Goal: Task Accomplishment & Management: Complete application form

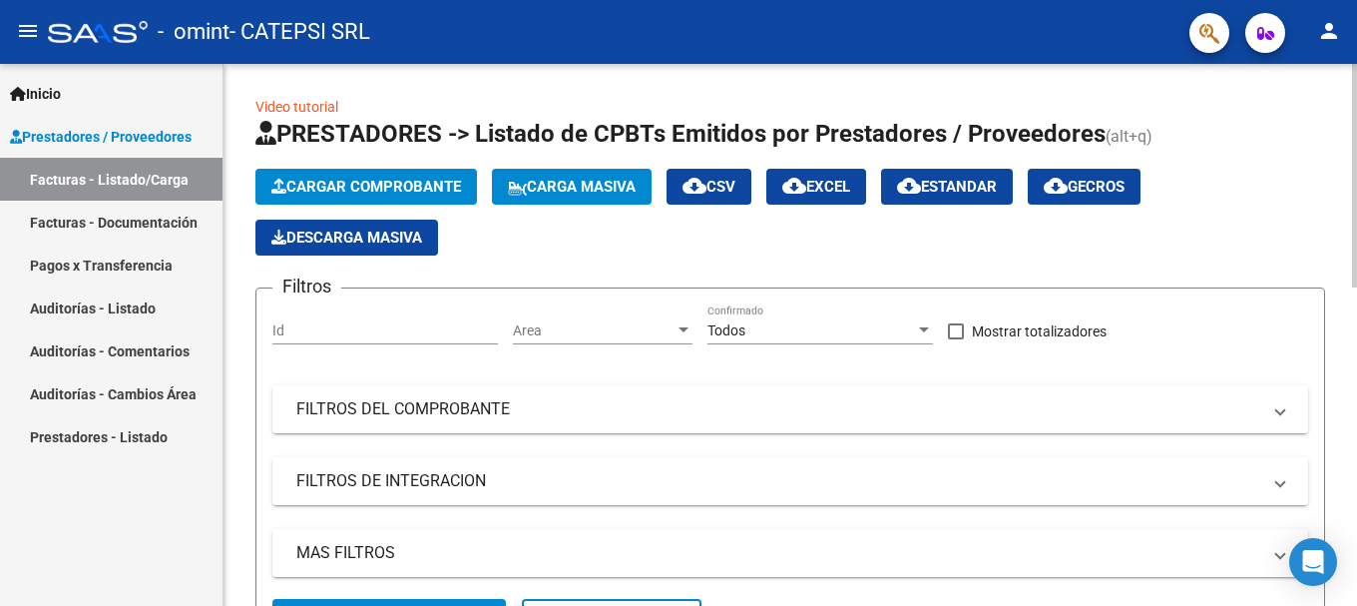
click at [358, 188] on span "Cargar Comprobante" at bounding box center [366, 187] width 190 height 18
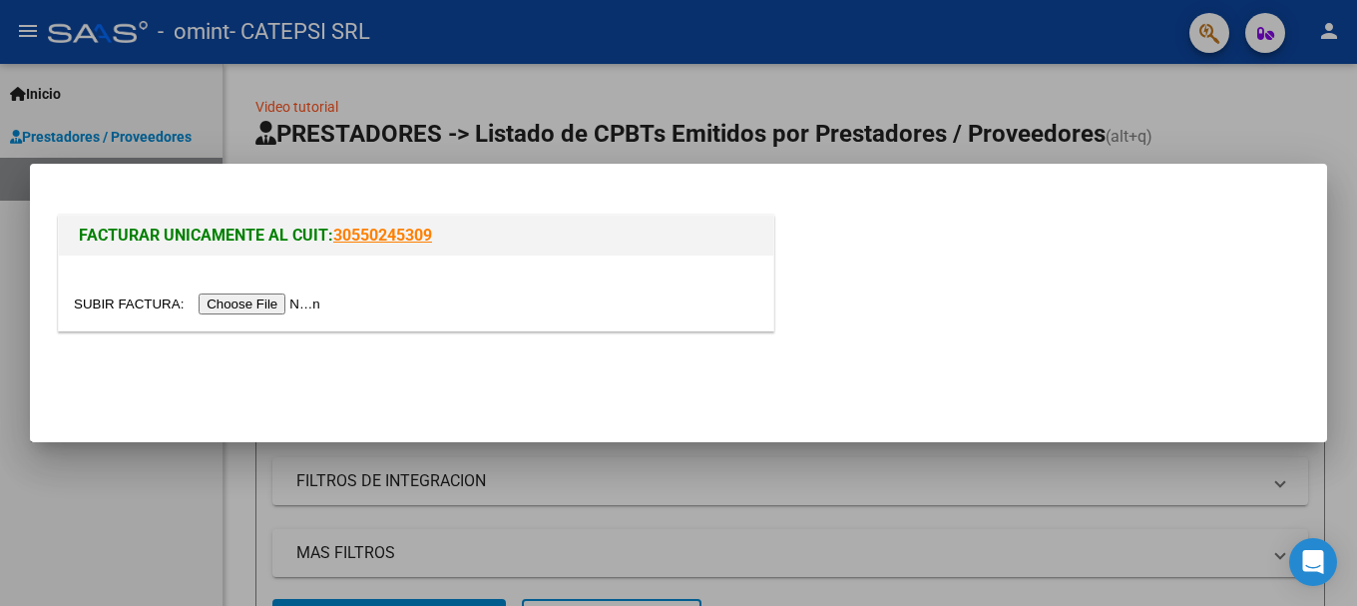
click at [272, 306] on input "file" at bounding box center [200, 303] width 252 height 21
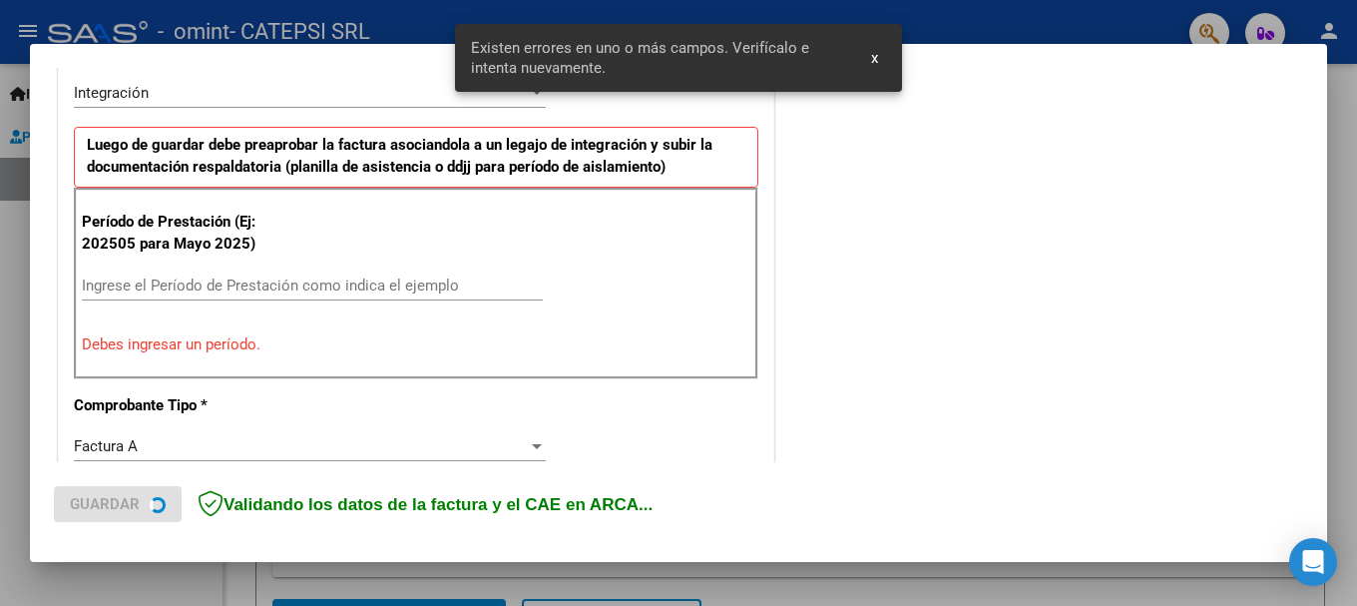
scroll to position [498, 0]
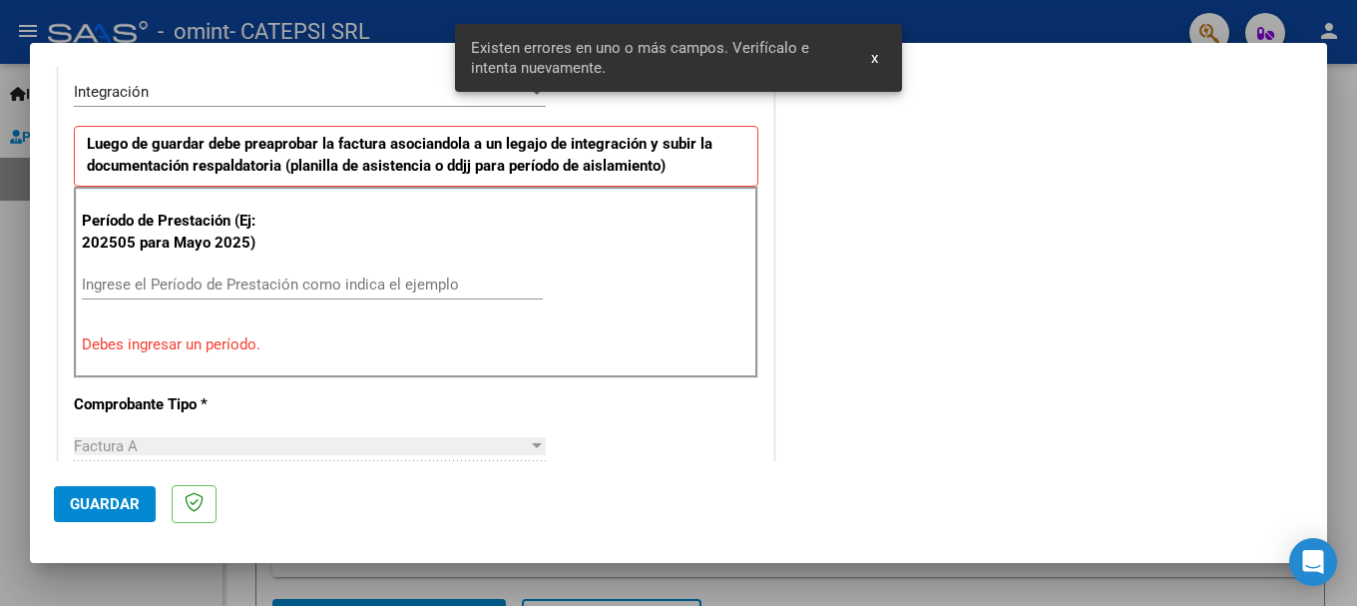
click at [230, 272] on div "Ingrese el Período de Prestación como indica el ejemplo" at bounding box center [312, 284] width 461 height 30
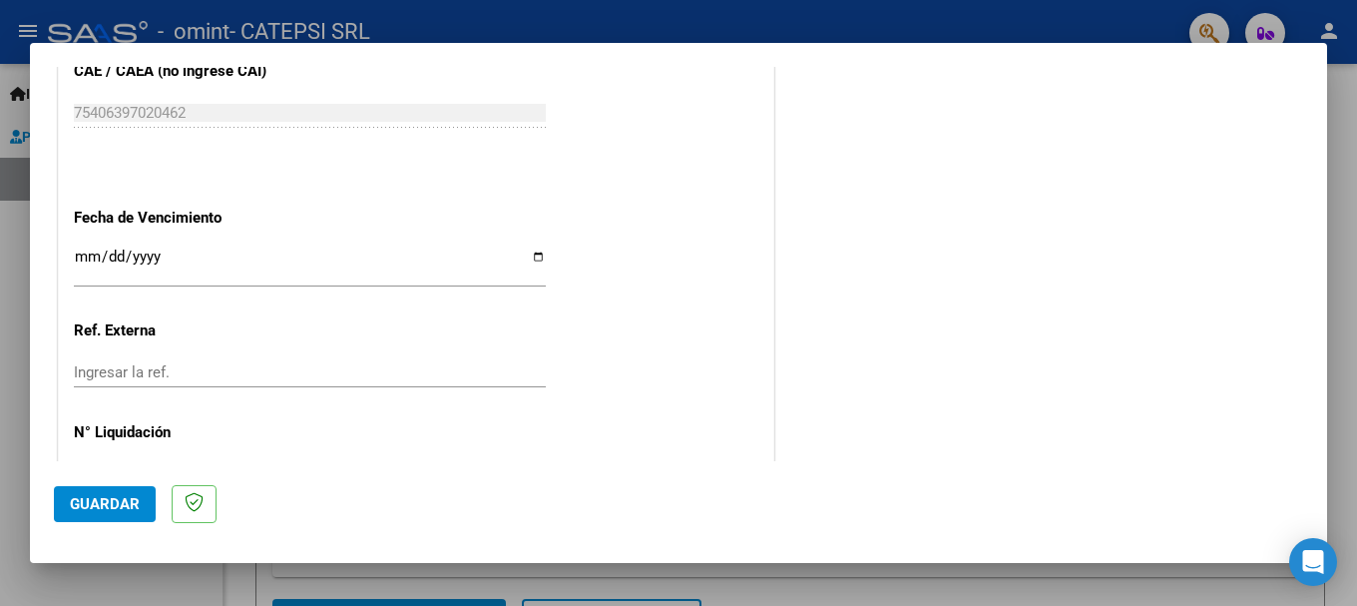
scroll to position [1362, 0]
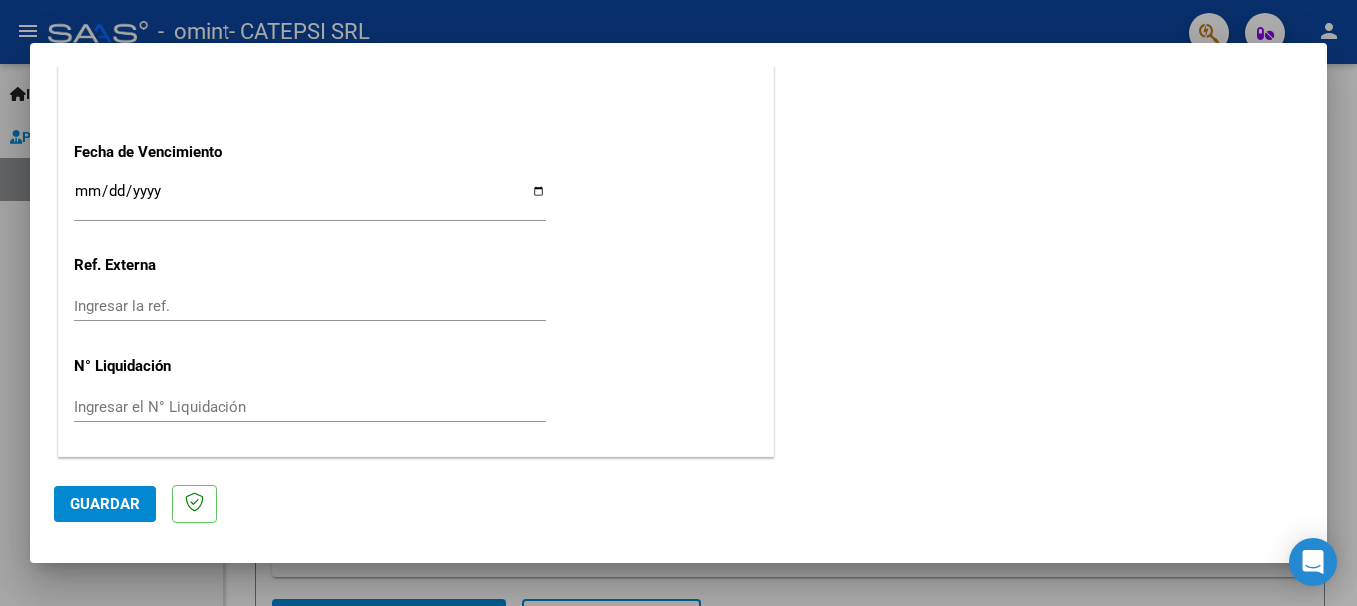
type input "202509"
click at [91, 489] on button "Guardar" at bounding box center [105, 504] width 102 height 36
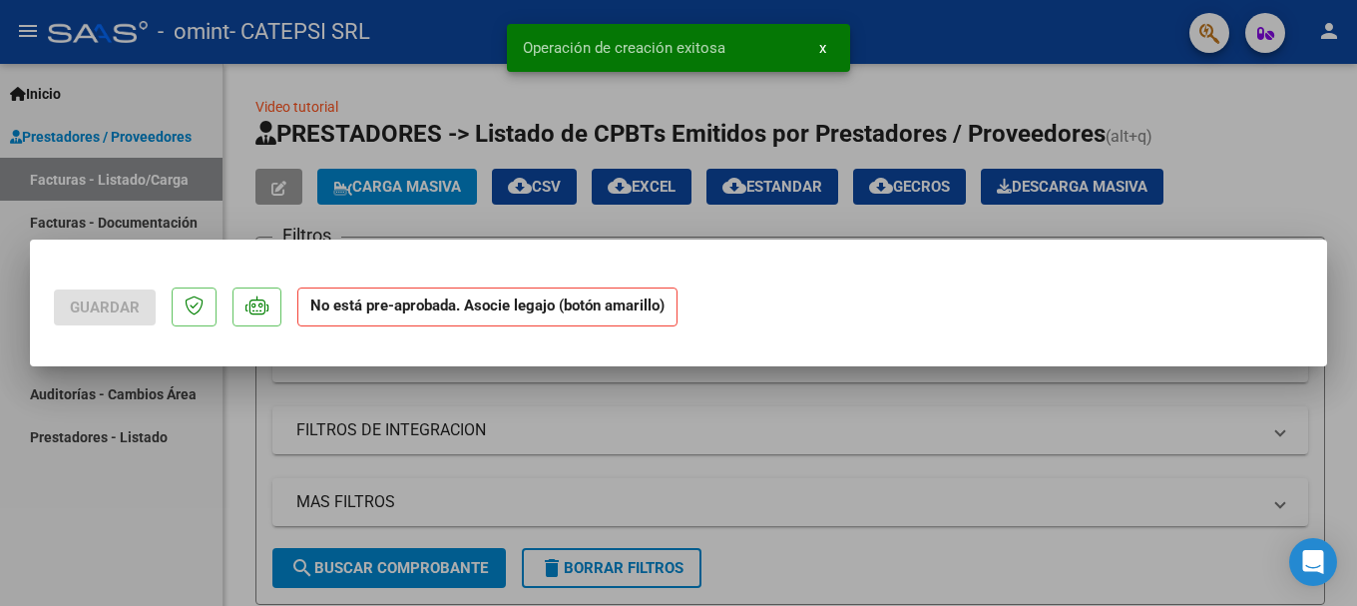
scroll to position [0, 0]
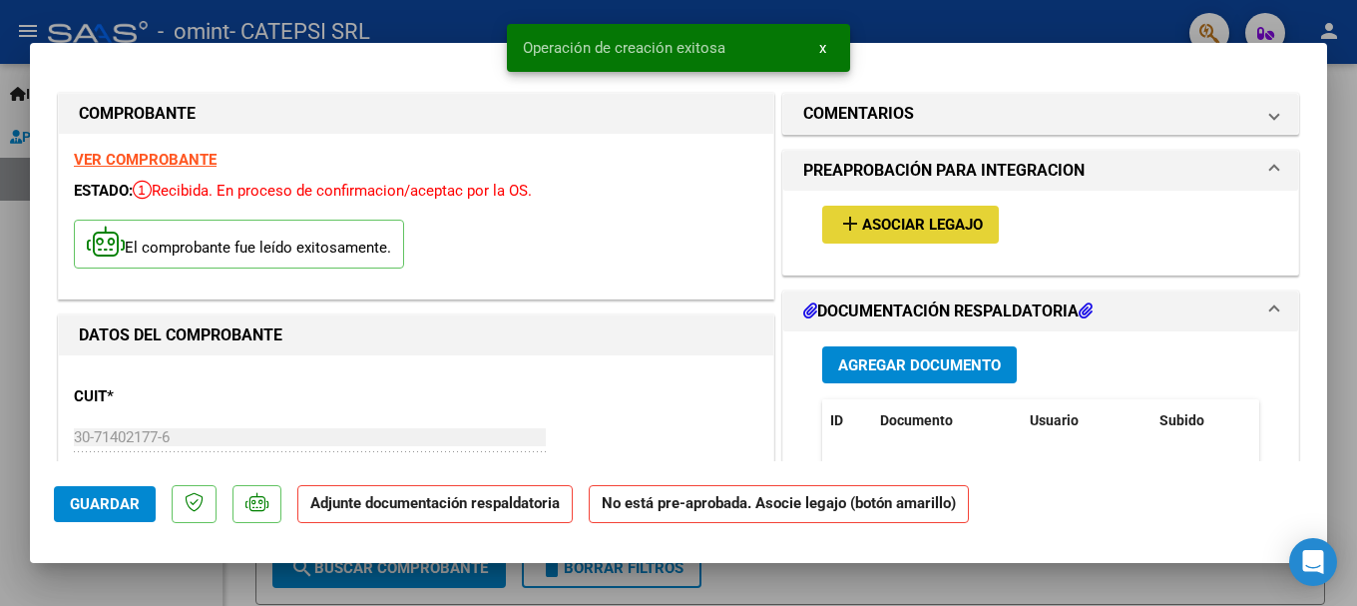
click at [862, 225] on span "Asociar Legajo" at bounding box center [922, 225] width 121 height 18
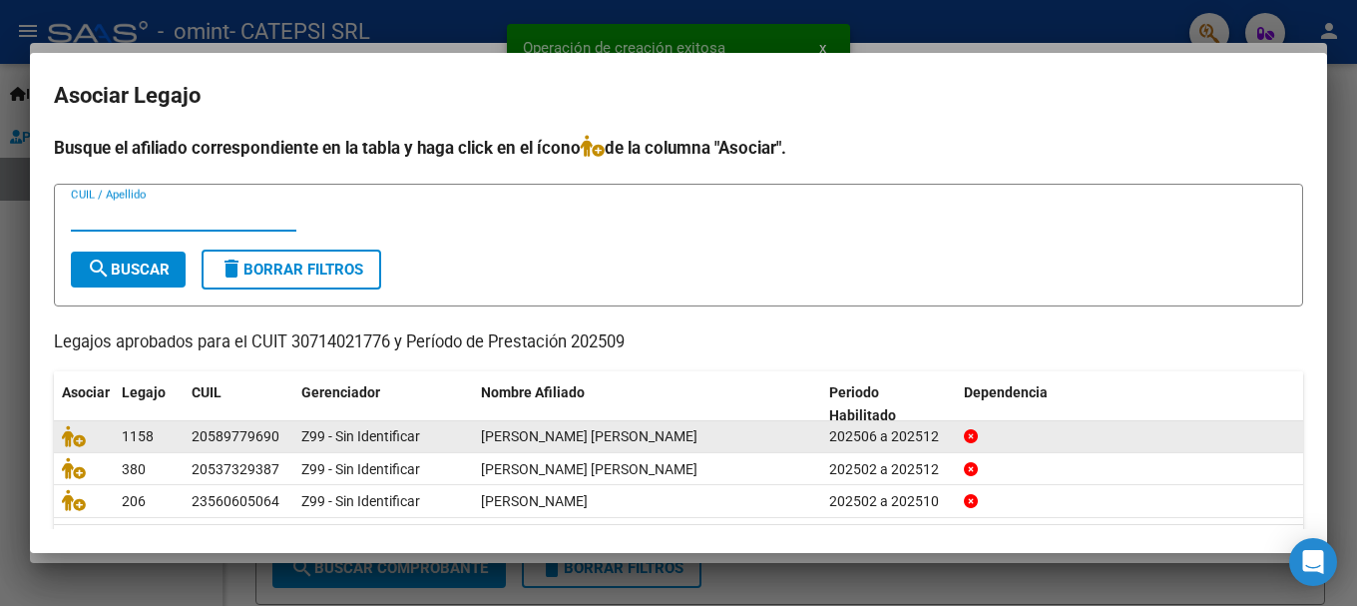
scroll to position [65, 0]
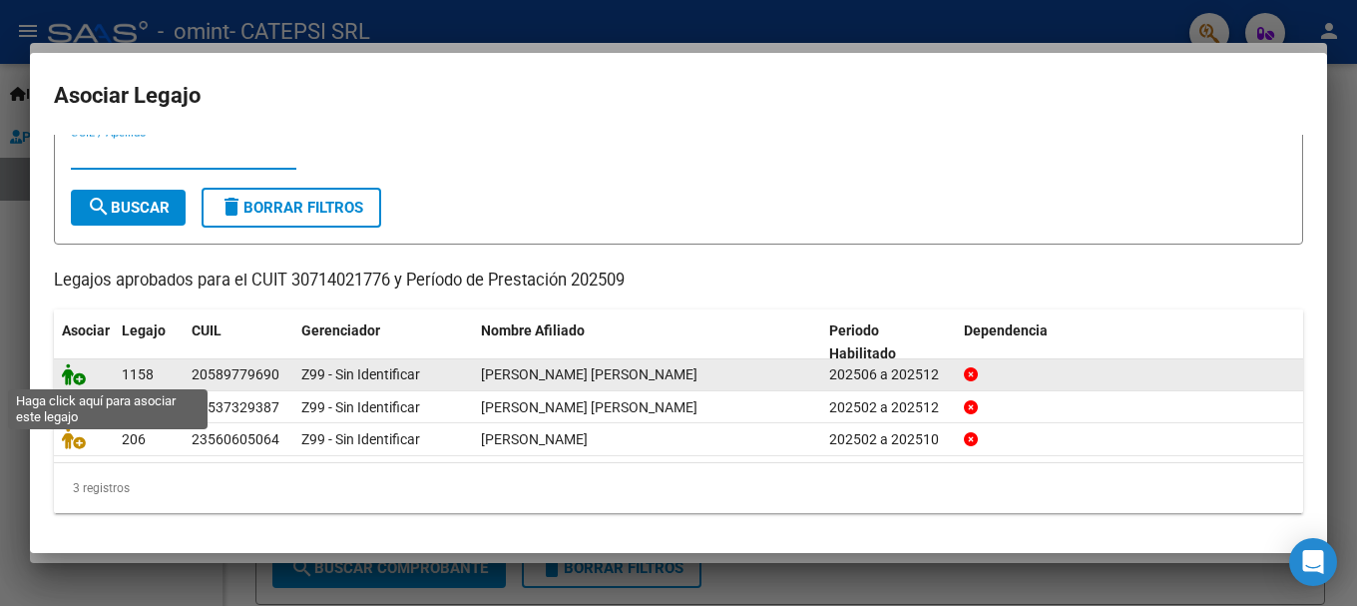
click at [74, 371] on icon at bounding box center [74, 374] width 24 height 22
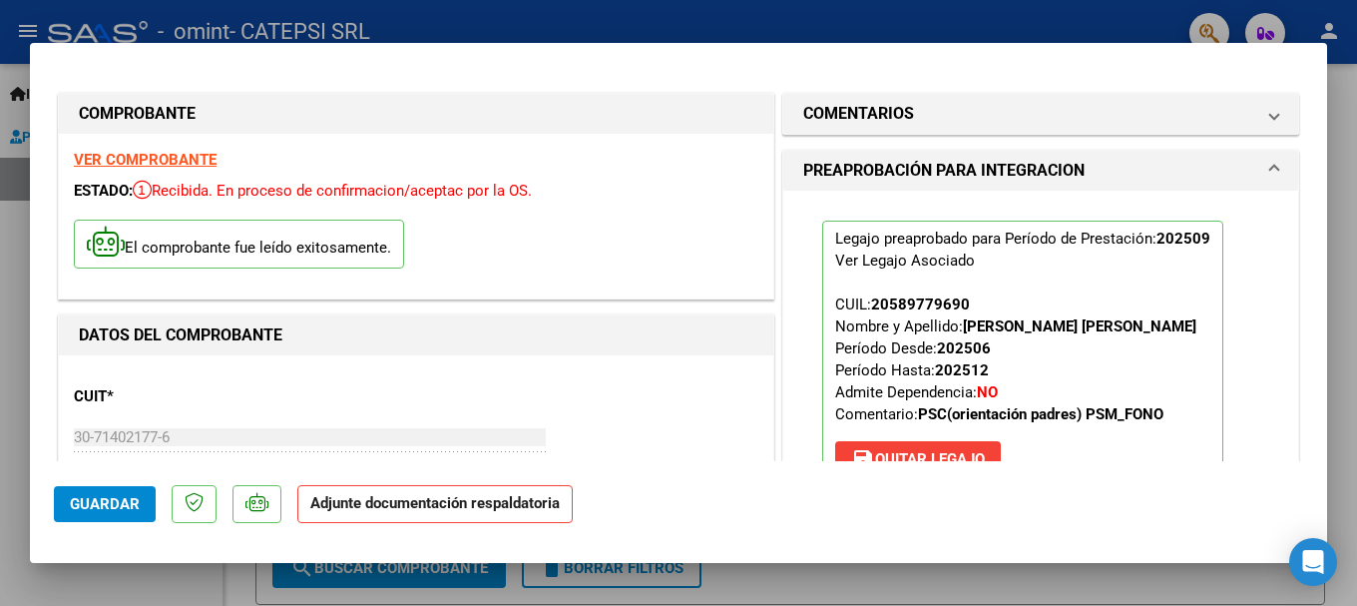
scroll to position [200, 0]
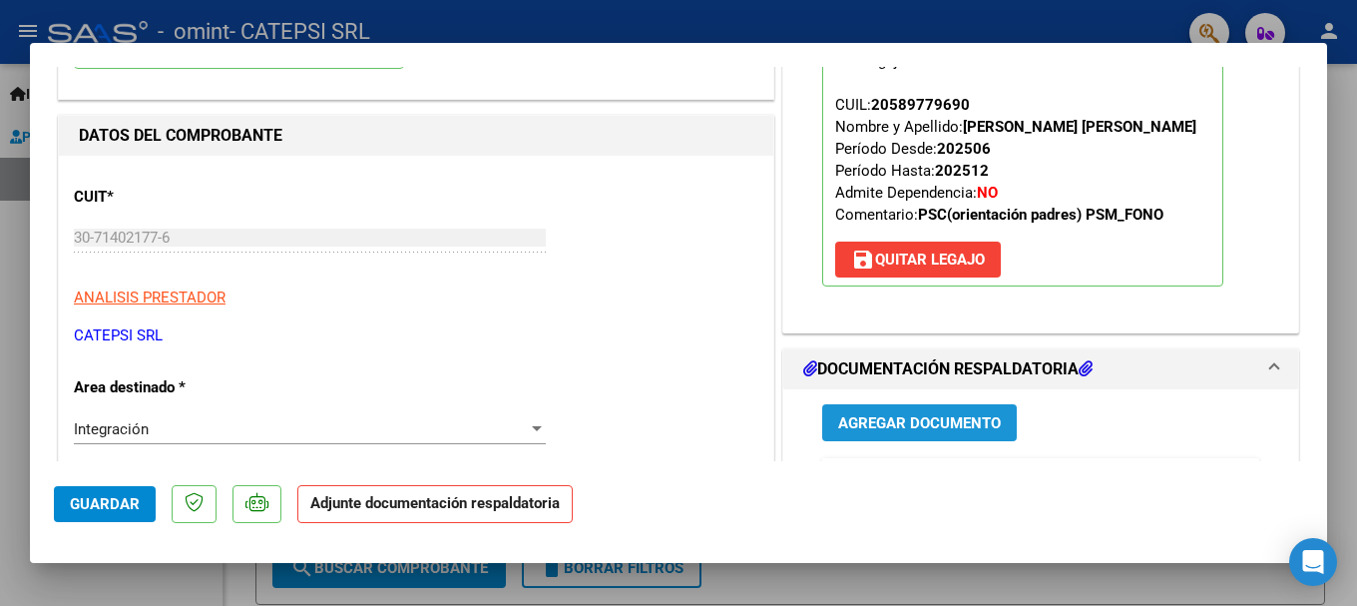
click at [924, 422] on span "Agregar Documento" at bounding box center [919, 424] width 163 height 18
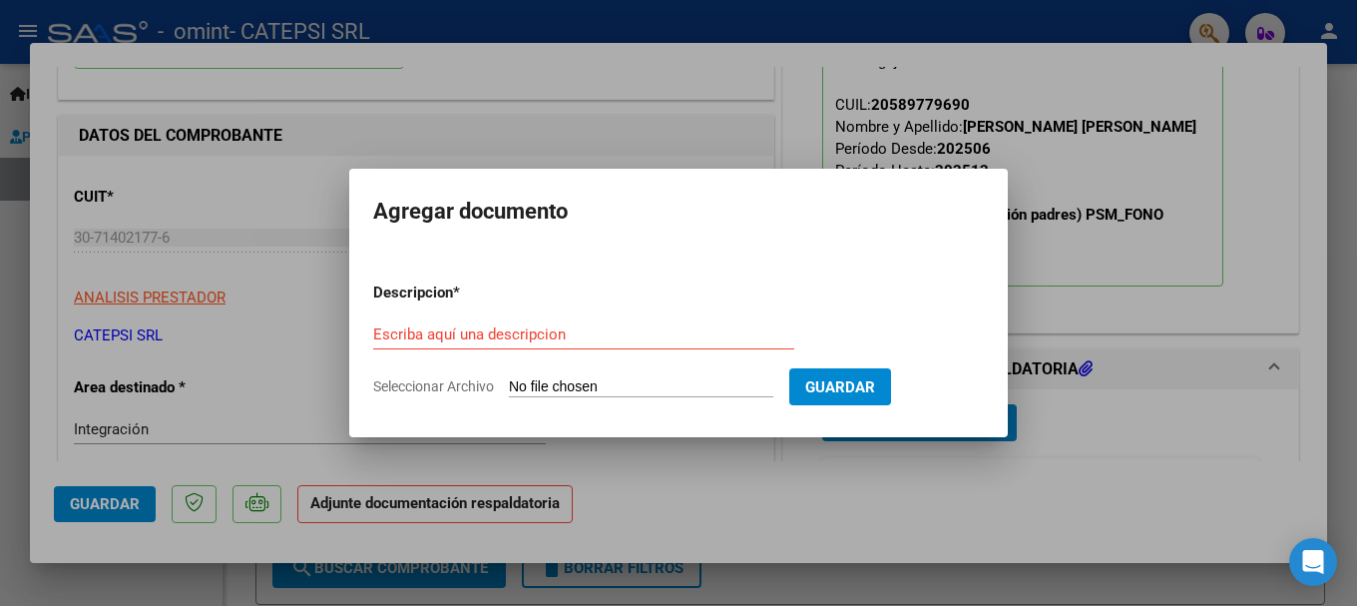
click at [604, 375] on form "Descripcion * Escriba aquí una descripcion Seleccionar Archivo Guardar" at bounding box center [678, 339] width 611 height 146
click at [614, 387] on input "Seleccionar Archivo" at bounding box center [641, 387] width 264 height 19
type input "C:\fakepath\SCANN PLANILLA FONO [PERSON_NAME].pdf"
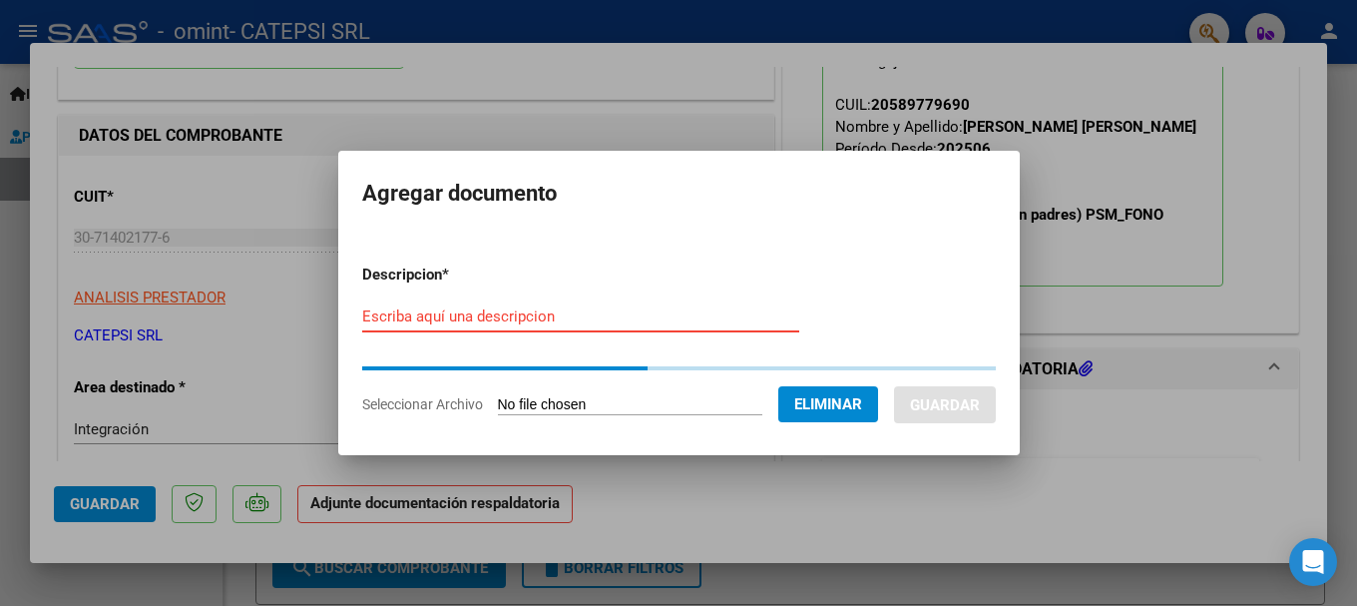
click at [522, 314] on input "Escriba aquí una descripcion" at bounding box center [580, 316] width 437 height 18
type input "pl fono"
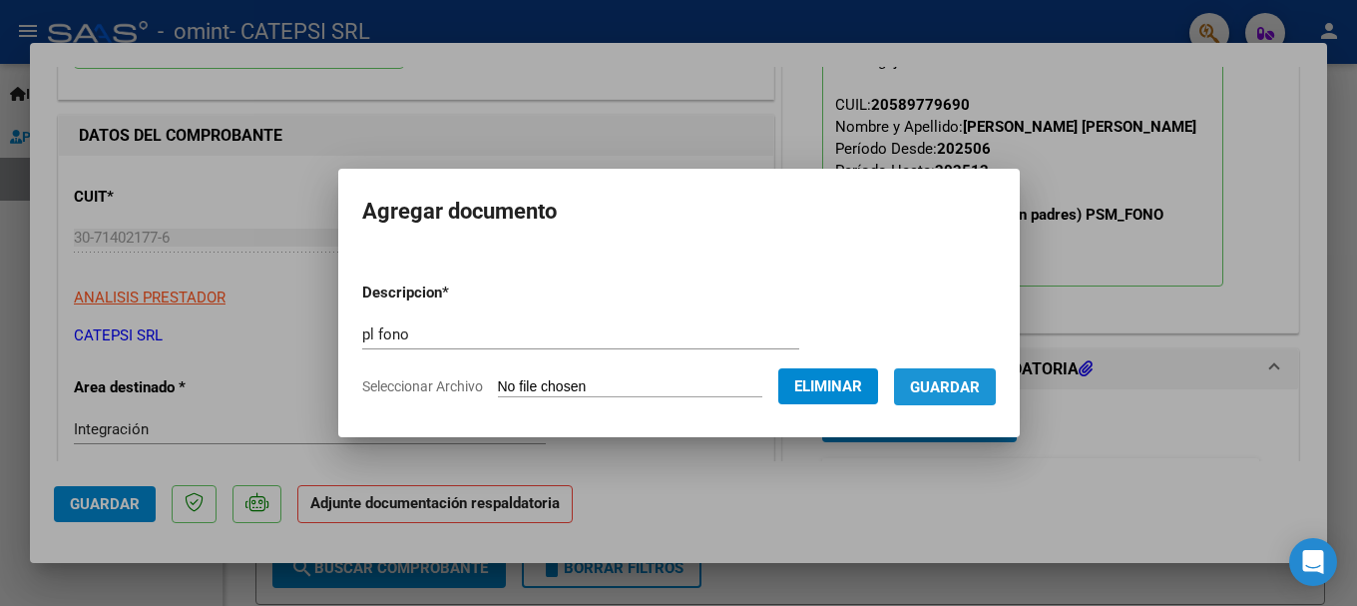
click at [953, 371] on button "Guardar" at bounding box center [945, 386] width 102 height 37
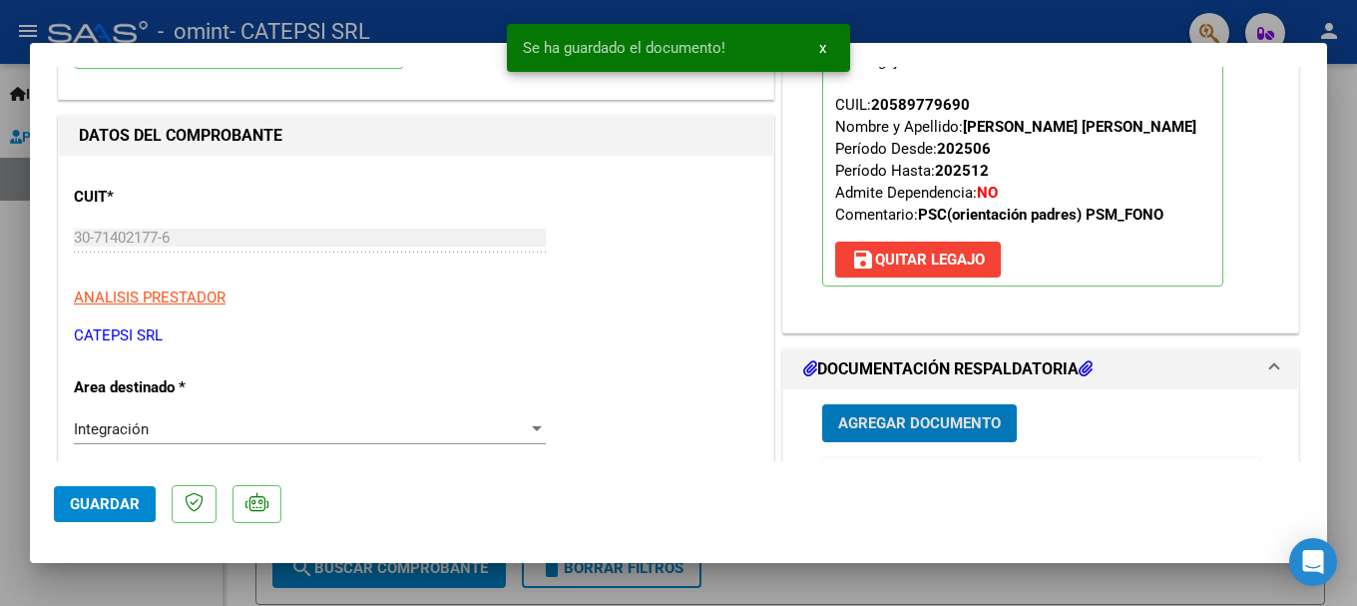
click at [925, 420] on span "Agregar Documento" at bounding box center [919, 424] width 163 height 18
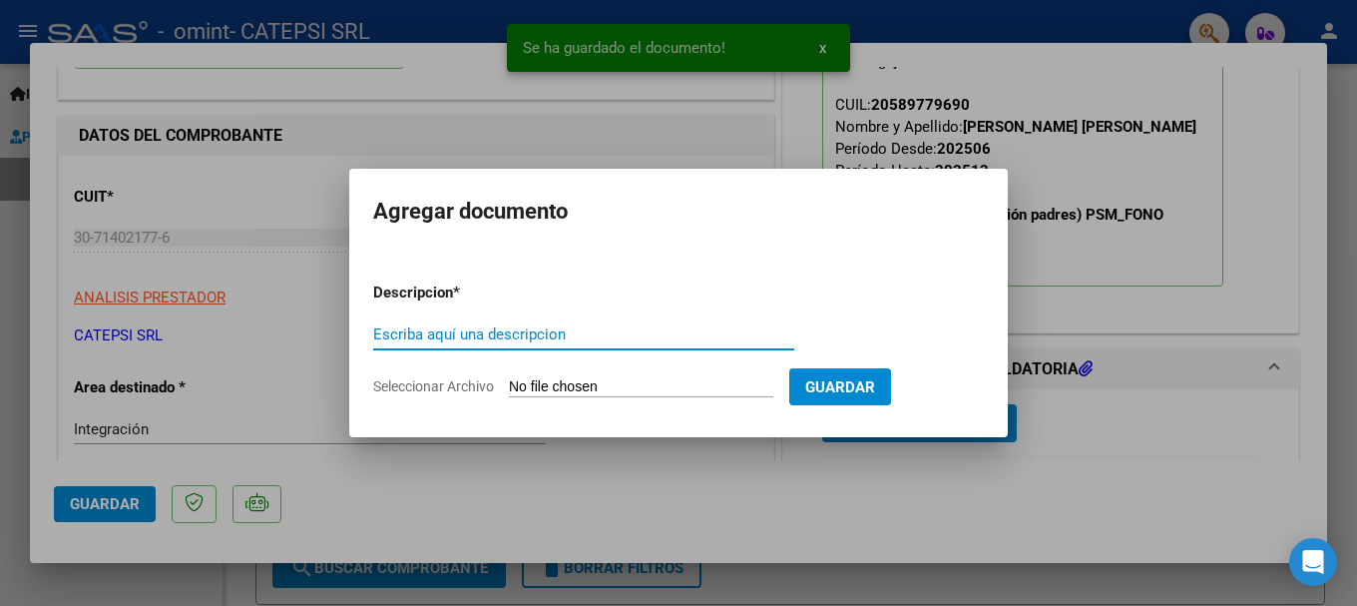
click at [650, 389] on input "Seleccionar Archivo" at bounding box center [641, 387] width 264 height 19
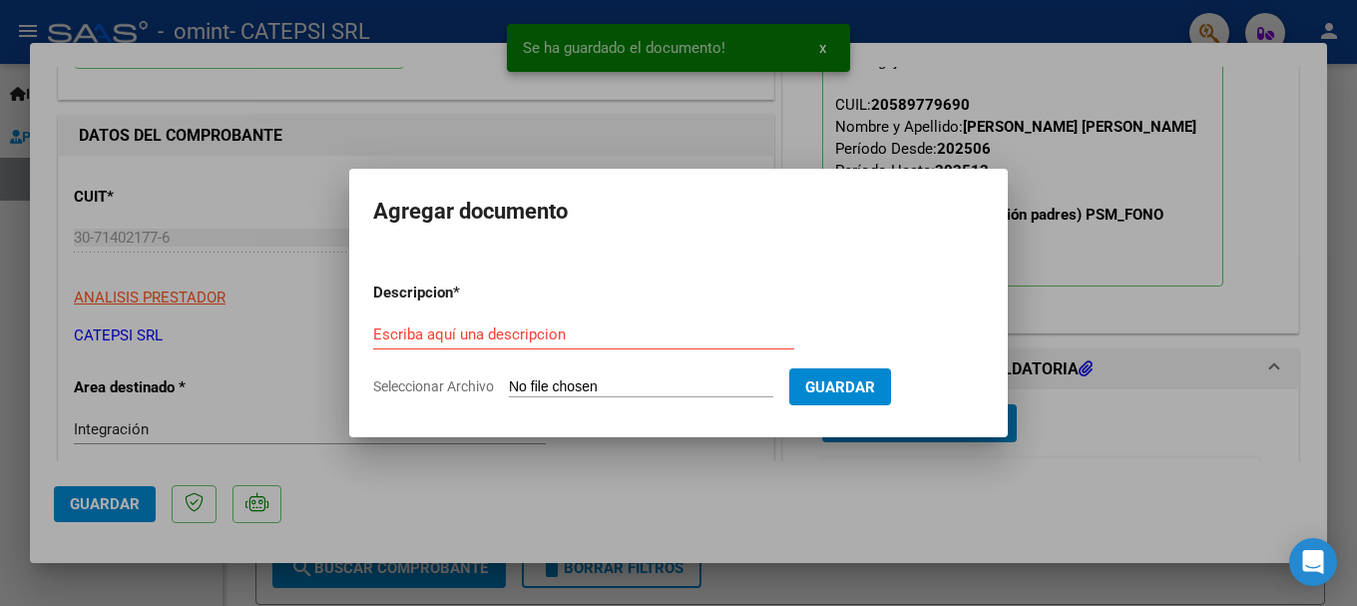
type input "C:\fakepath\SCANN PLANILLA PSI [PERSON_NAME].pdf"
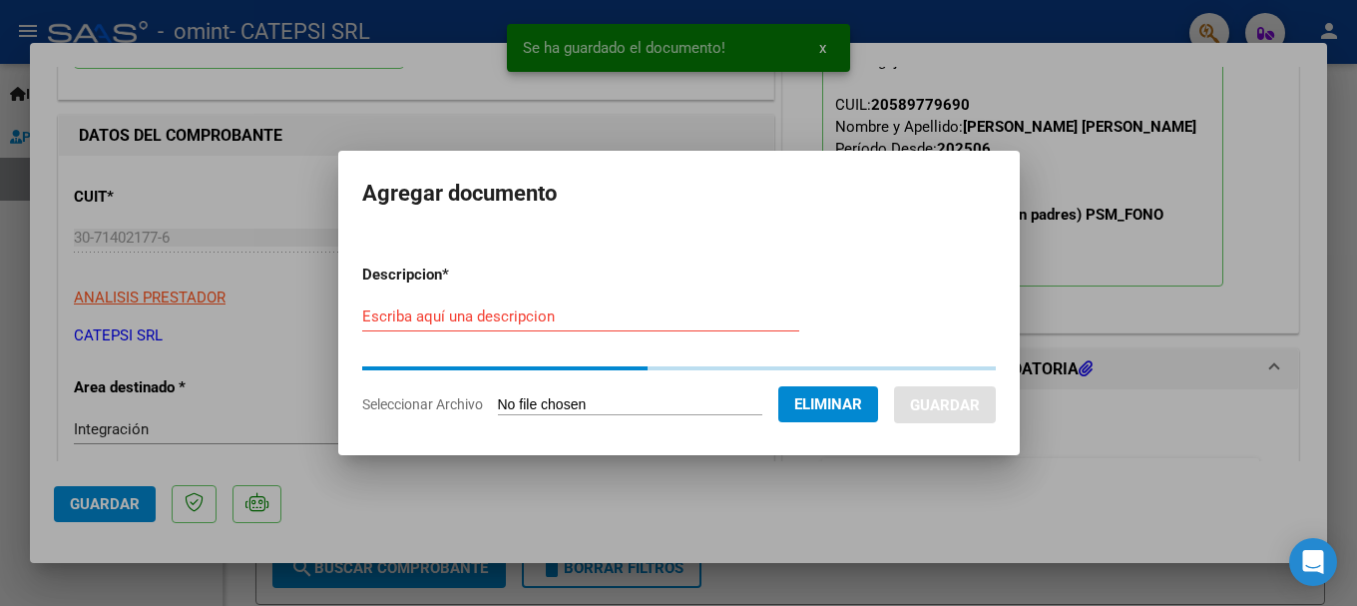
click at [443, 324] on input "Escriba aquí una descripcion" at bounding box center [580, 316] width 437 height 18
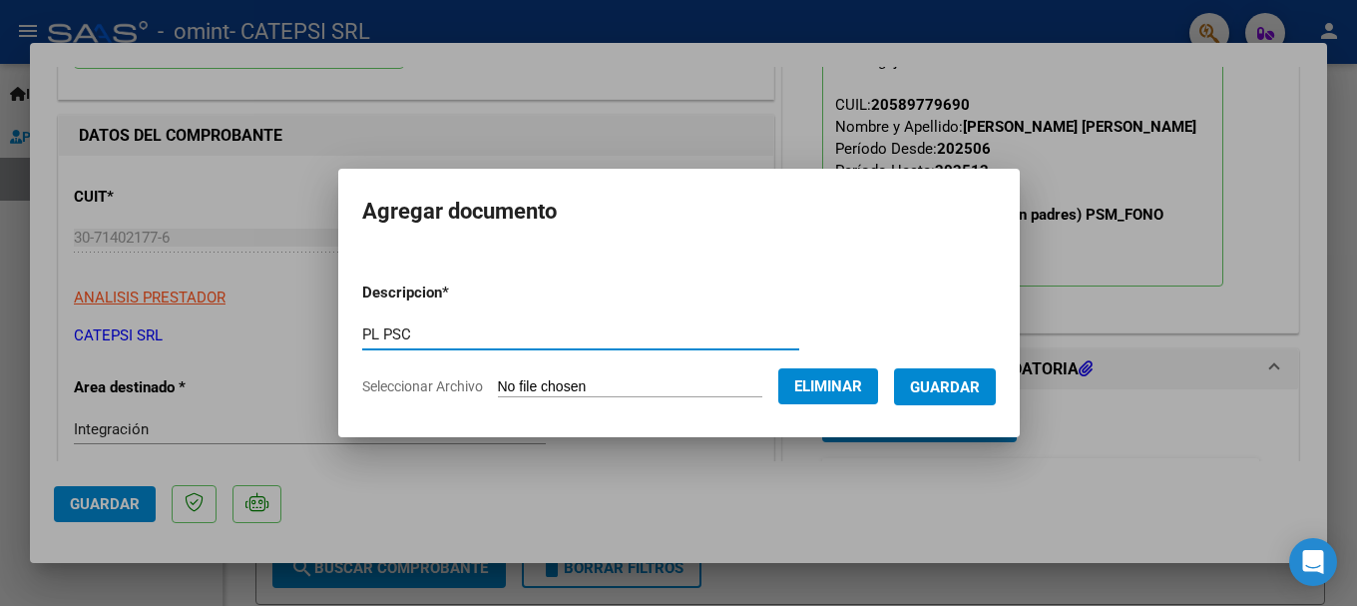
type input "PL PSC"
click at [978, 388] on span "Guardar" at bounding box center [945, 387] width 70 height 18
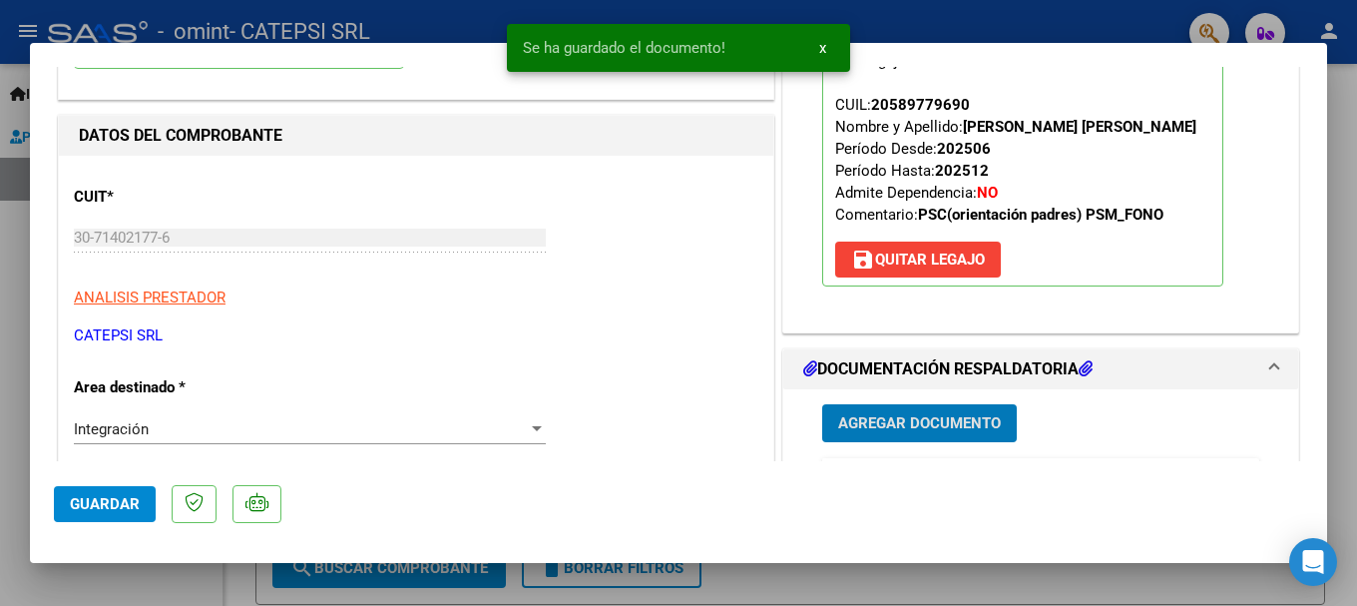
click at [925, 412] on button "Agregar Documento" at bounding box center [919, 422] width 195 height 37
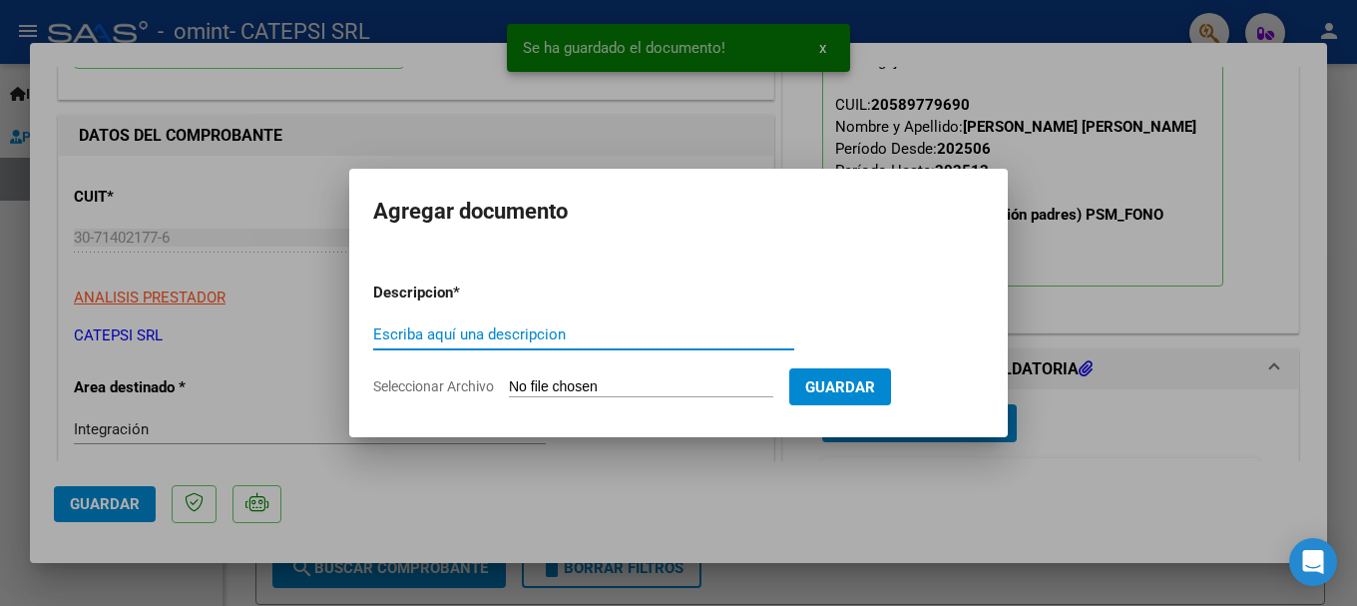
click at [625, 398] on form "Descripcion * Escriba aquí una descripcion Seleccionar Archivo Guardar" at bounding box center [678, 339] width 611 height 146
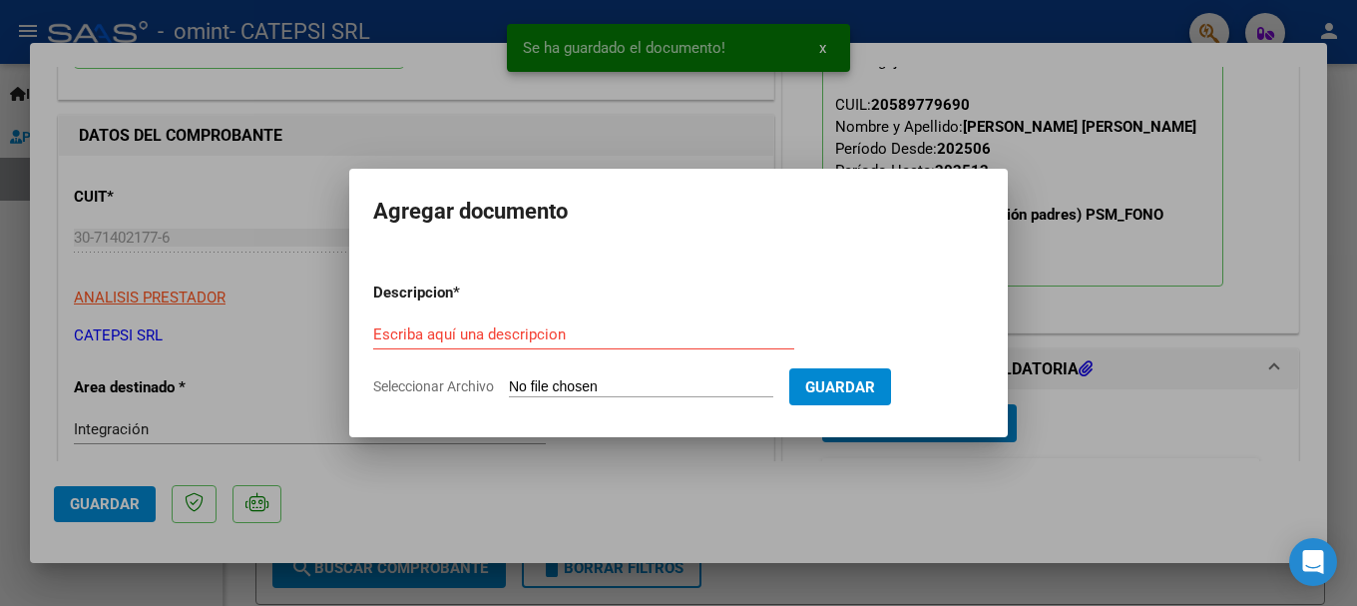
click at [605, 387] on input "Seleccionar Archivo" at bounding box center [641, 387] width 264 height 19
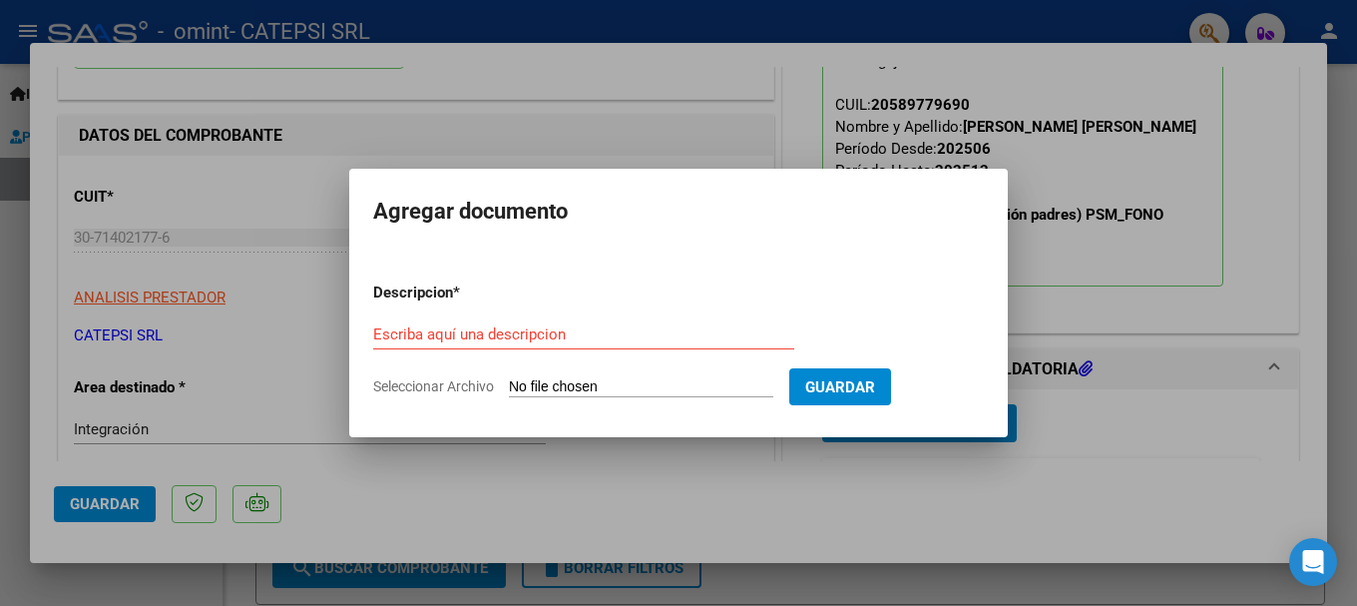
type input "C:\fakepath\SCANN PLANILLA PSM [PERSON_NAME].pdf"
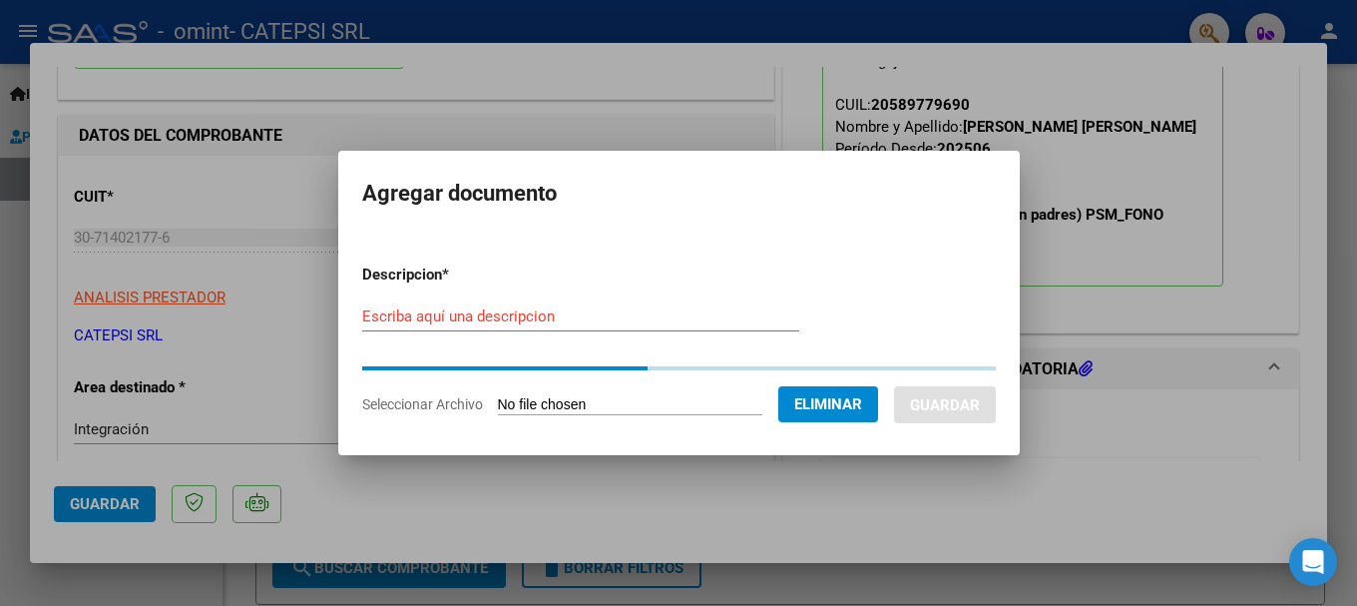
click at [484, 314] on input "Escriba aquí una descripcion" at bounding box center [580, 316] width 437 height 18
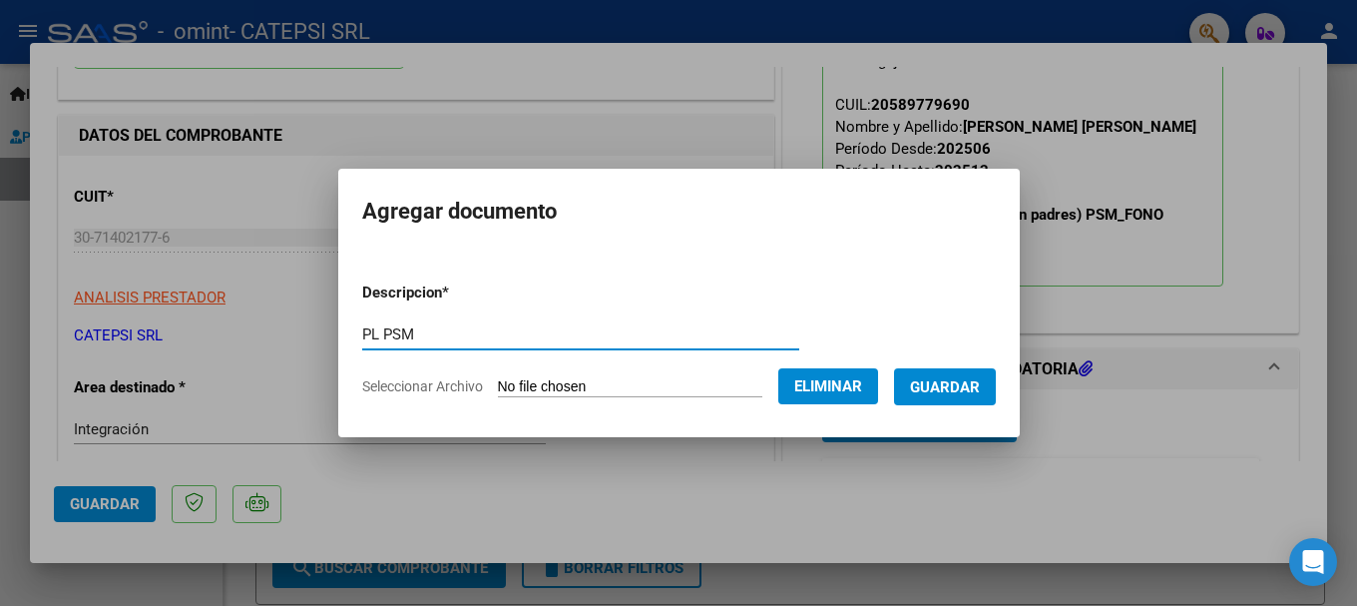
type input "PL PSM"
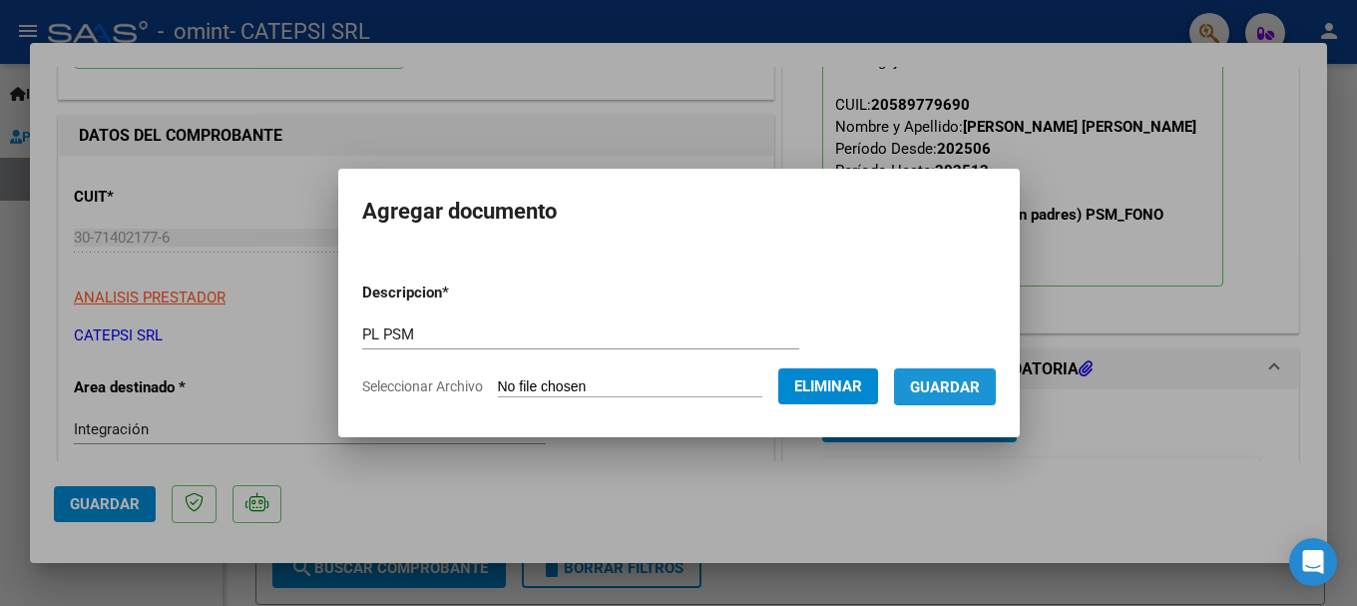
click at [978, 383] on span "Guardar" at bounding box center [945, 387] width 70 height 18
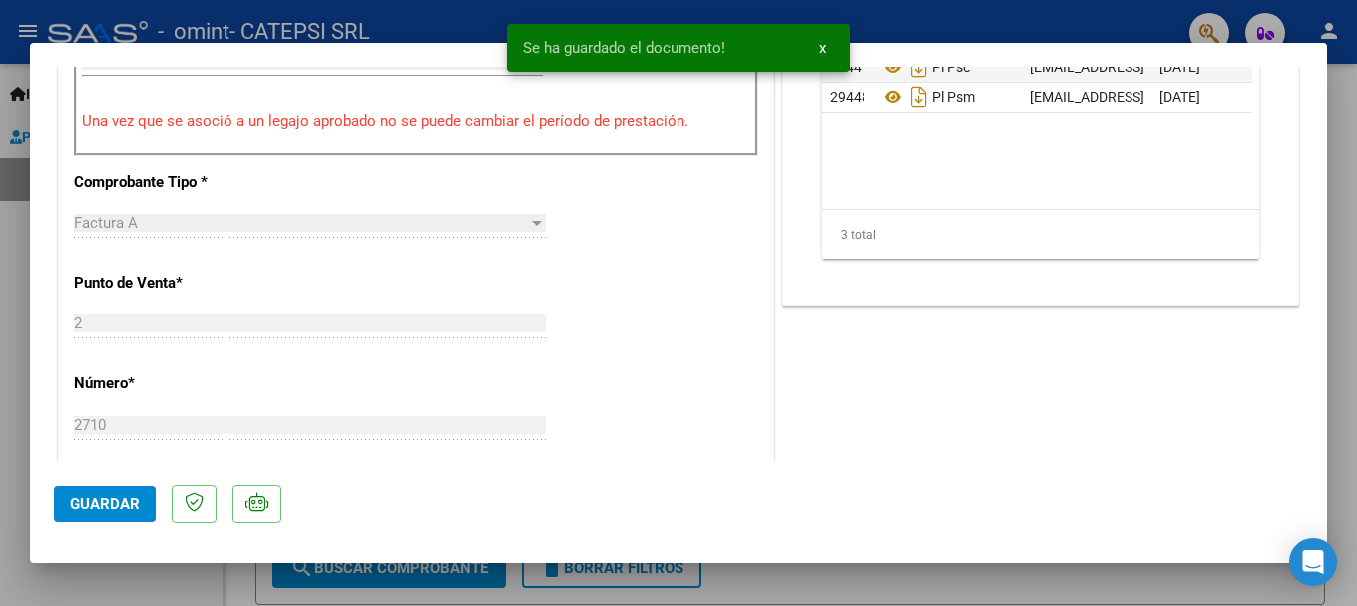
scroll to position [798, 0]
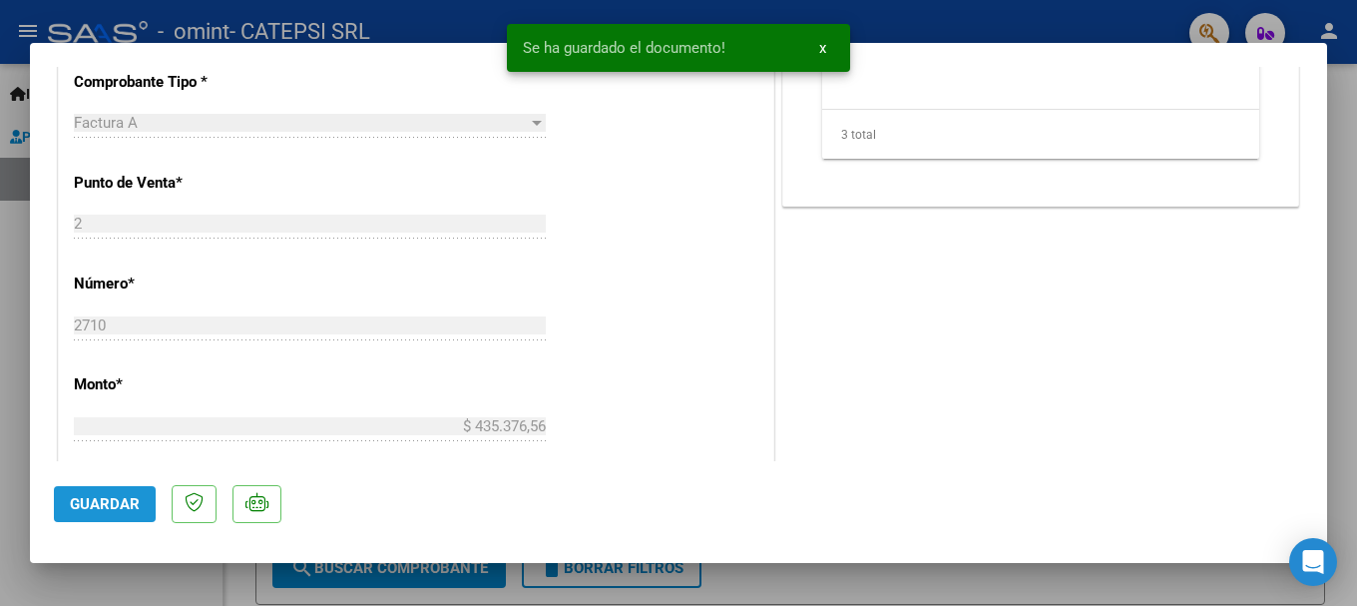
click at [84, 502] on span "Guardar" at bounding box center [105, 504] width 70 height 18
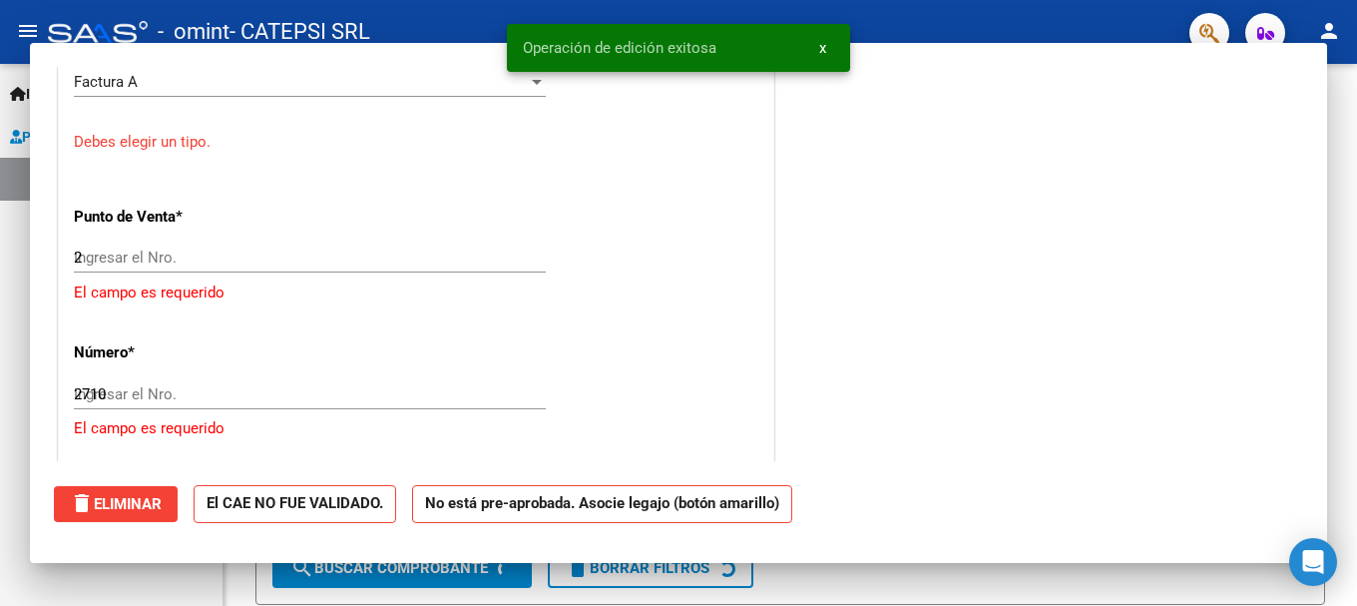
type input "$ 0,00"
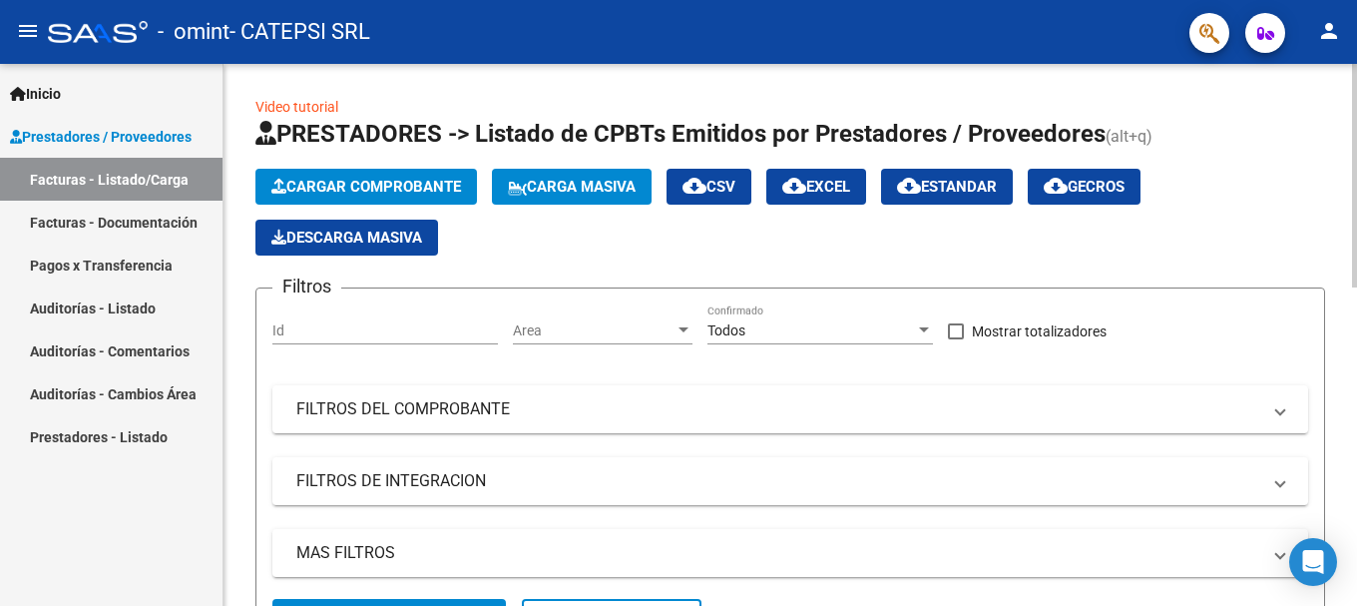
click at [389, 188] on span "Cargar Comprobante" at bounding box center [366, 187] width 190 height 18
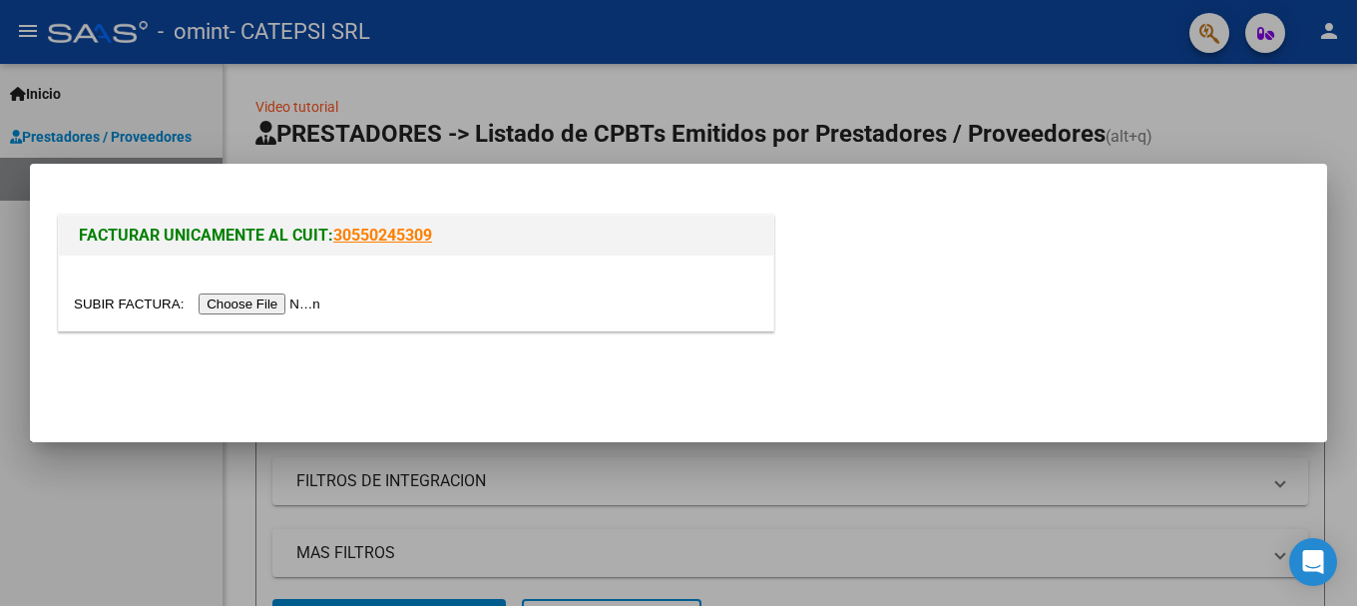
click at [320, 300] on input "file" at bounding box center [200, 303] width 252 height 21
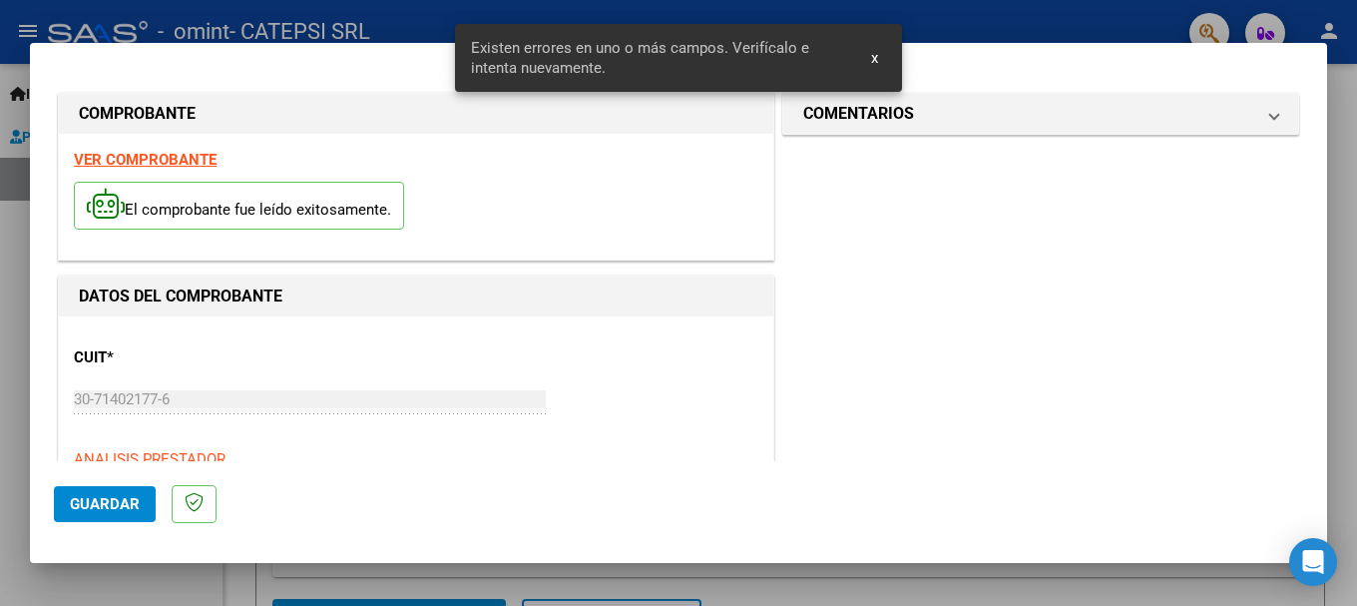
scroll to position [498, 0]
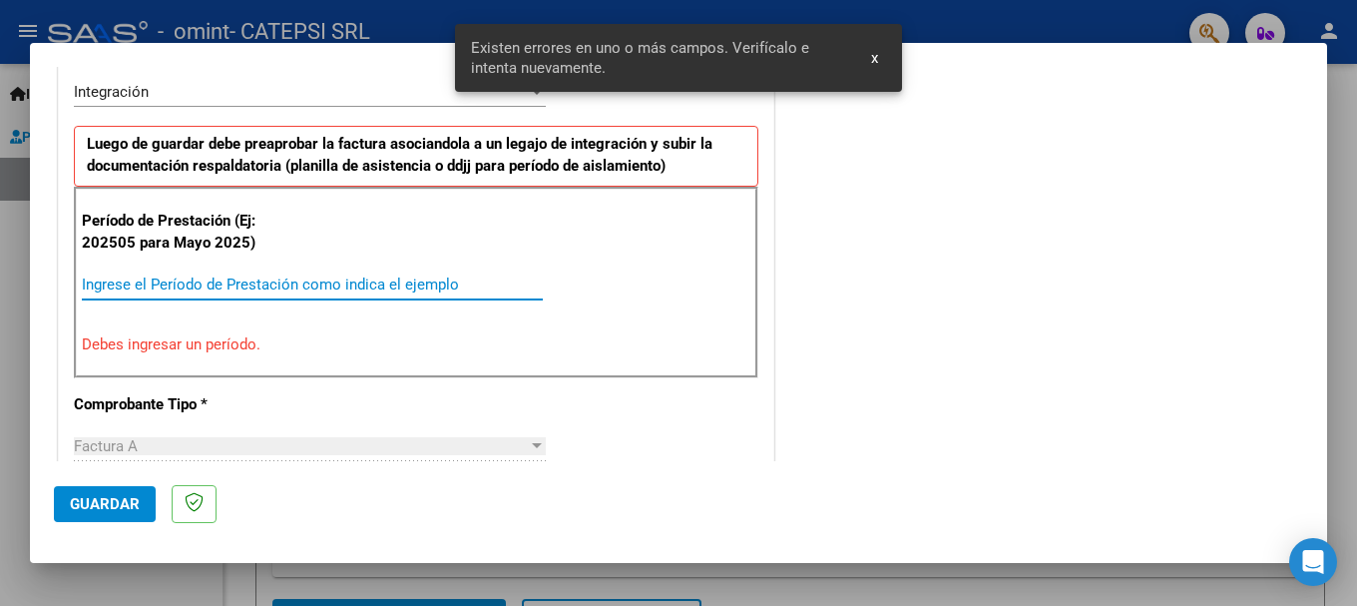
click at [172, 286] on input "Ingrese el Período de Prestación como indica el ejemplo" at bounding box center [312, 284] width 461 height 18
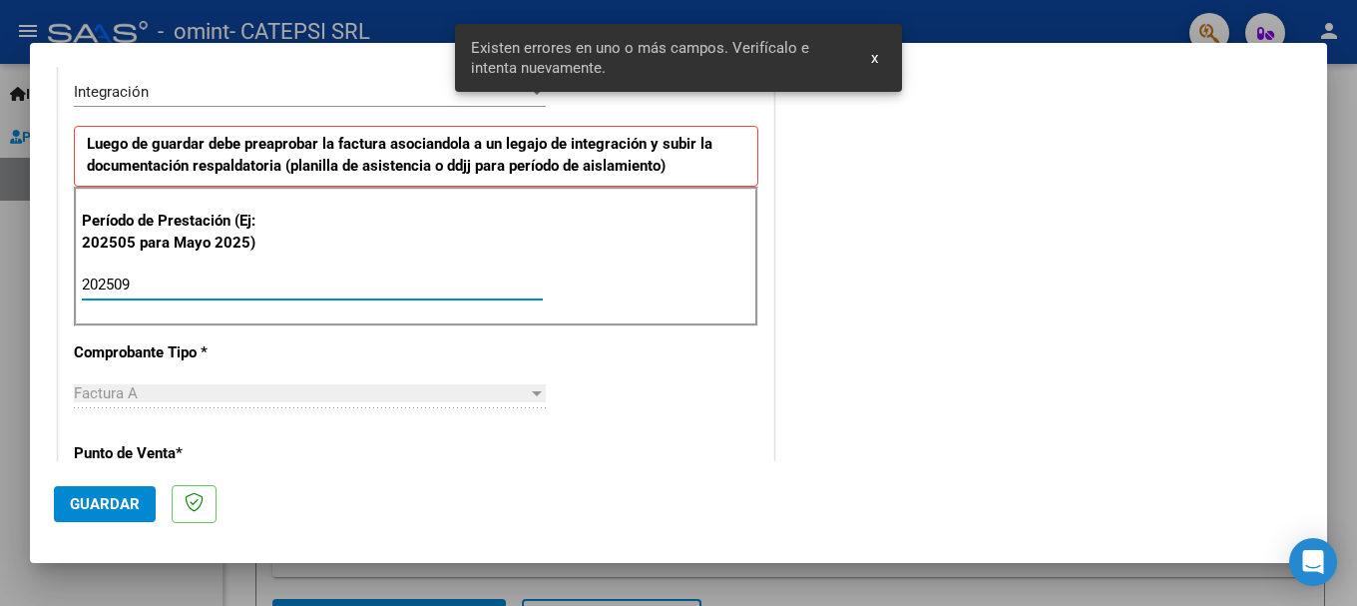
type input "202509"
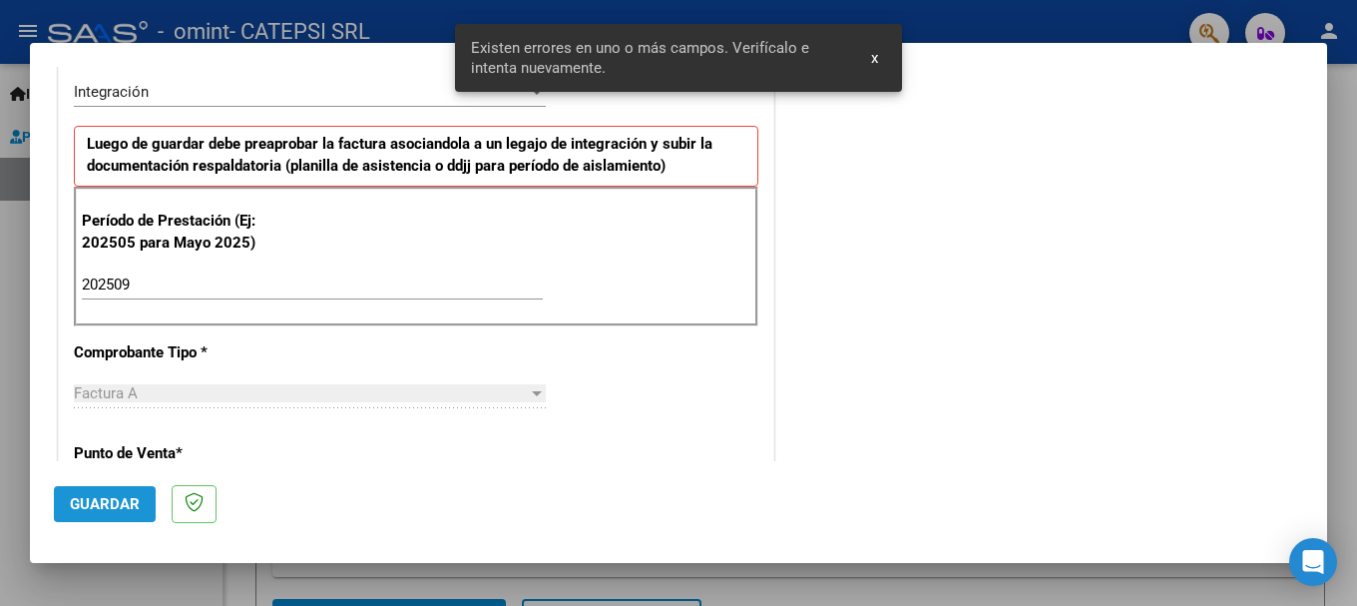
click at [110, 508] on span "Guardar" at bounding box center [105, 504] width 70 height 18
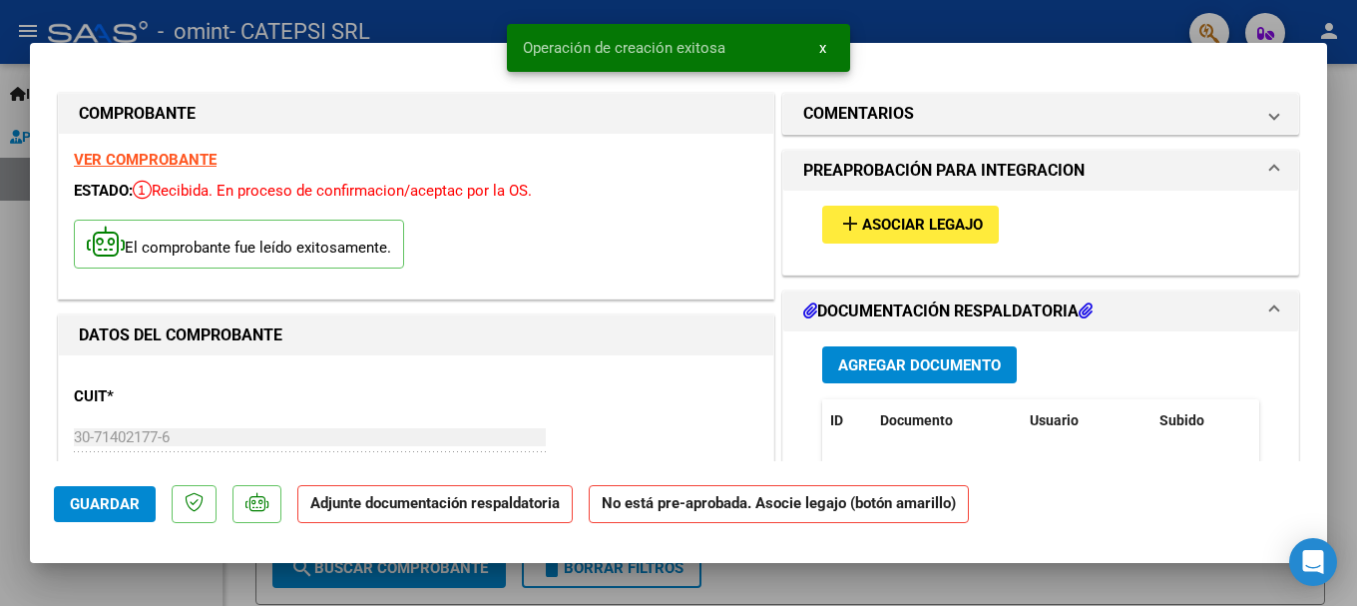
click at [931, 216] on span "Asociar Legajo" at bounding box center [922, 225] width 121 height 18
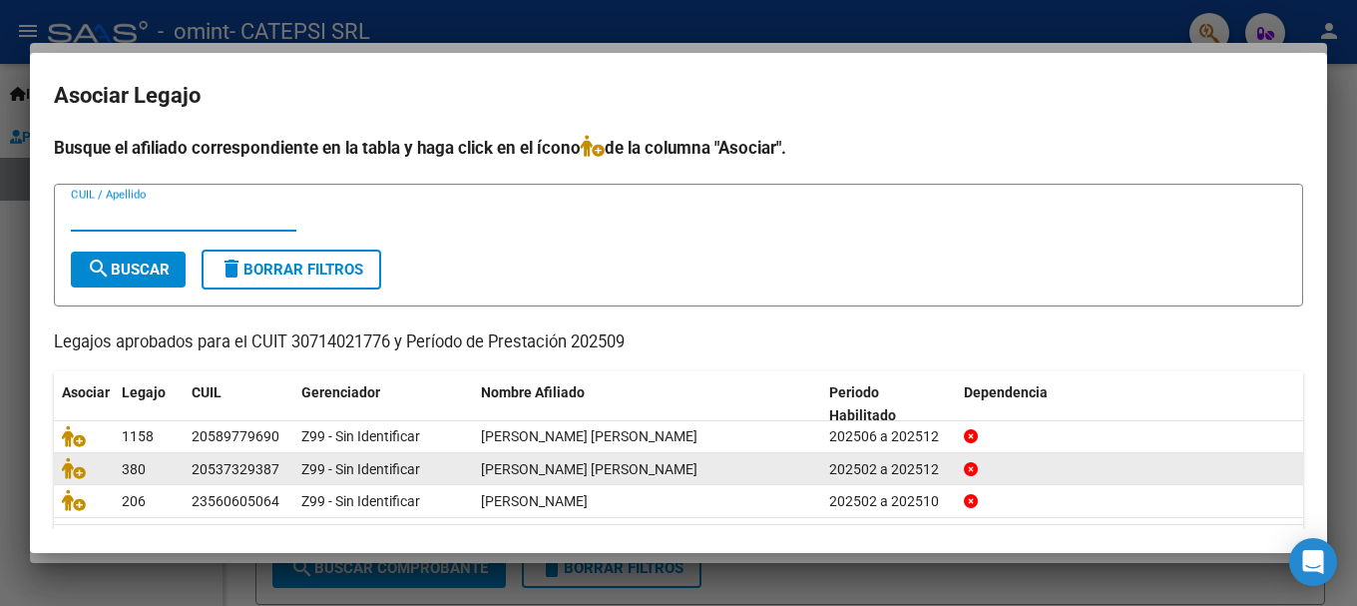
scroll to position [65, 0]
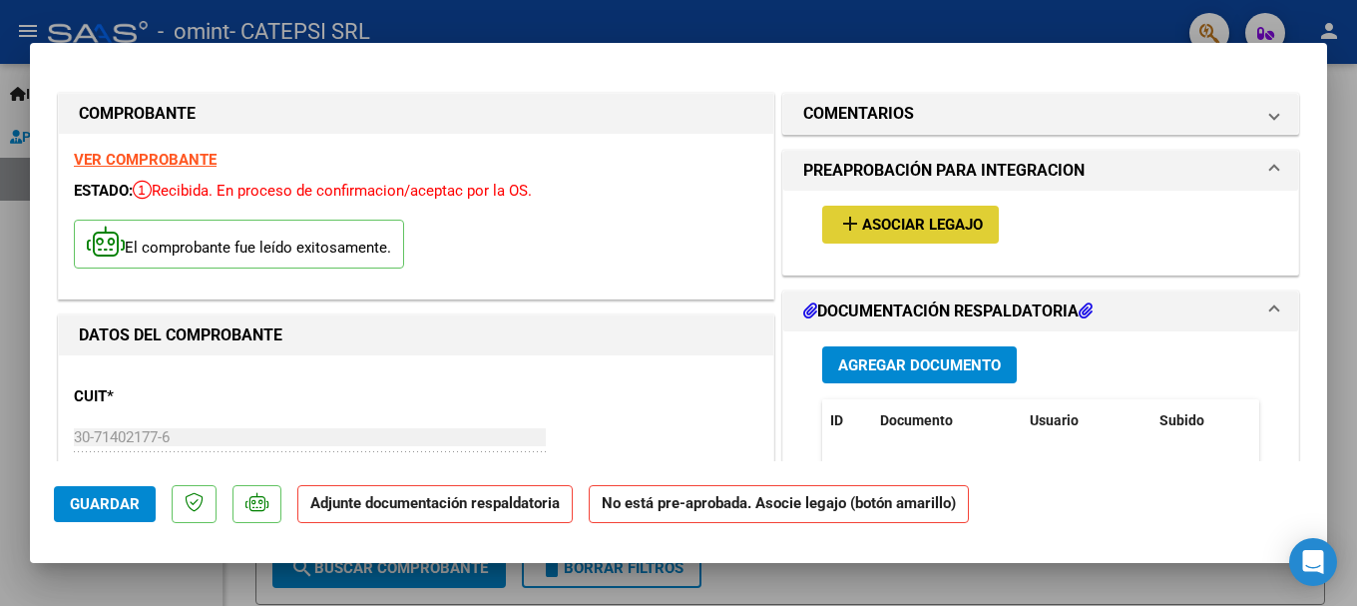
click at [917, 362] on span "Agregar Documento" at bounding box center [919, 365] width 163 height 18
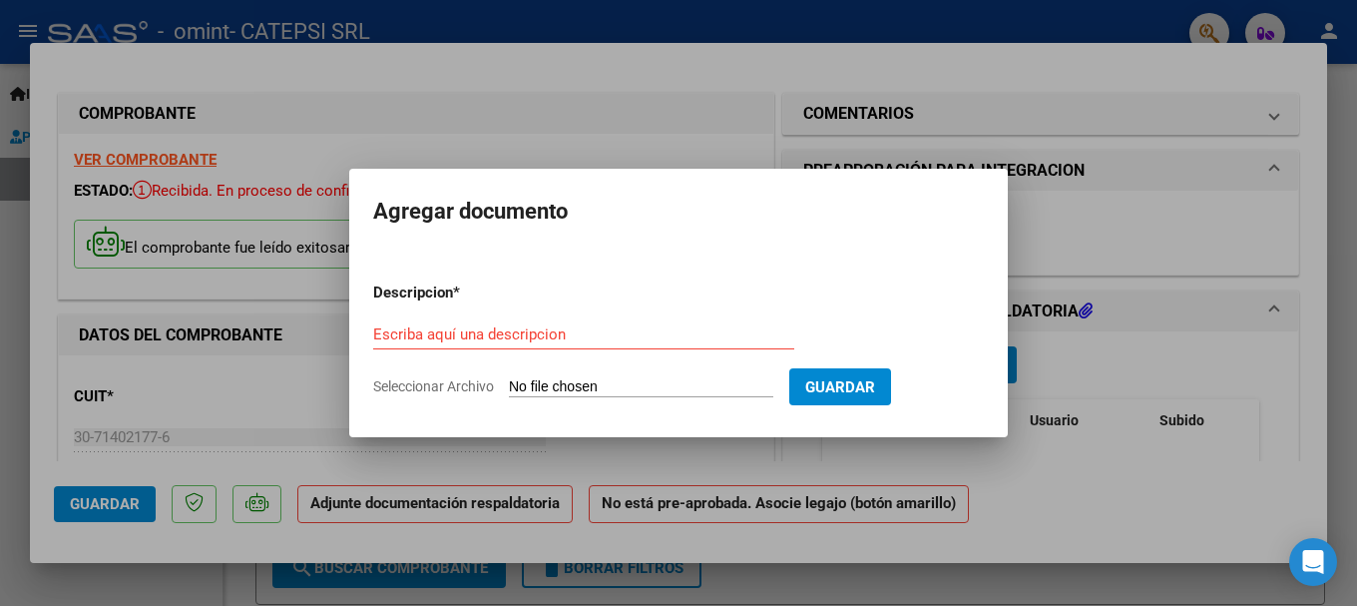
click at [643, 380] on input "Seleccionar Archivo" at bounding box center [641, 387] width 264 height 19
type input "C:\fakepath\SCANN PLANILLA [PERSON_NAME].pdf"
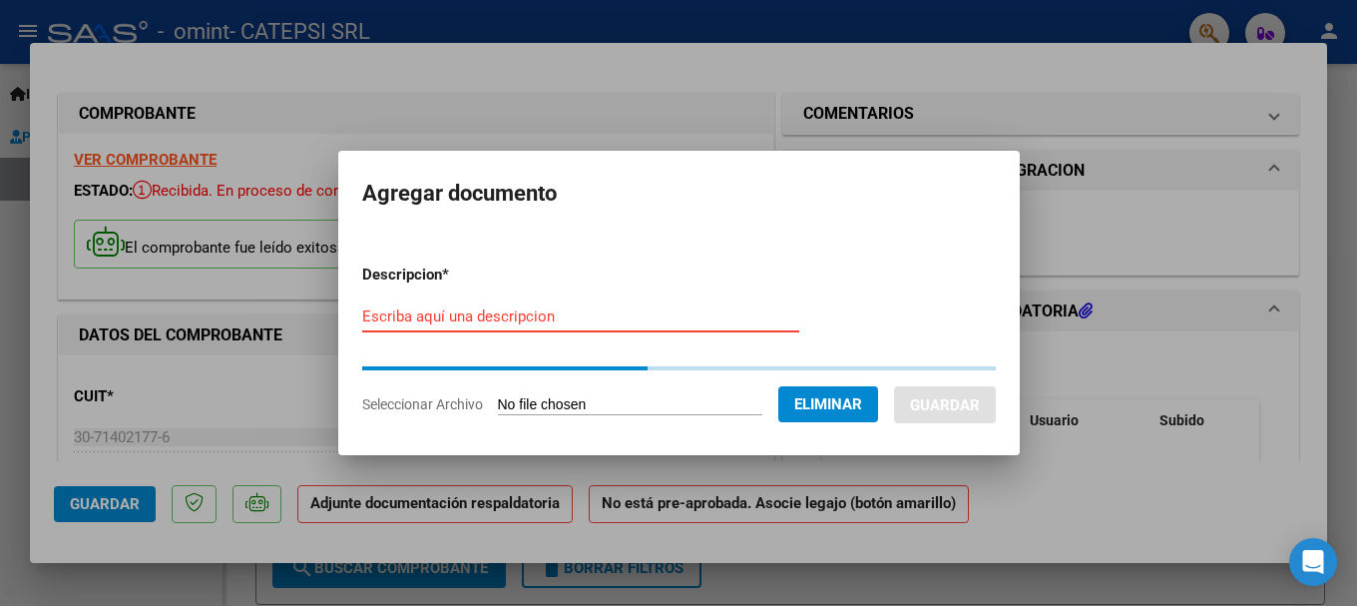
drag, startPoint x: 520, startPoint y: 312, endPoint x: 507, endPoint y: 331, distance: 23.0
click at [521, 313] on input "Escriba aquí una descripcion" at bounding box center [580, 316] width 437 height 18
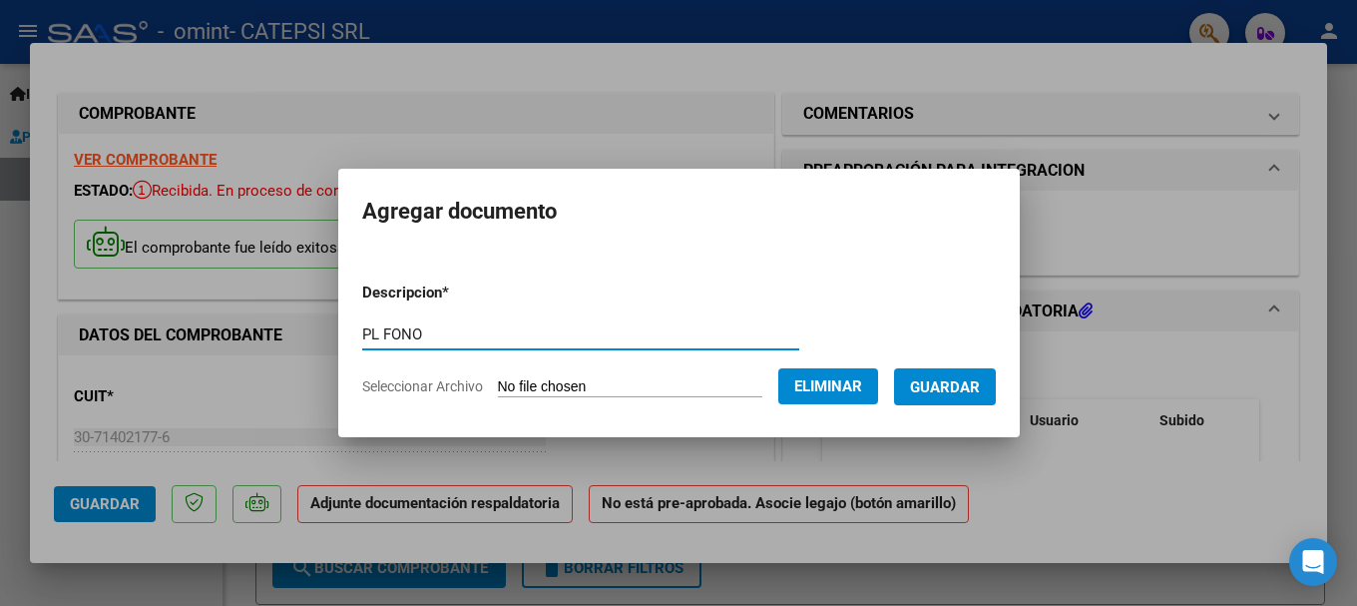
type input "PL FONO"
click at [963, 375] on button "Guardar" at bounding box center [945, 386] width 102 height 37
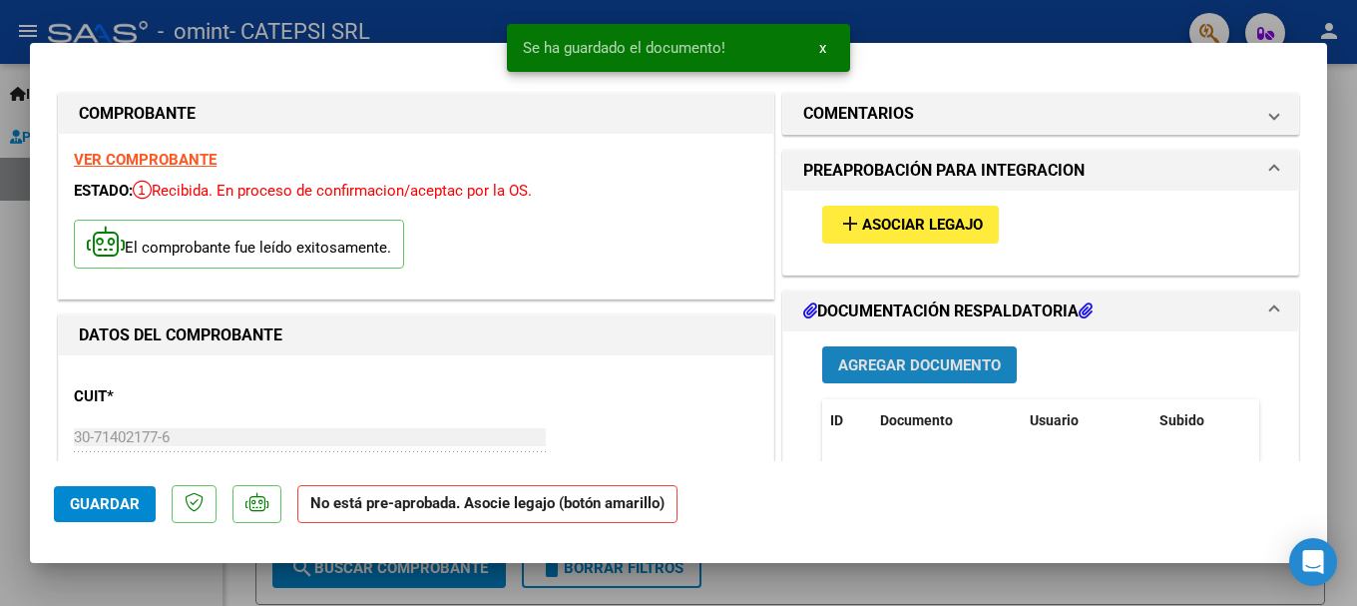
click at [931, 369] on span "Agregar Documento" at bounding box center [919, 365] width 163 height 18
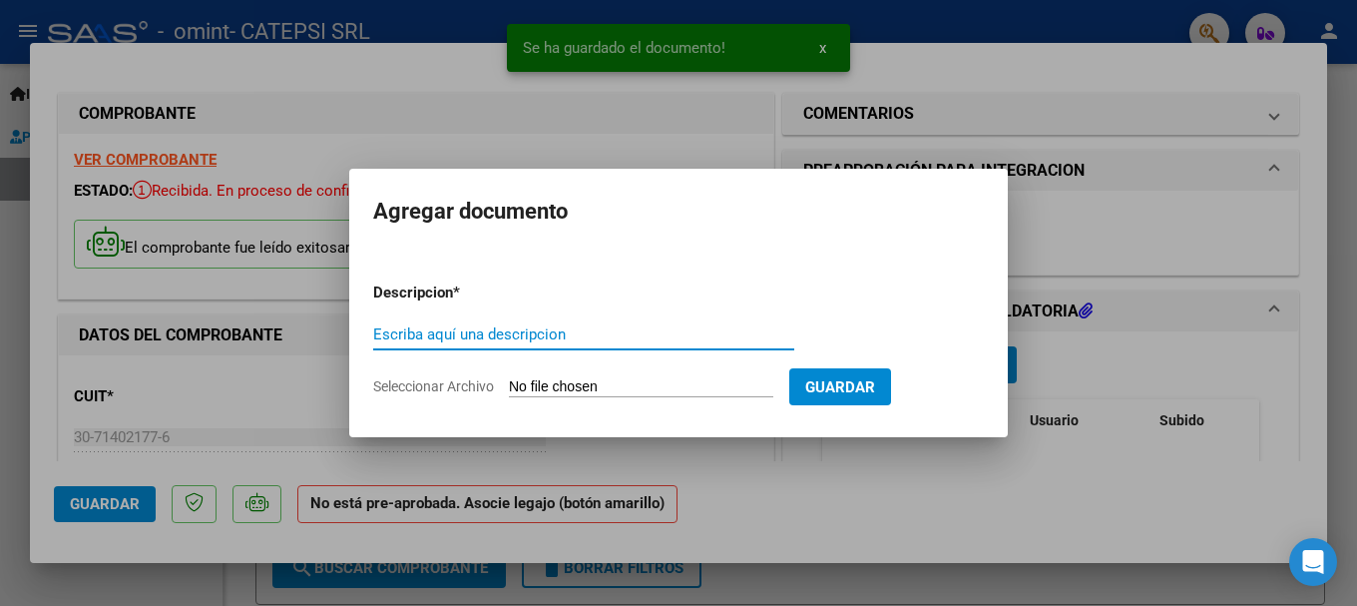
click at [654, 383] on input "Seleccionar Archivo" at bounding box center [641, 387] width 264 height 19
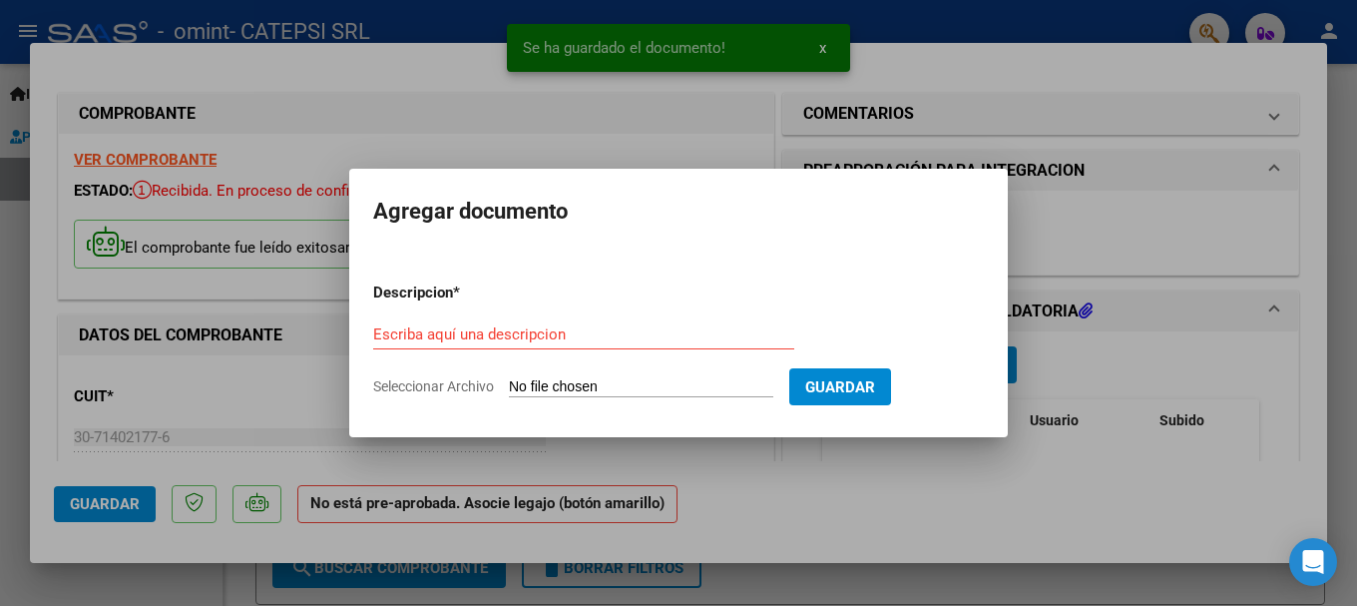
type input "C:\fakepath\SCANN PLANILLA PSI [PERSON_NAME].pdf"
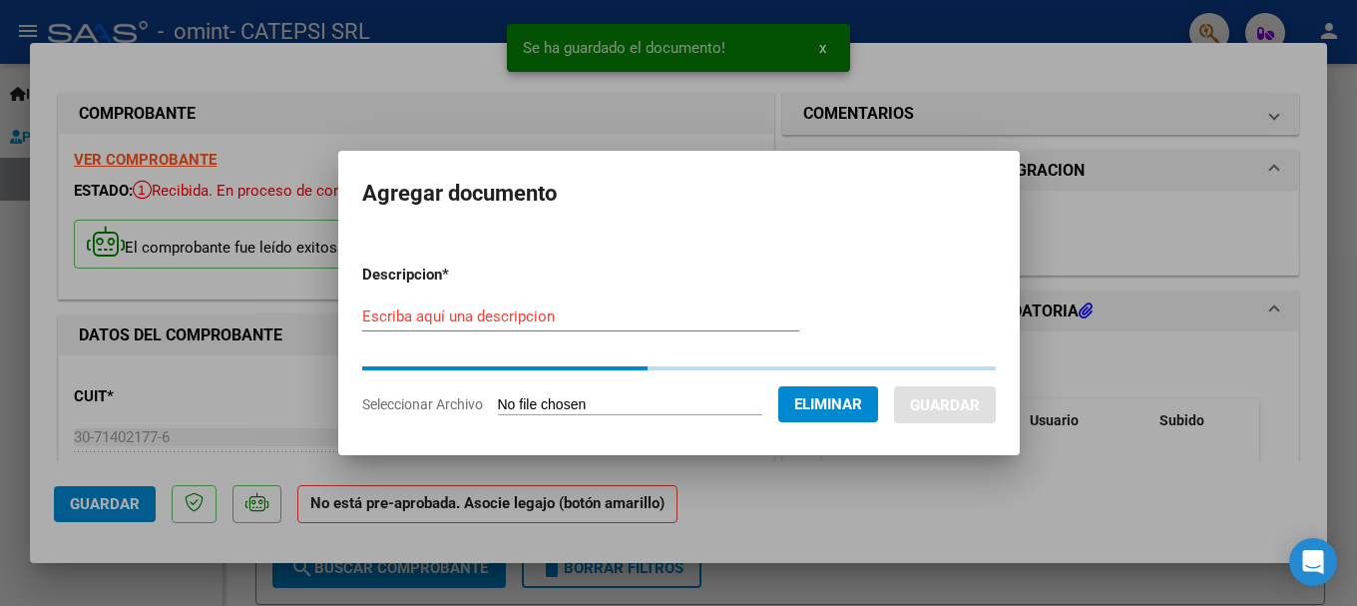
click at [482, 320] on input "Escriba aquí una descripcion" at bounding box center [580, 316] width 437 height 18
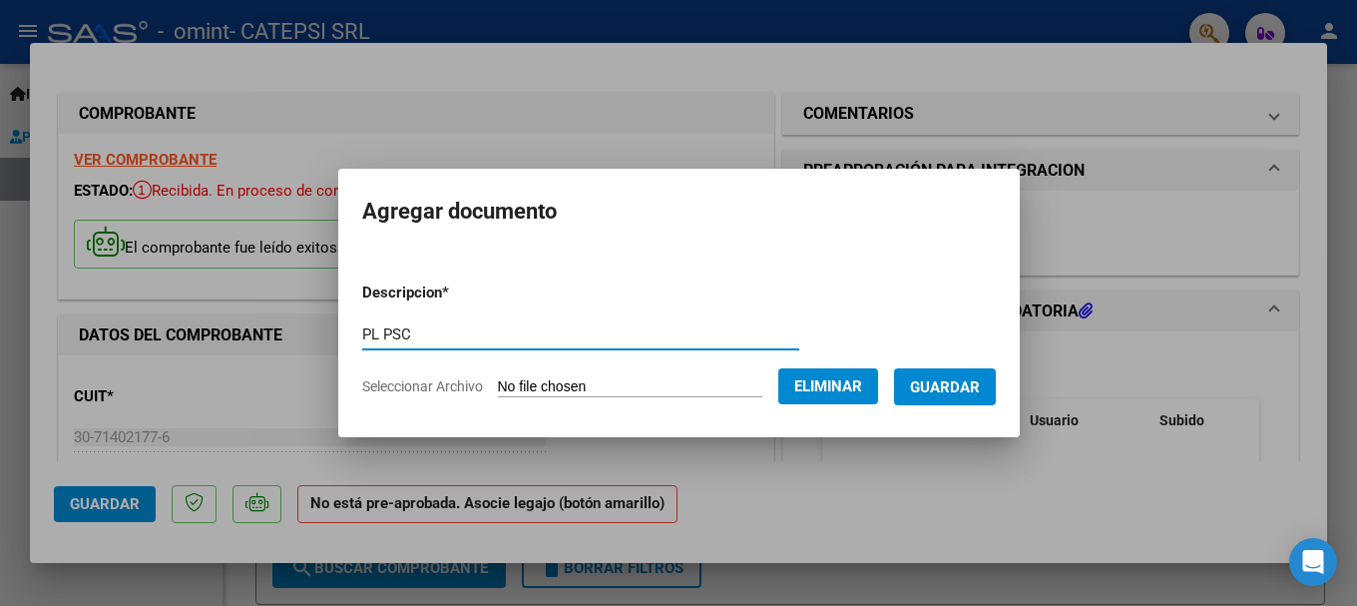
type input "PL PSC"
click at [960, 389] on span "Guardar" at bounding box center [945, 387] width 70 height 18
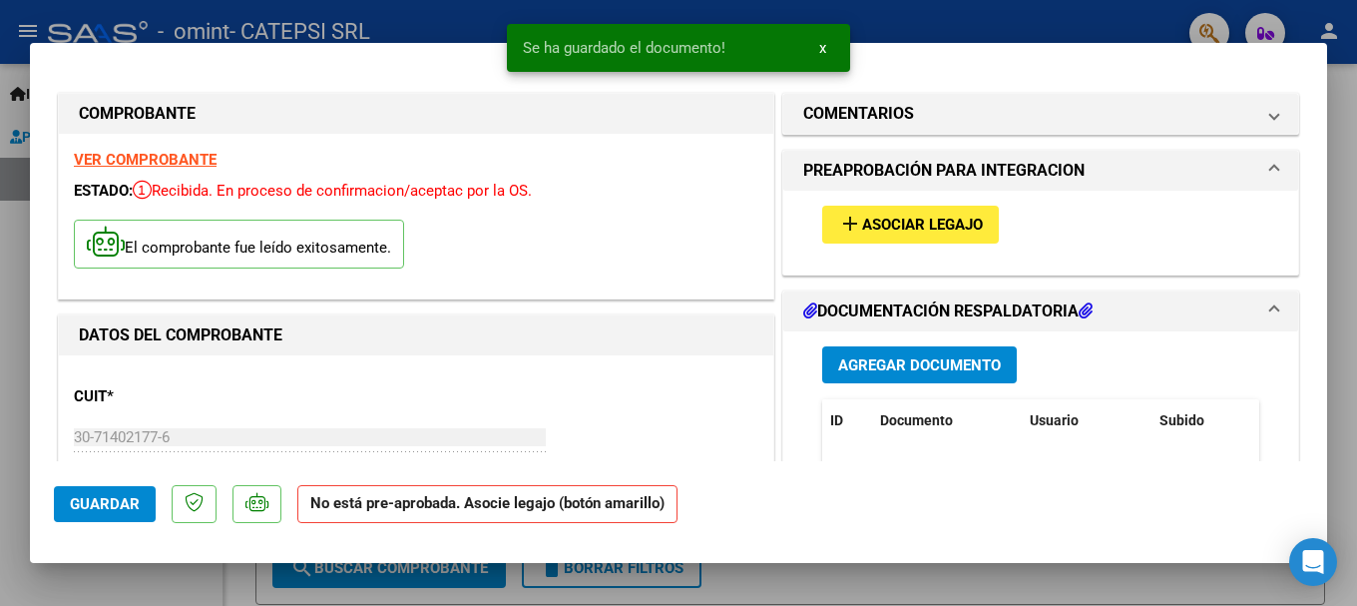
click at [911, 342] on div "Agregar Documento ID Documento Usuario Subido Acción 29449 Pl Fono [EMAIL_ADDRE…" at bounding box center [1040, 530] width 467 height 398
click at [924, 359] on span "Agregar Documento" at bounding box center [919, 365] width 163 height 18
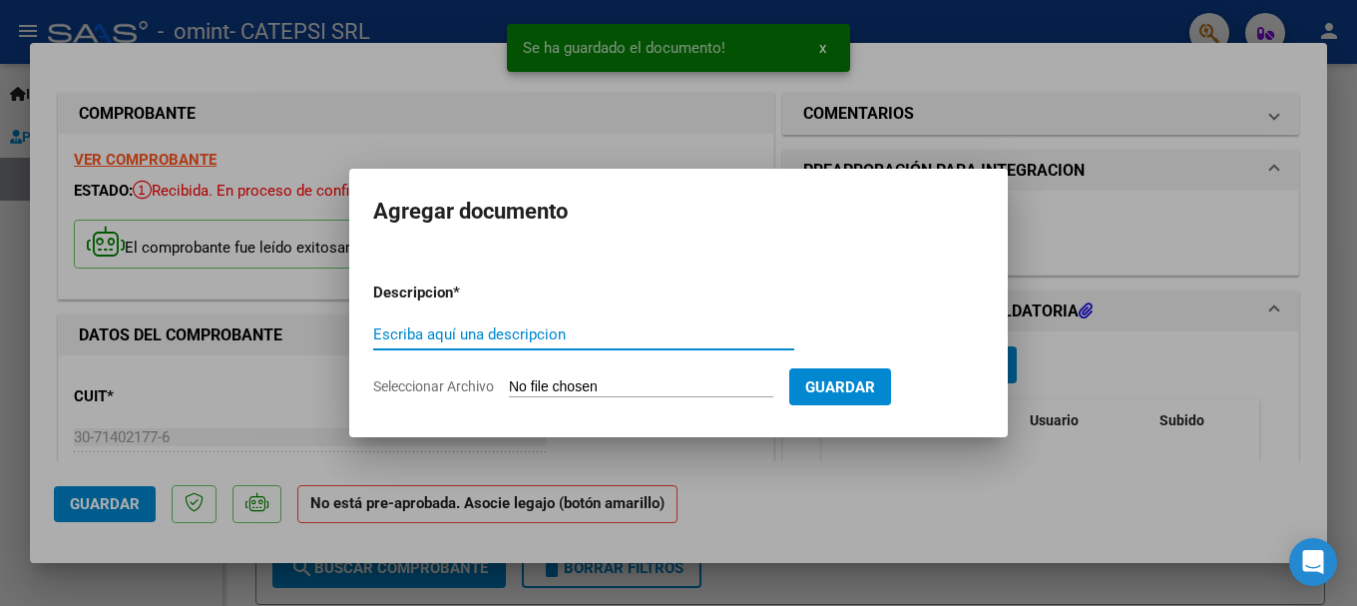
click at [591, 385] on input "Seleccionar Archivo" at bounding box center [641, 387] width 264 height 19
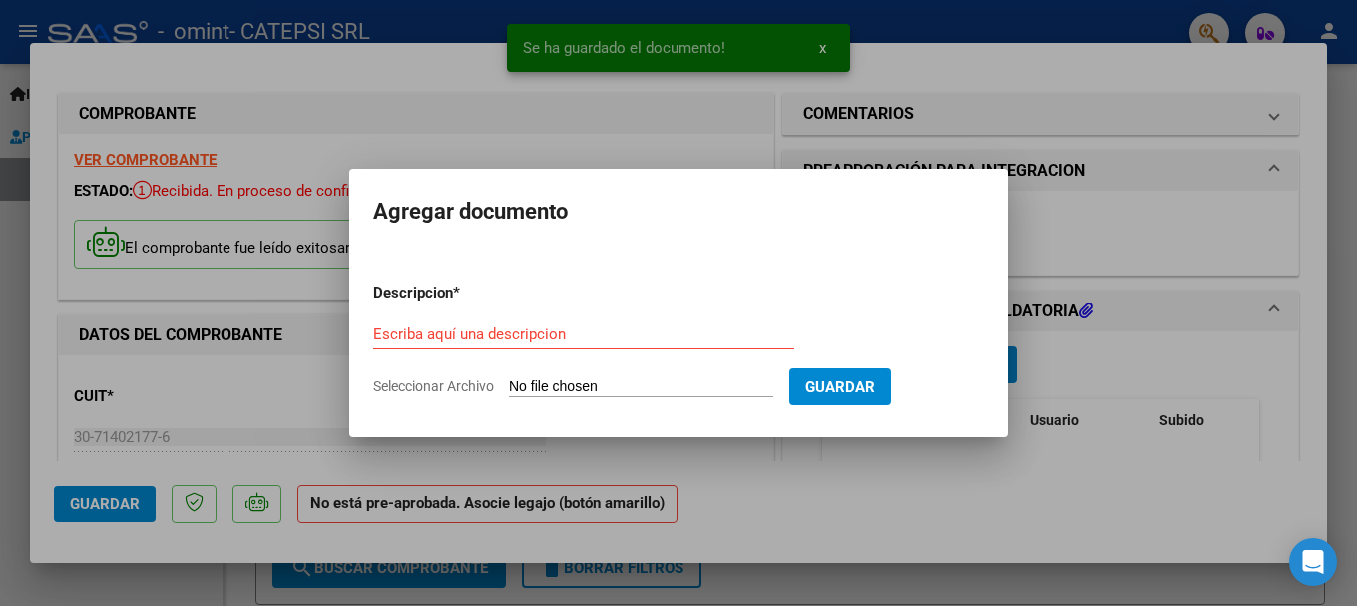
type input "C:\fakepath\SCANN PLANILLA PSM [PERSON_NAME].pdf"
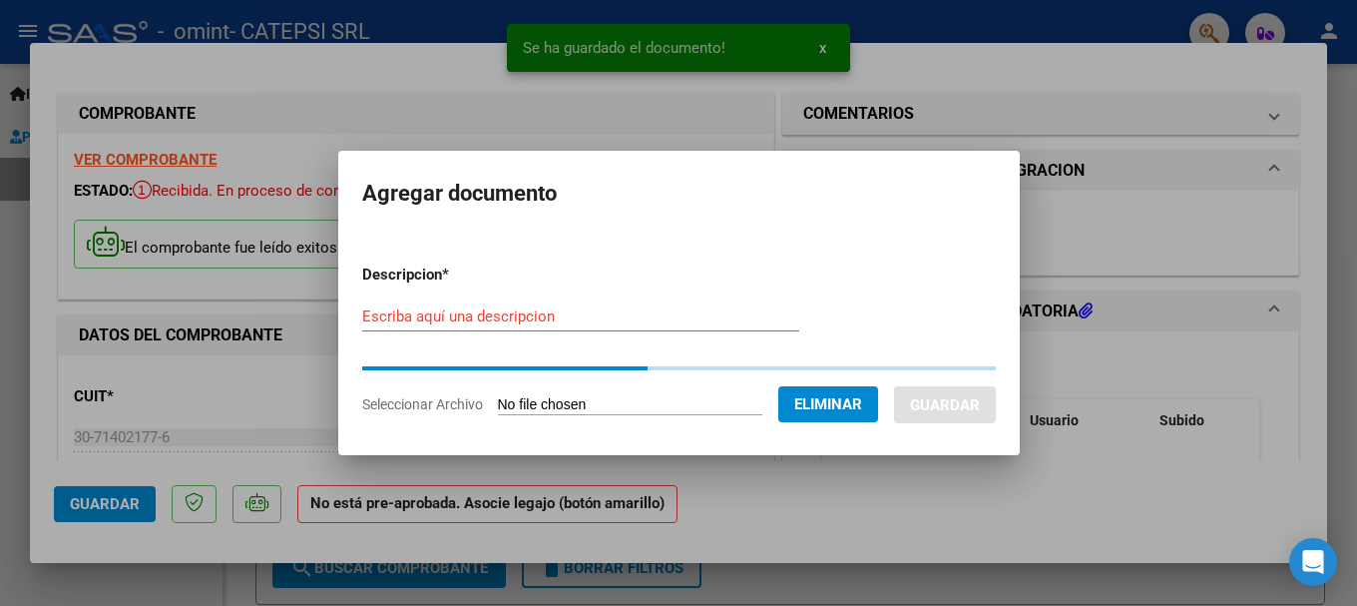
click at [452, 329] on div "Escriba aquí una descripcion" at bounding box center [580, 316] width 437 height 30
click at [467, 322] on input "Escriba aquí una descripcion" at bounding box center [580, 316] width 437 height 18
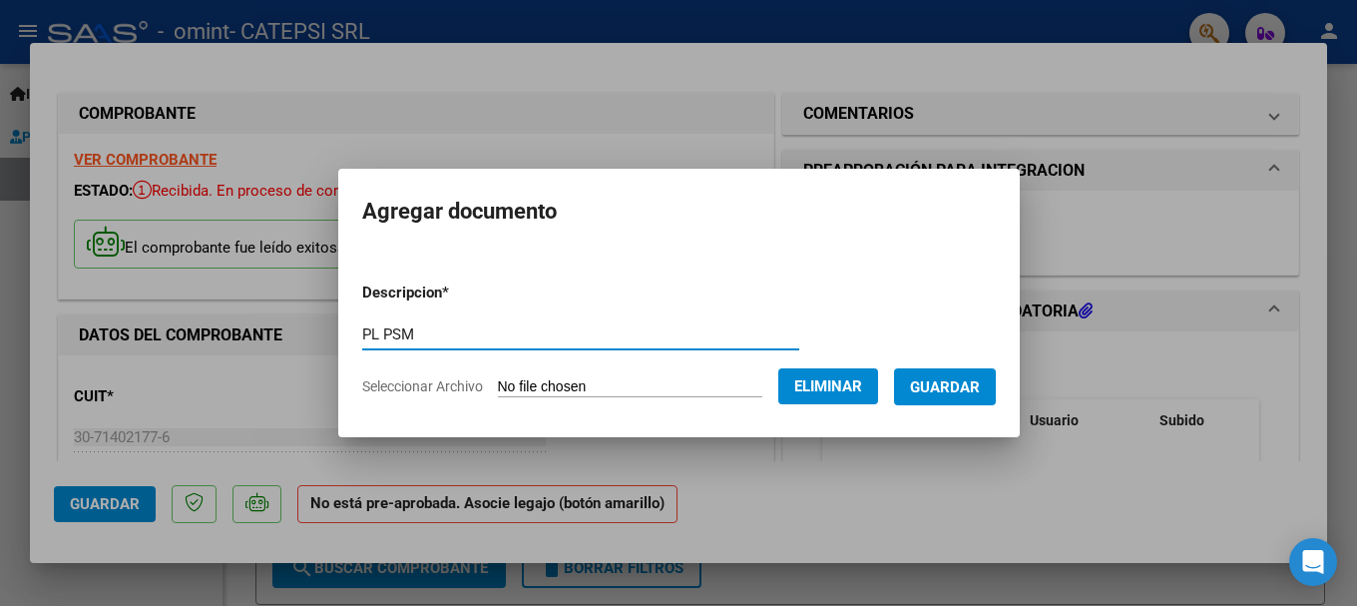
type input "PL PSM"
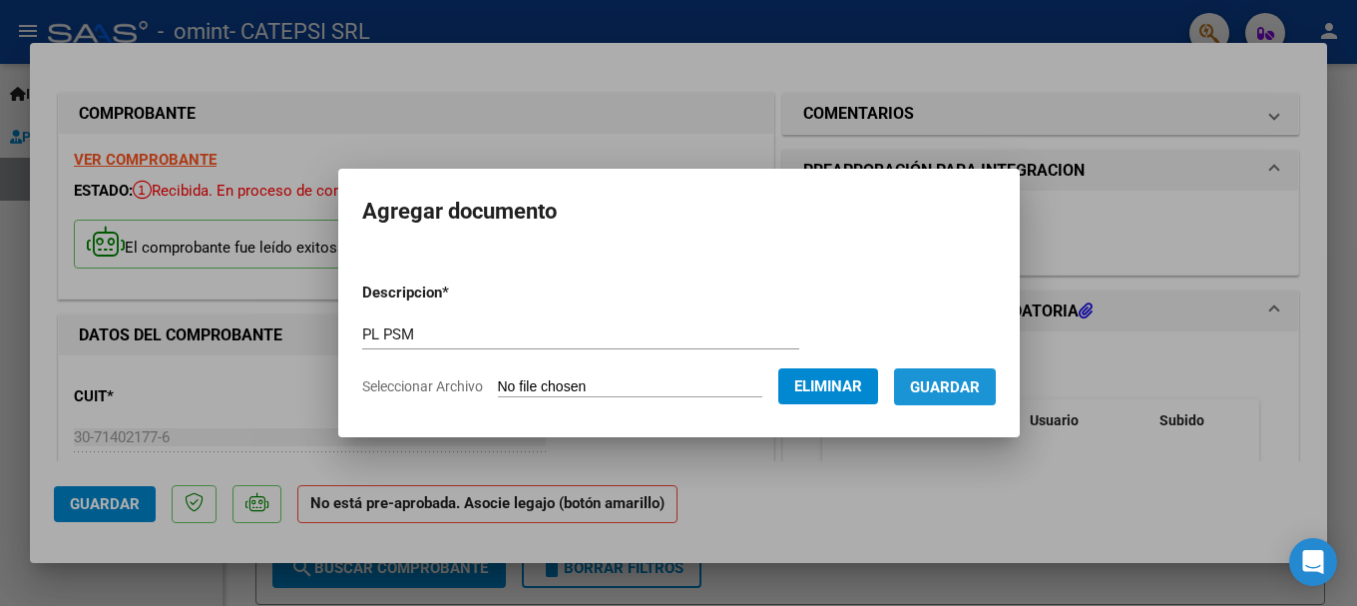
click at [980, 392] on span "Guardar" at bounding box center [945, 387] width 70 height 18
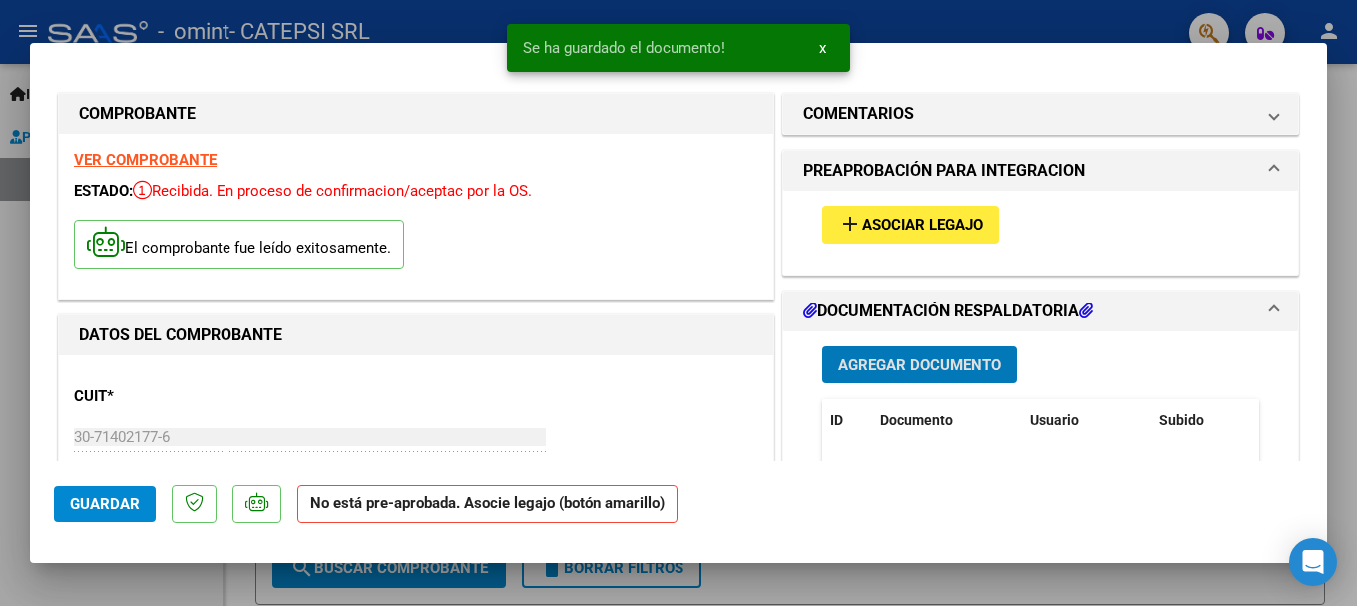
click at [954, 356] on span "Agregar Documento" at bounding box center [919, 365] width 163 height 18
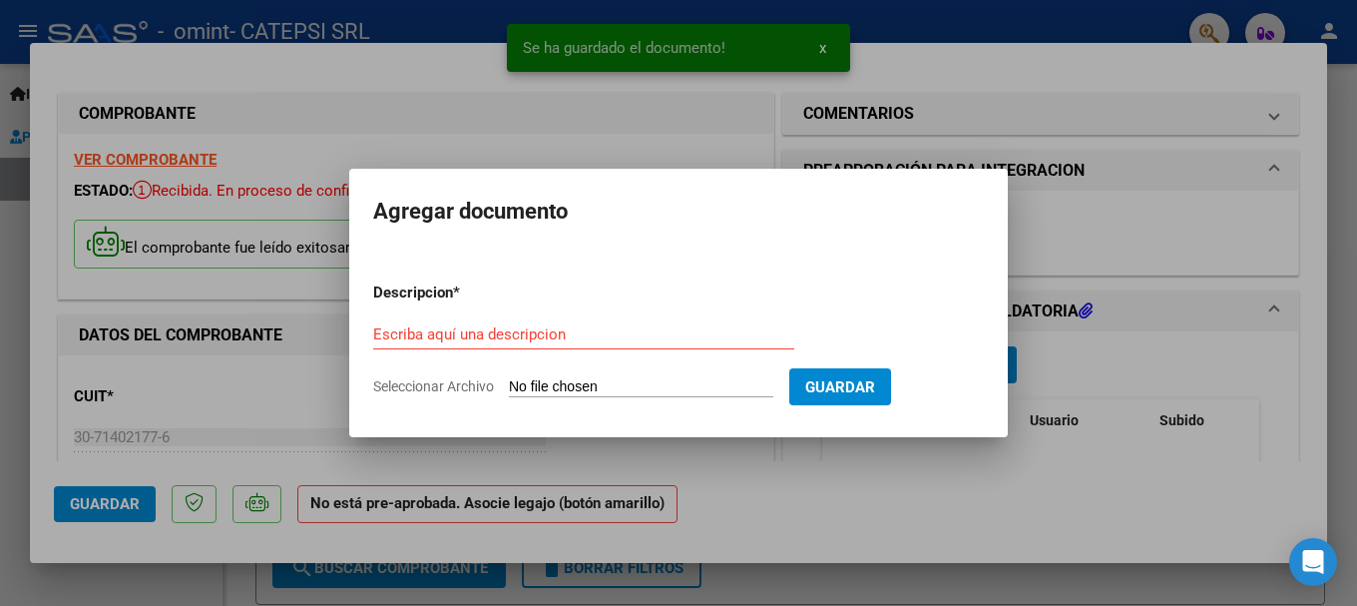
click at [594, 378] on input "Seleccionar Archivo" at bounding box center [641, 387] width 264 height 19
type input "C:\fakepath\SCANN PLANILLA PSP [PERSON_NAME].pdf"
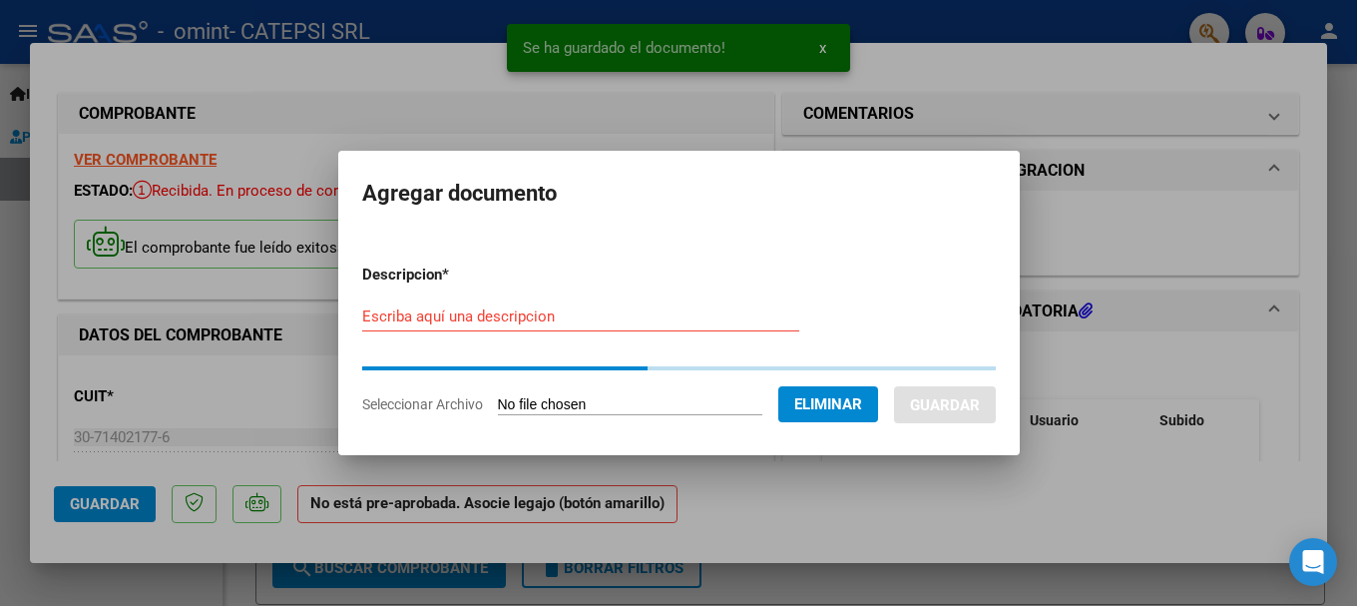
click at [506, 328] on div "Escriba aquí una descripcion" at bounding box center [580, 316] width 437 height 30
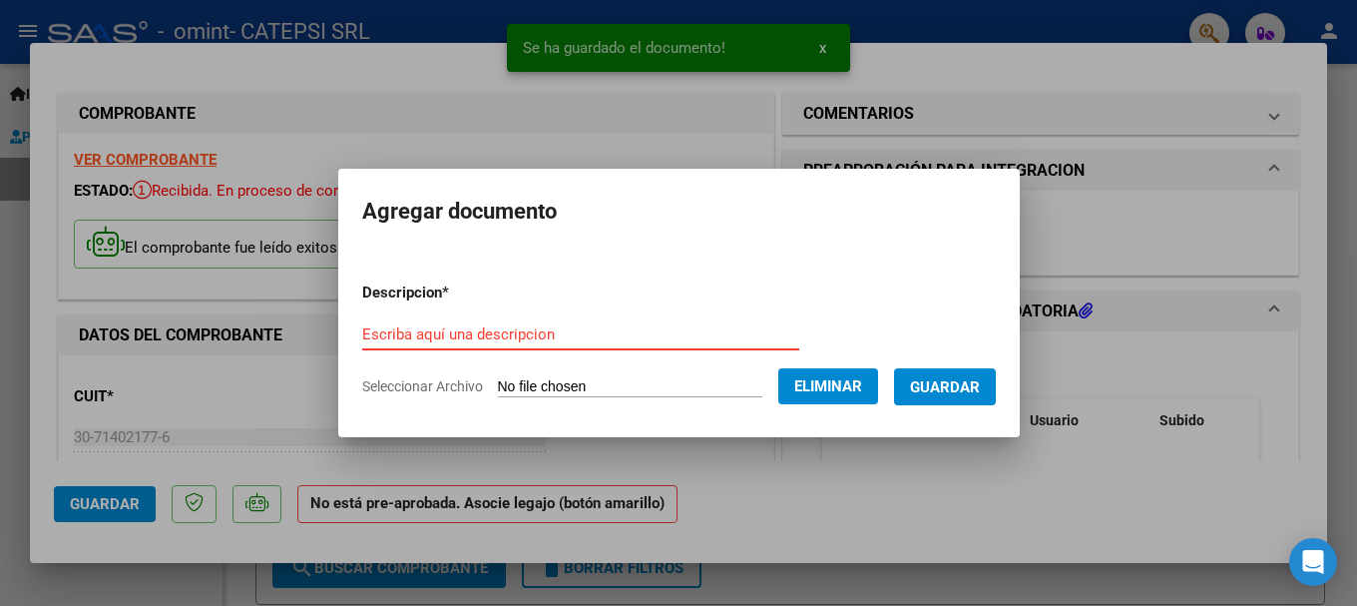
click at [584, 315] on form "Descripcion * Escriba aquí una descripcion Seleccionar Archivo Eliminar Guardar" at bounding box center [679, 339] width 634 height 146
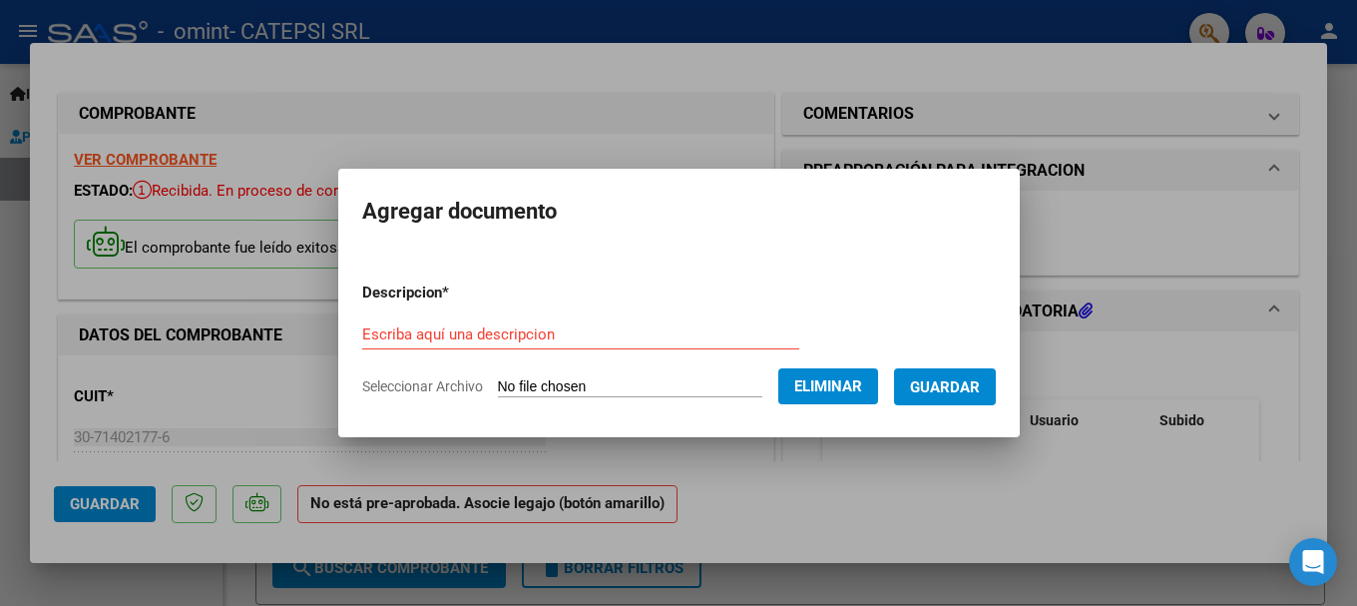
click at [599, 329] on input "Escriba aquí una descripcion" at bounding box center [580, 334] width 437 height 18
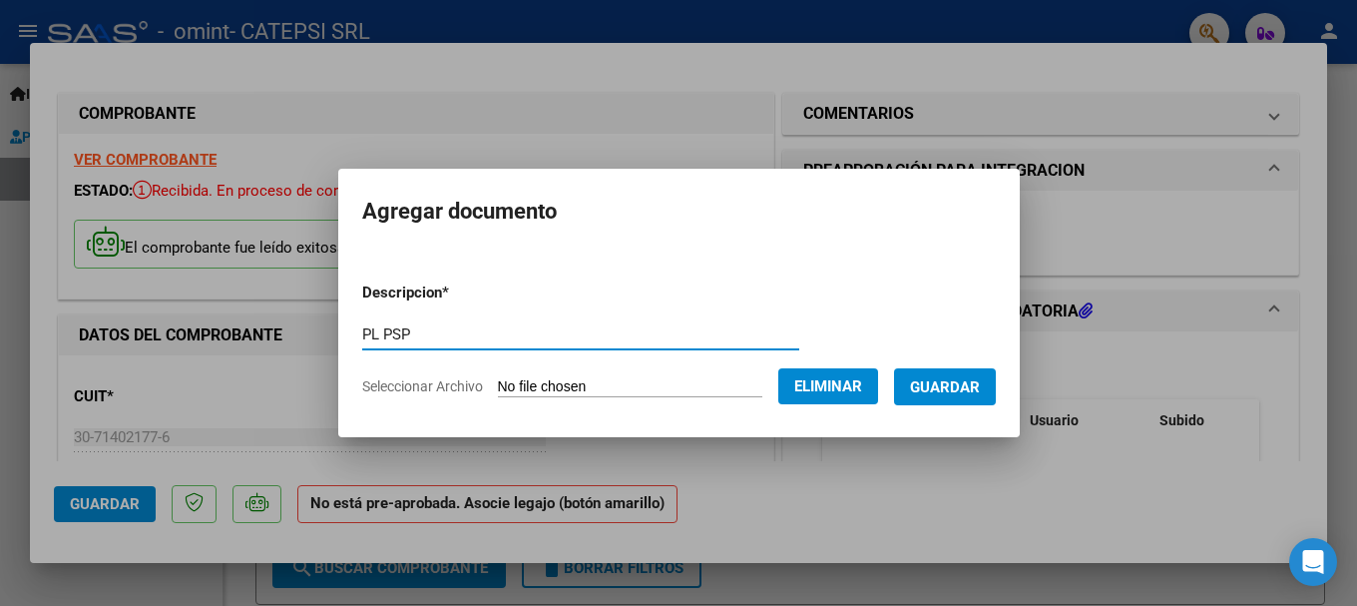
type input "PL PSP"
click at [949, 391] on span "Guardar" at bounding box center [945, 387] width 70 height 18
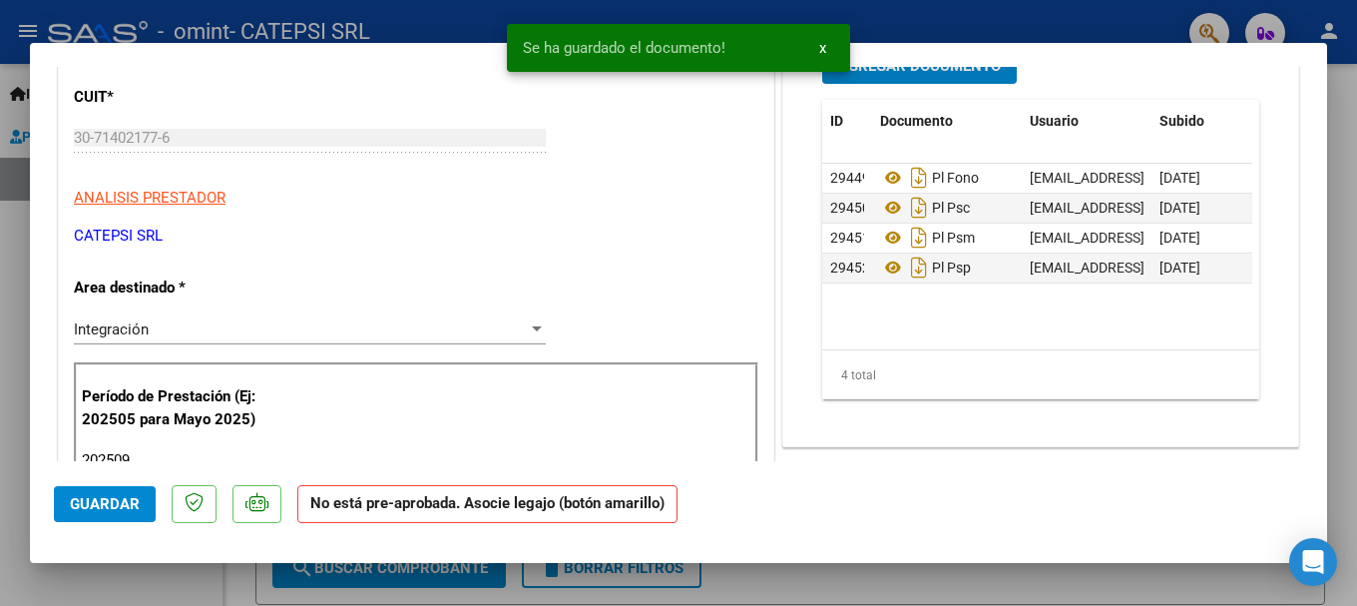
scroll to position [399, 0]
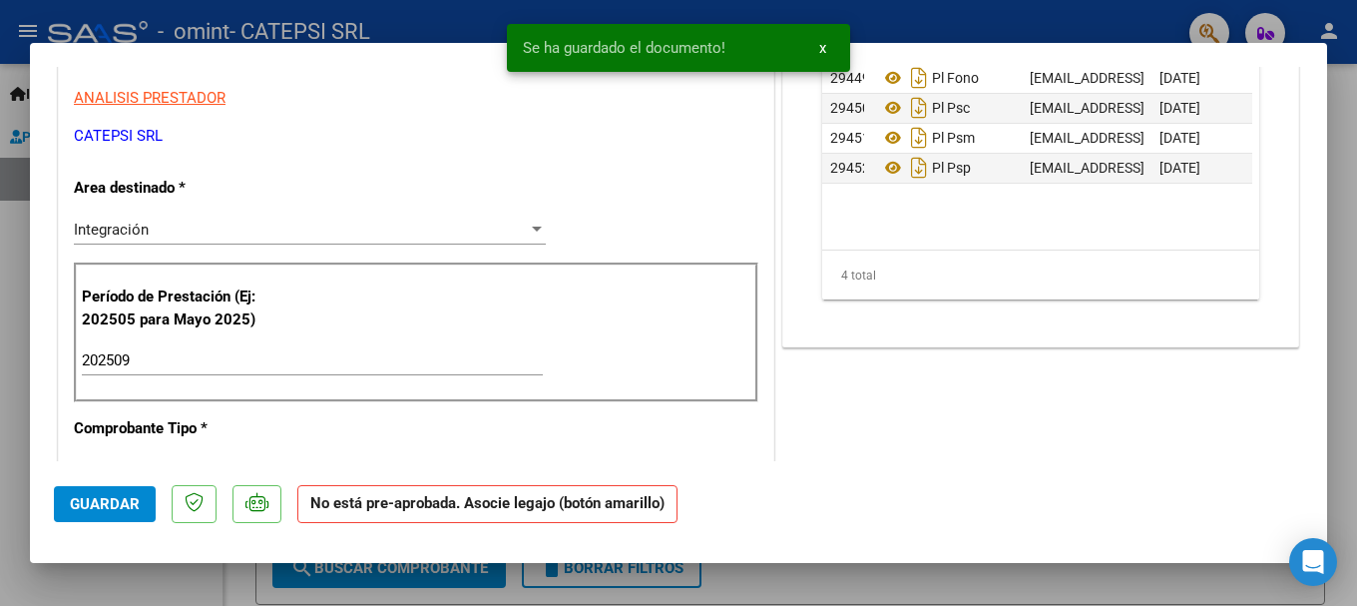
click at [125, 499] on span "Guardar" at bounding box center [105, 504] width 70 height 18
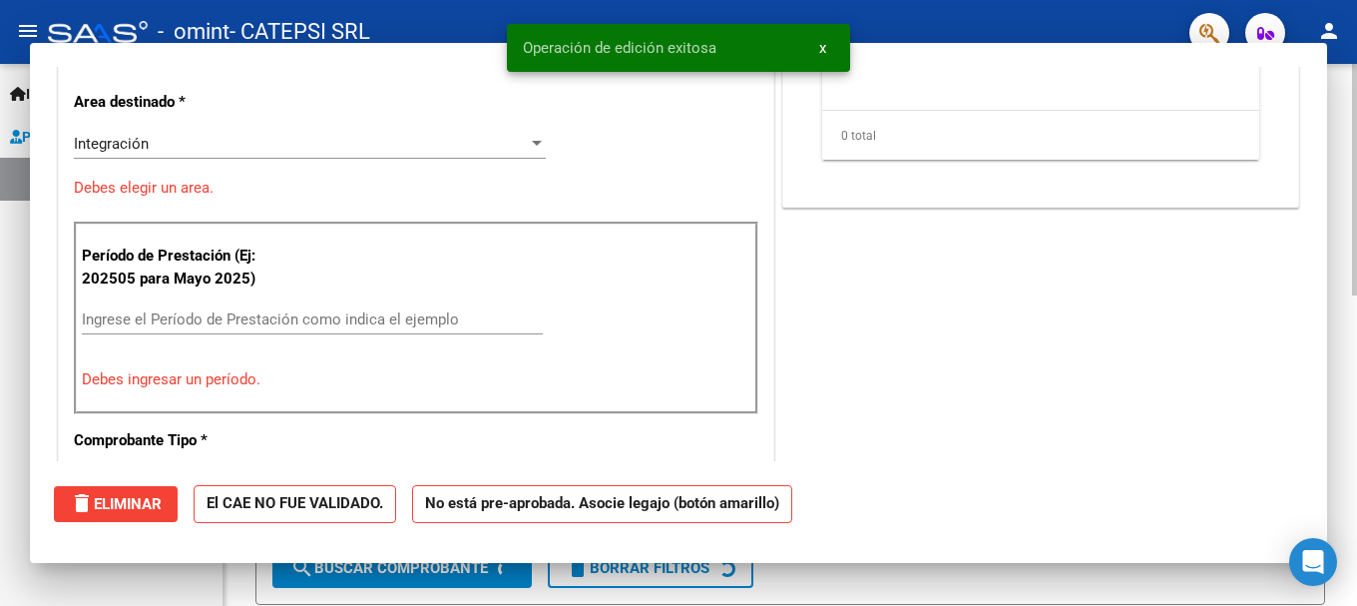
scroll to position [0, 0]
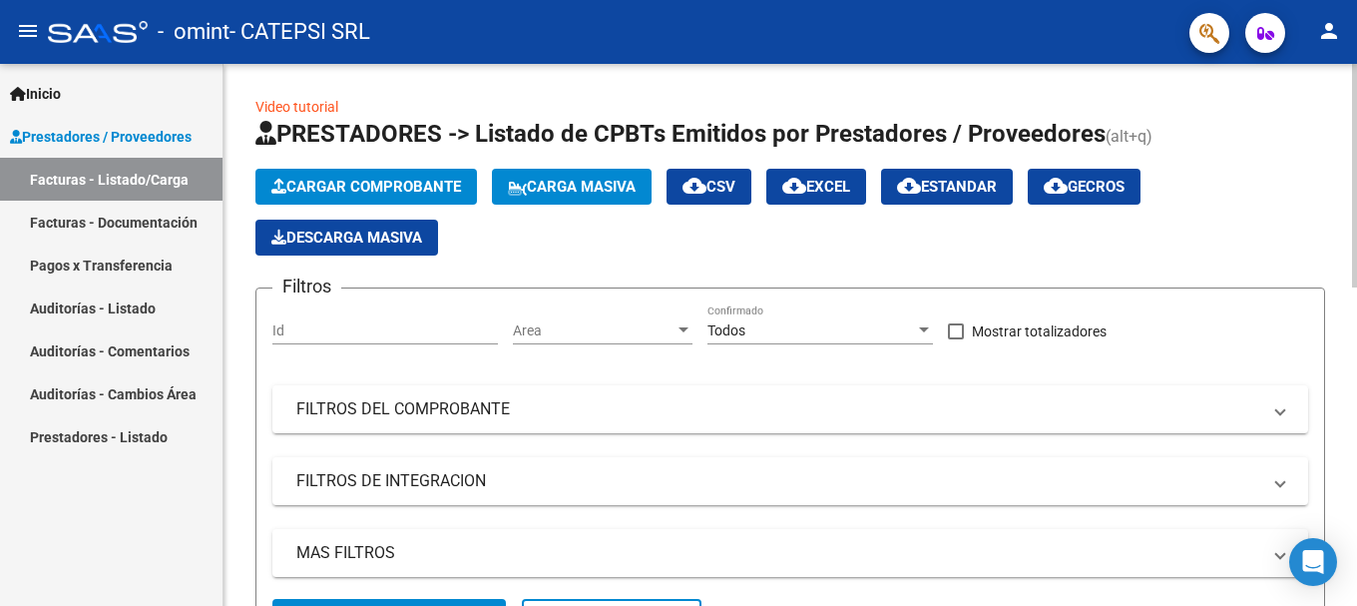
click at [387, 179] on span "Cargar Comprobante" at bounding box center [366, 187] width 190 height 18
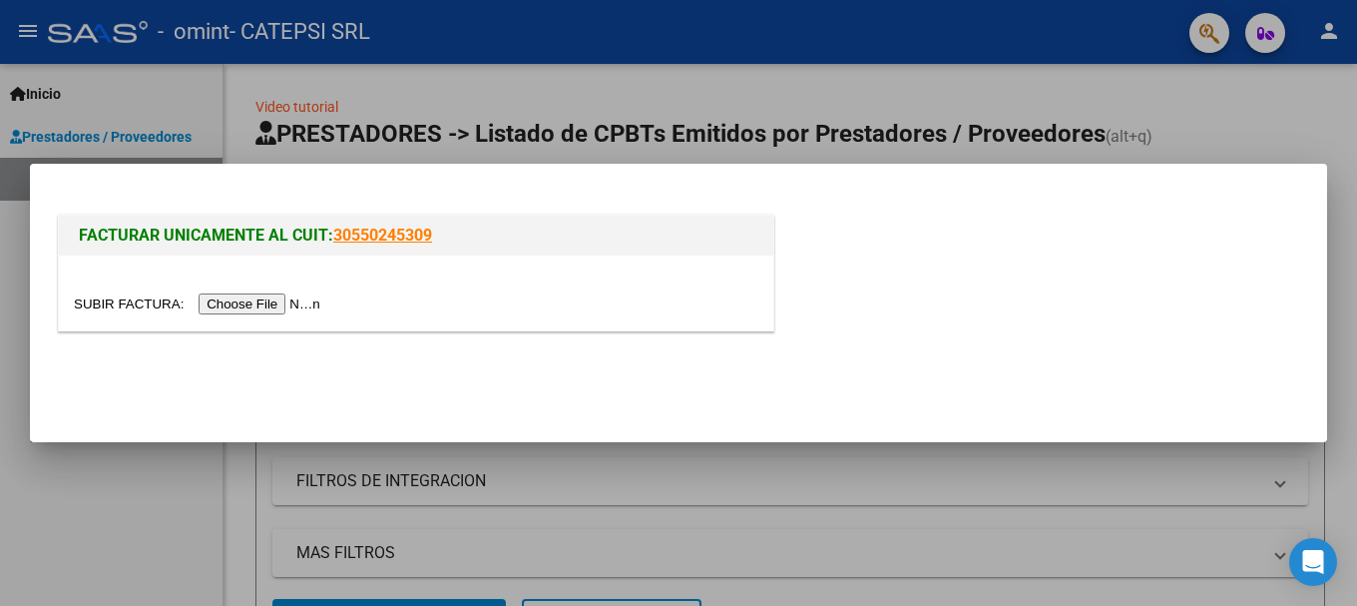
click at [281, 309] on input "file" at bounding box center [200, 303] width 252 height 21
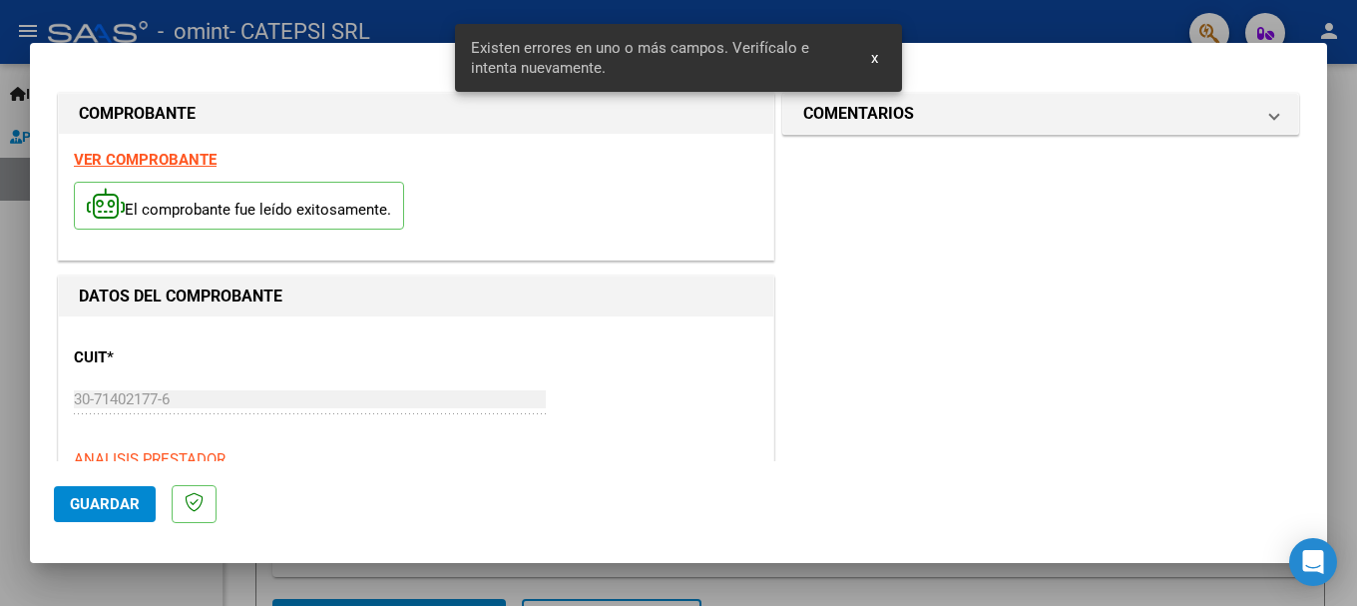
scroll to position [498, 0]
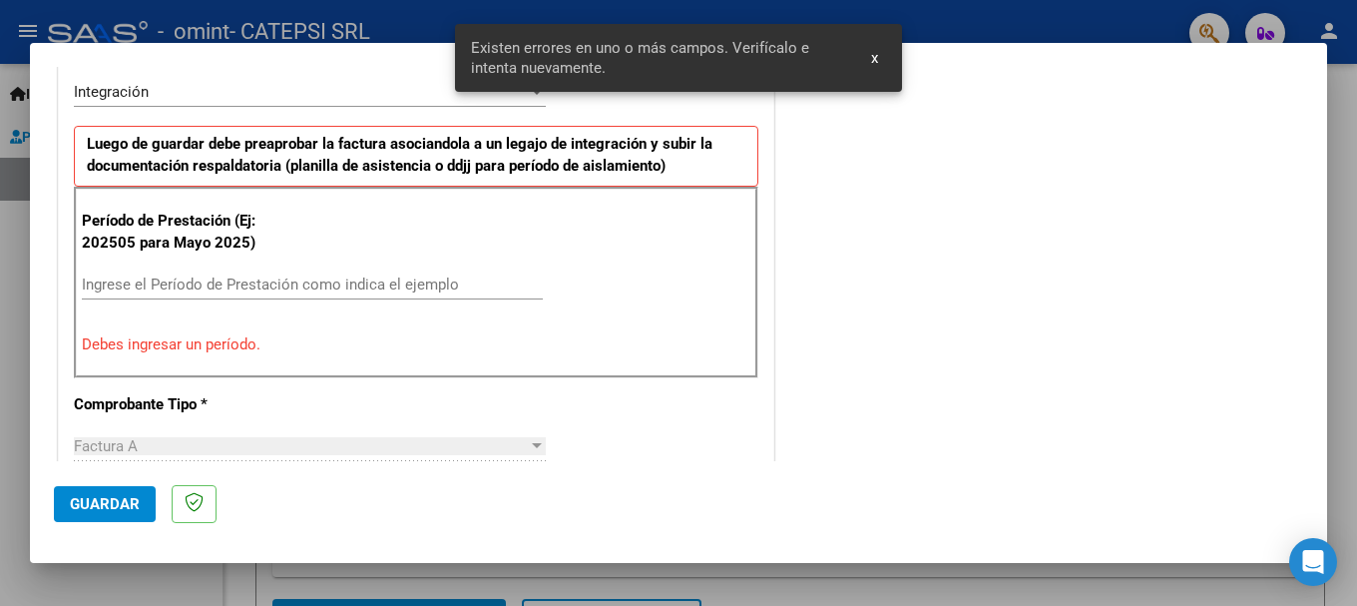
click at [146, 275] on input "Ingrese el Período de Prestación como indica el ejemplo" at bounding box center [312, 284] width 461 height 18
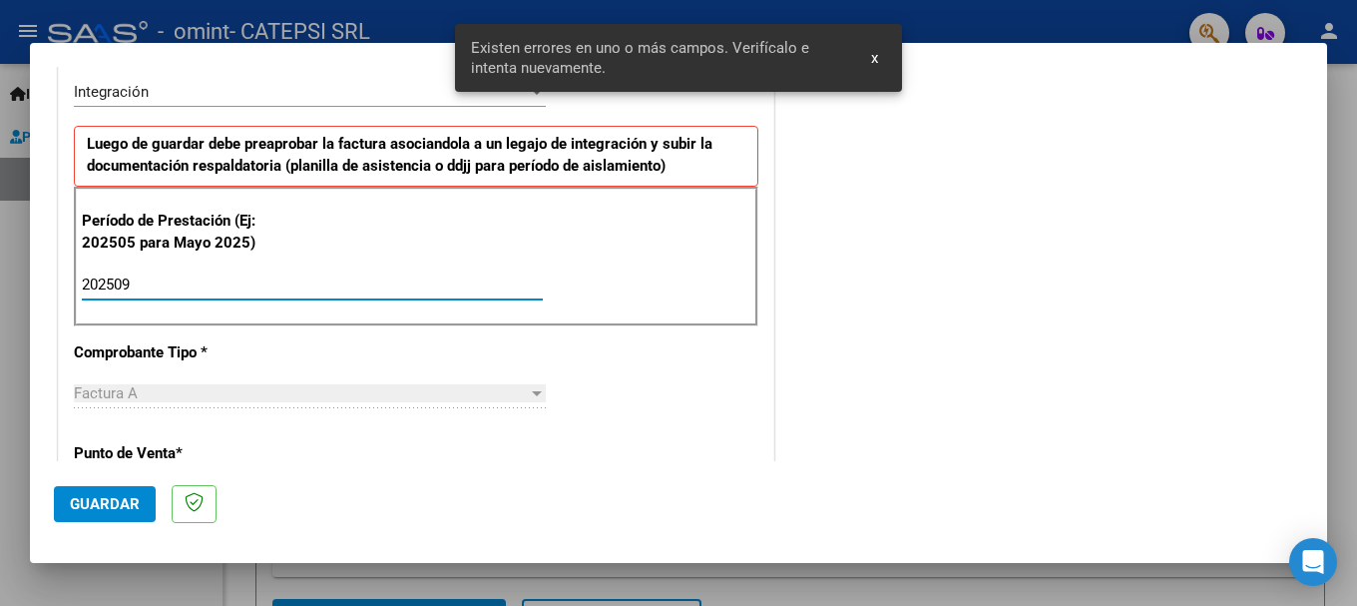
type input "202509"
click at [113, 511] on span "Guardar" at bounding box center [105, 504] width 70 height 18
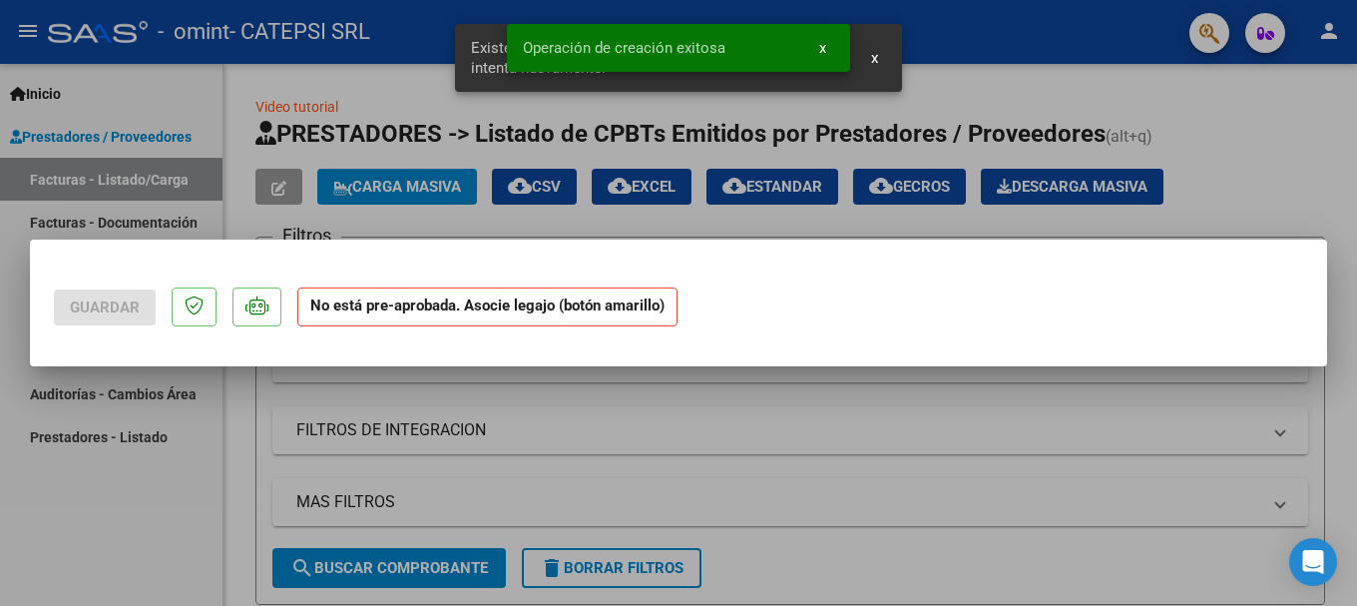
scroll to position [0, 0]
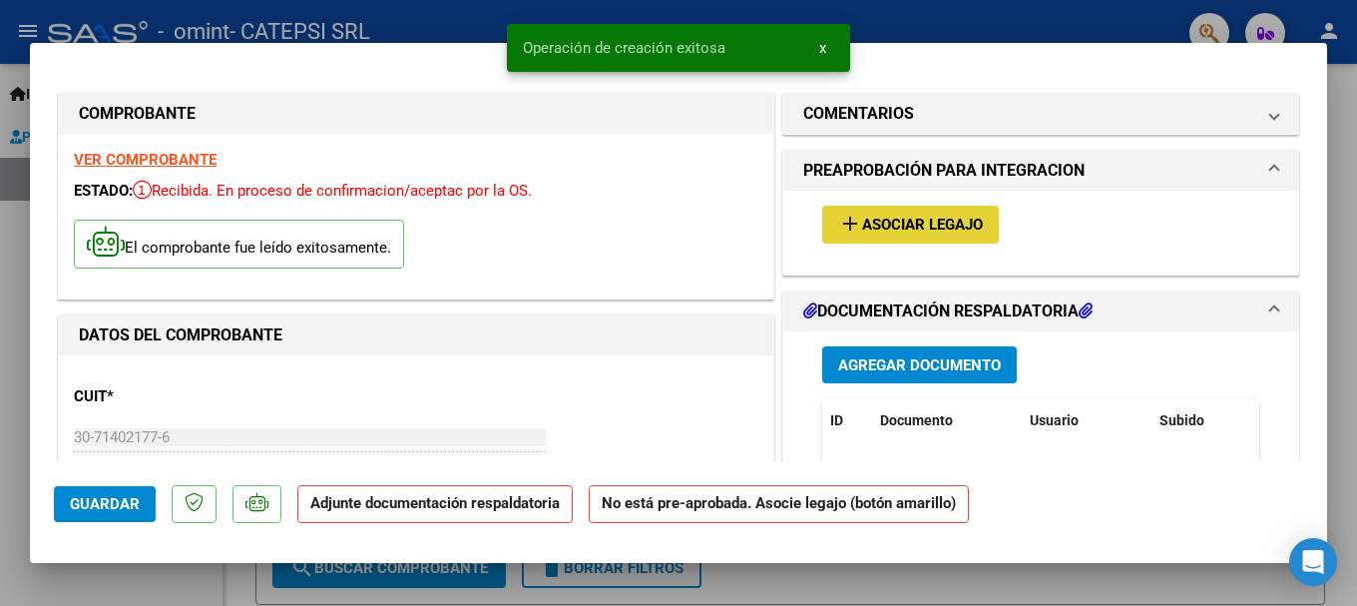
click at [914, 226] on span "Asociar Legajo" at bounding box center [922, 225] width 121 height 18
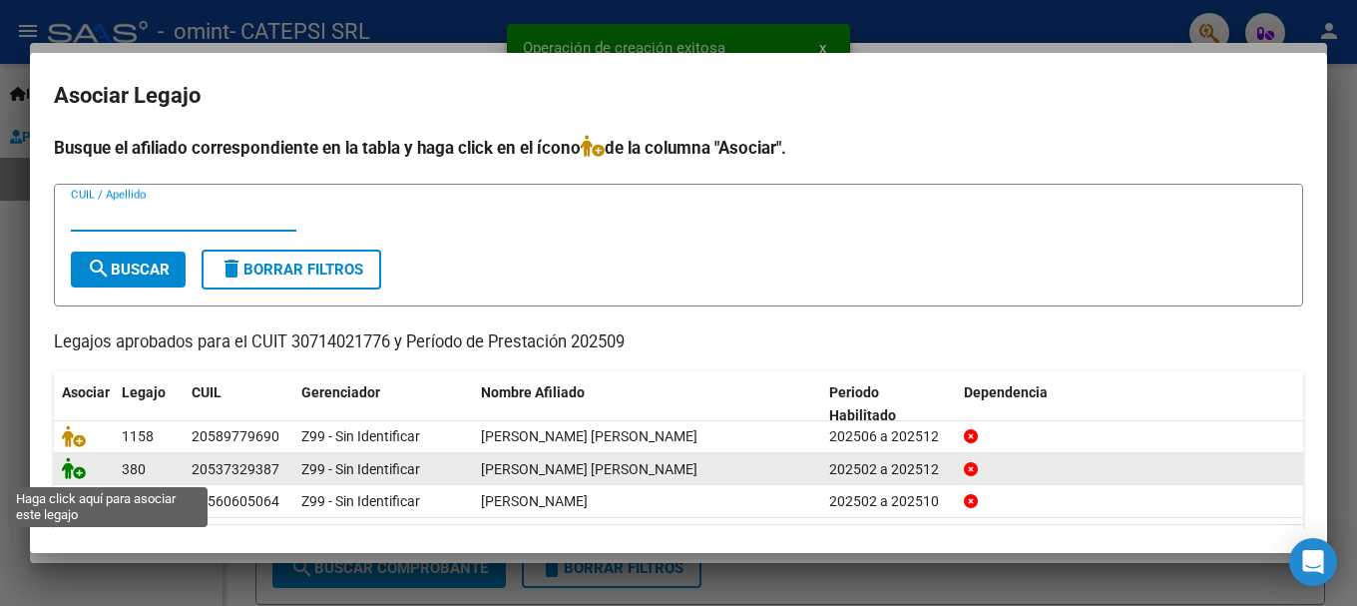
click at [76, 466] on icon at bounding box center [74, 468] width 24 height 22
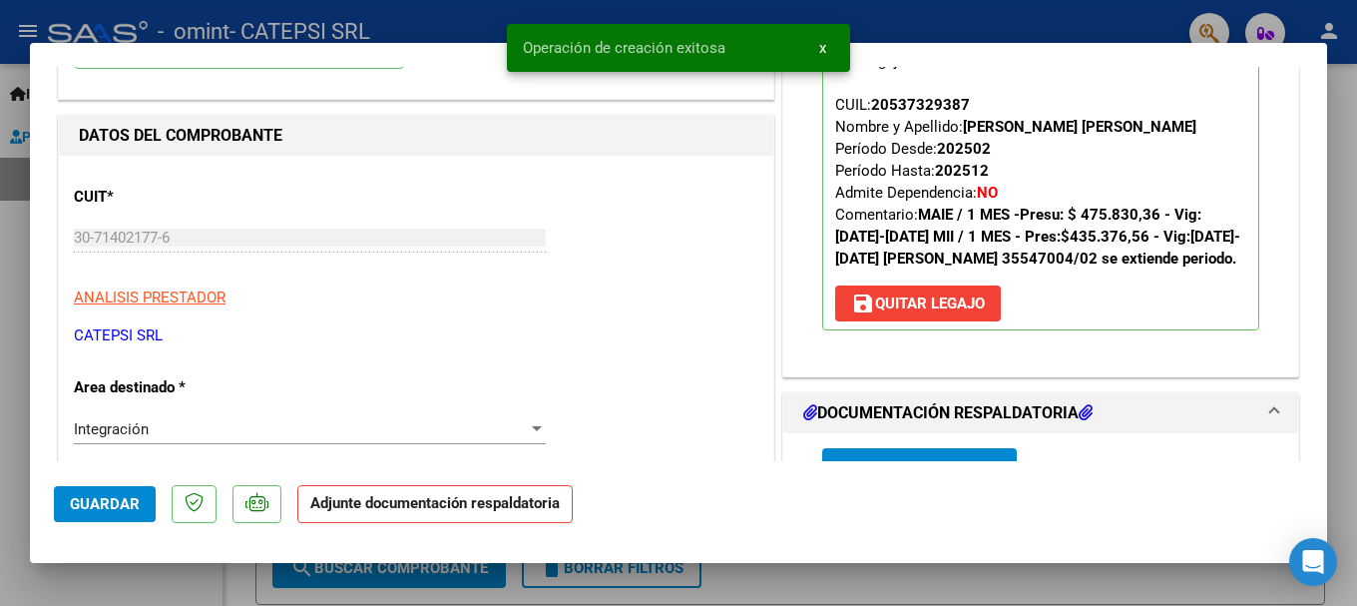
scroll to position [299, 0]
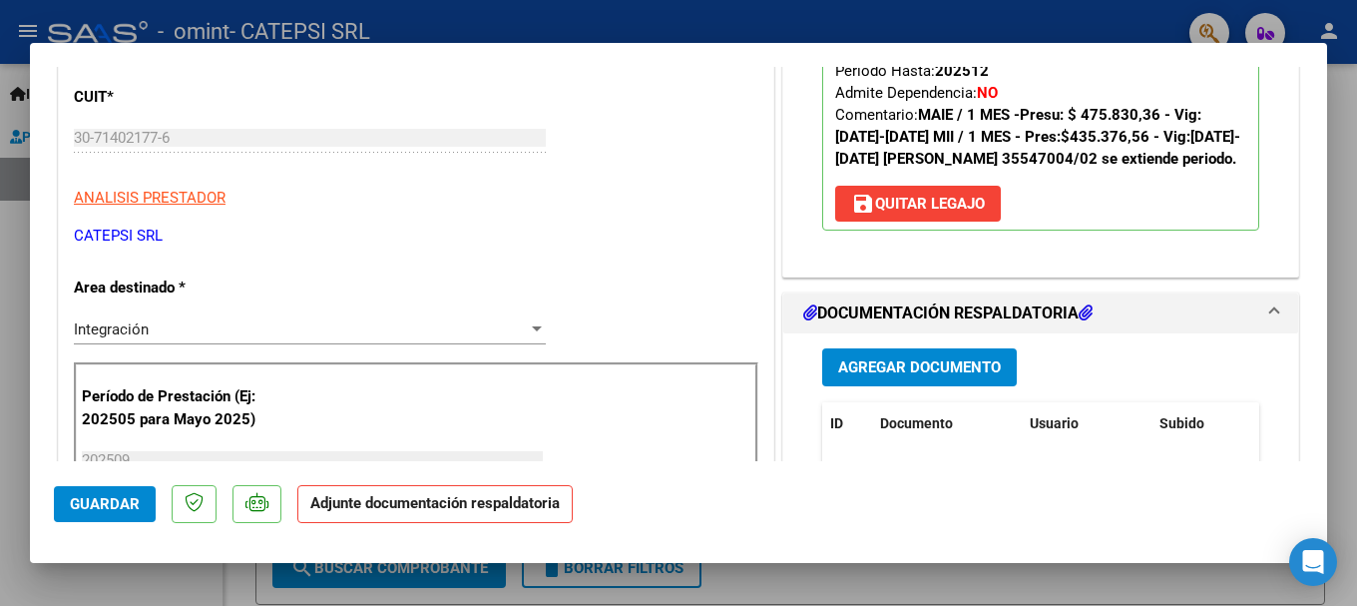
click at [924, 377] on span "Agregar Documento" at bounding box center [919, 368] width 163 height 18
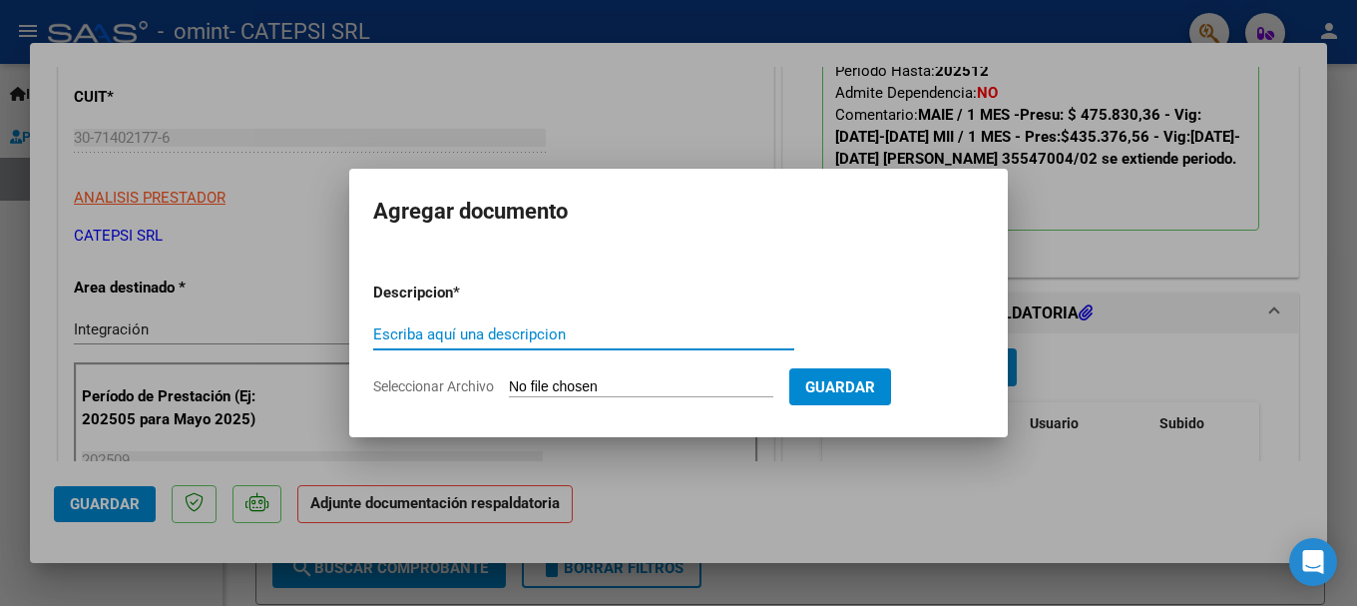
click at [690, 383] on input "Seleccionar Archivo" at bounding box center [641, 387] width 264 height 19
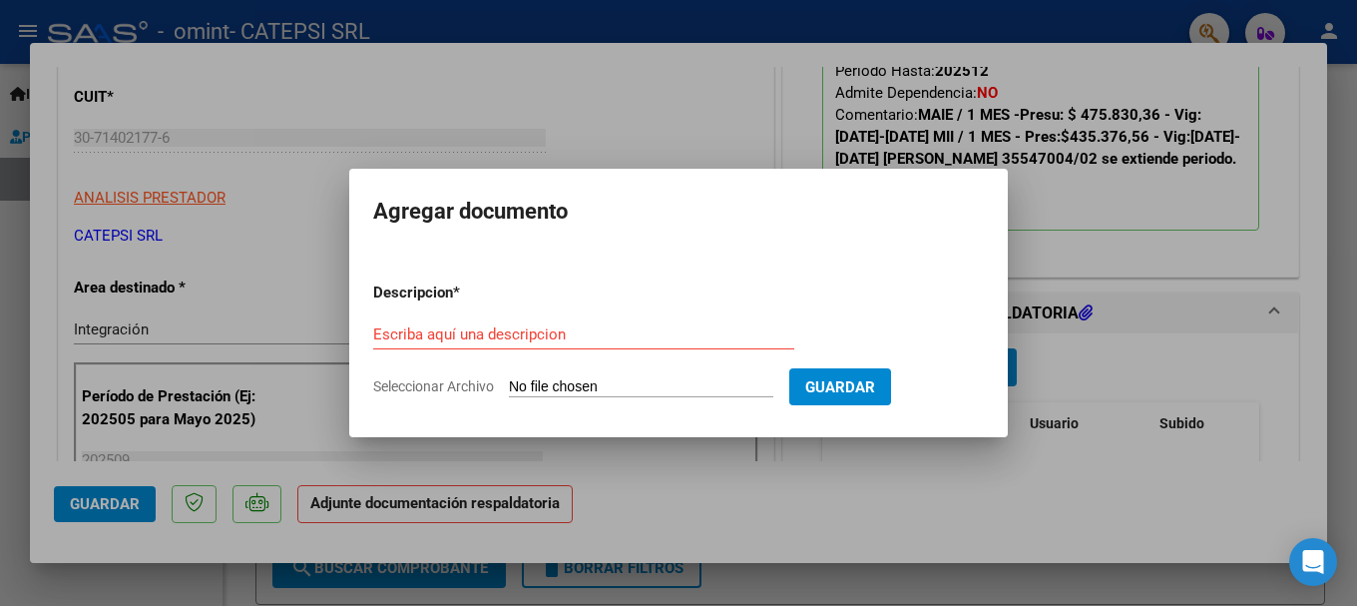
type input "C:\fakepath\PLANILLA INT ESC.pdf"
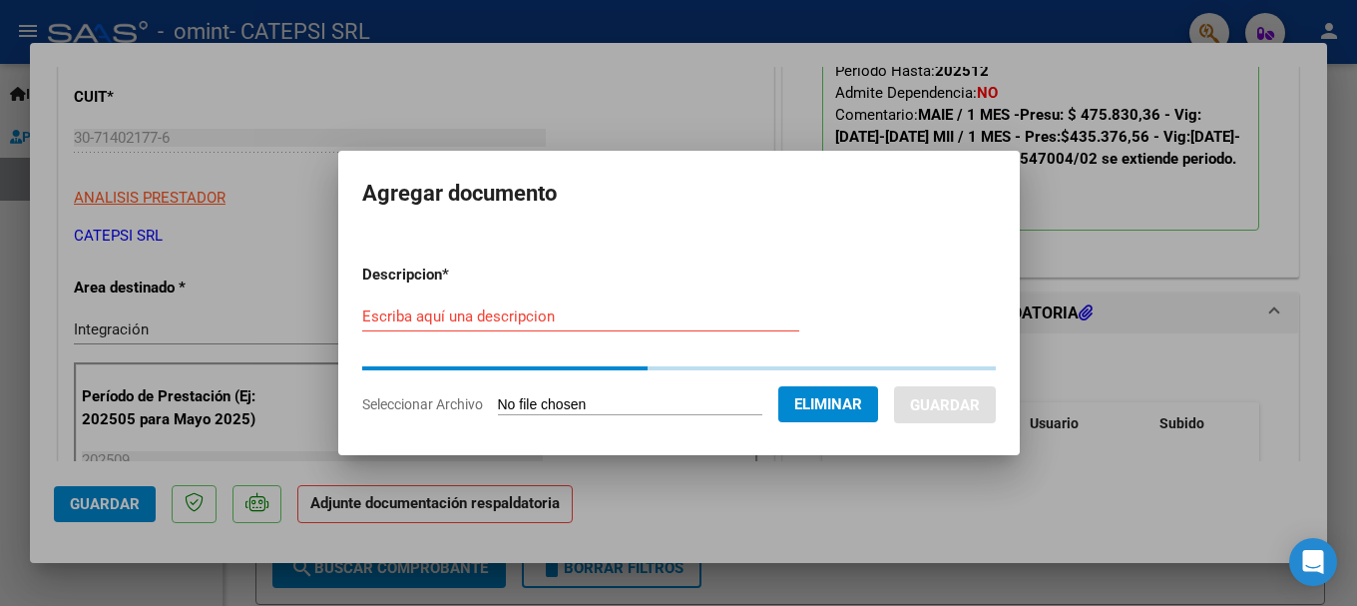
click at [508, 295] on form "Descripcion * Escriba aquí una descripcion Seleccionar Archivo Eliminar Guardar" at bounding box center [679, 339] width 634 height 182
click at [518, 311] on input "Escriba aquí una descripcion" at bounding box center [580, 316] width 437 height 18
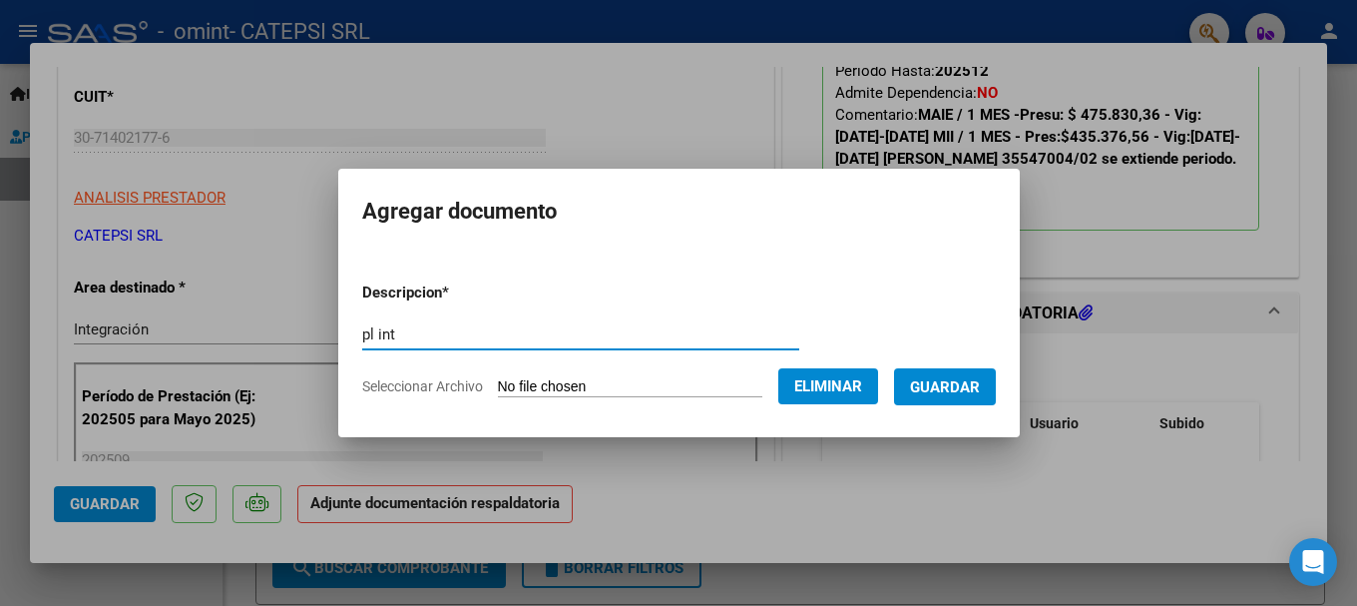
type input "pl int"
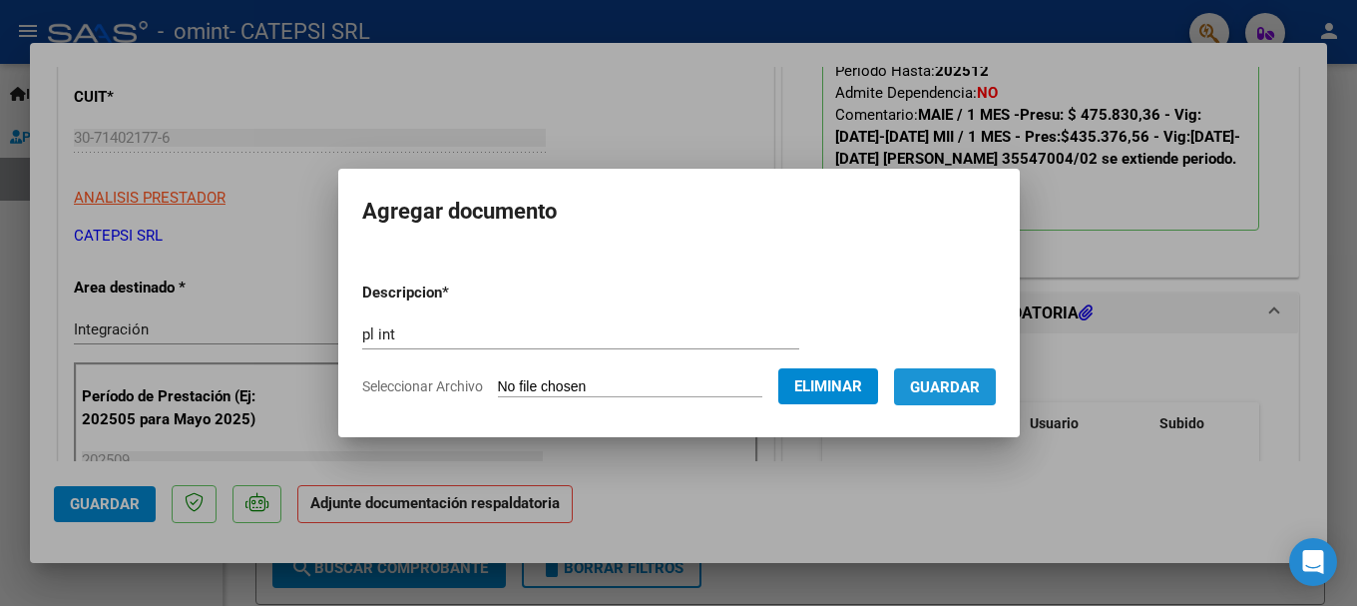
click at [971, 385] on span "Guardar" at bounding box center [945, 387] width 70 height 18
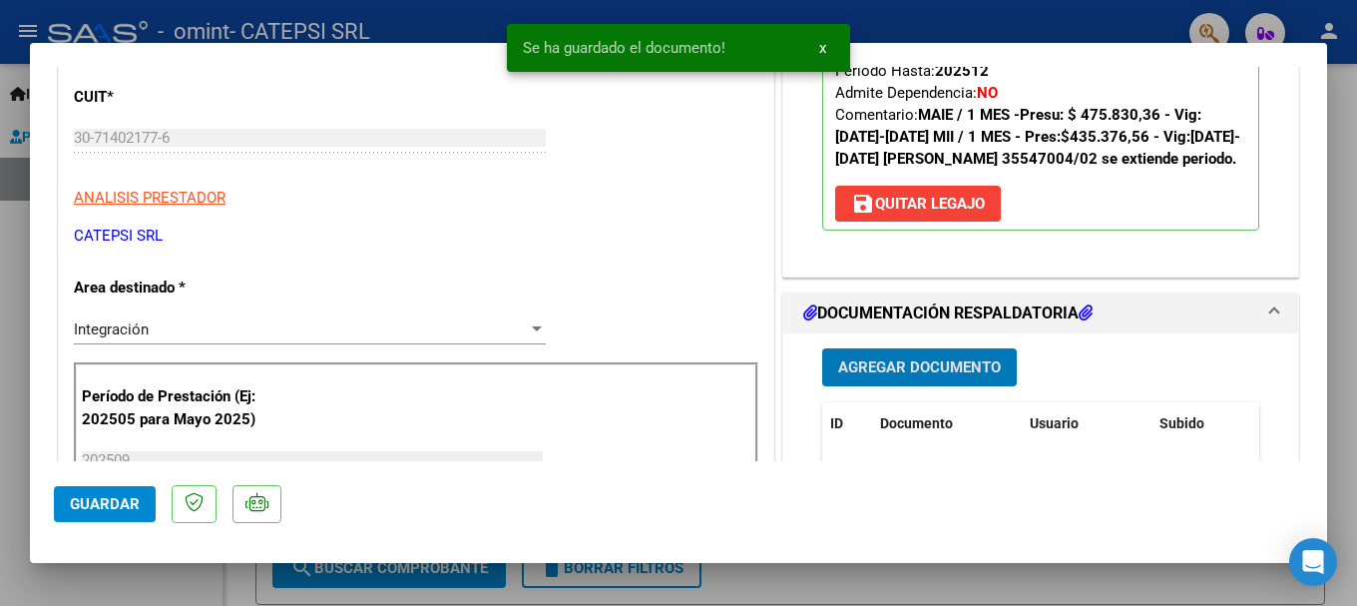
click at [972, 377] on span "Agregar Documento" at bounding box center [919, 368] width 163 height 18
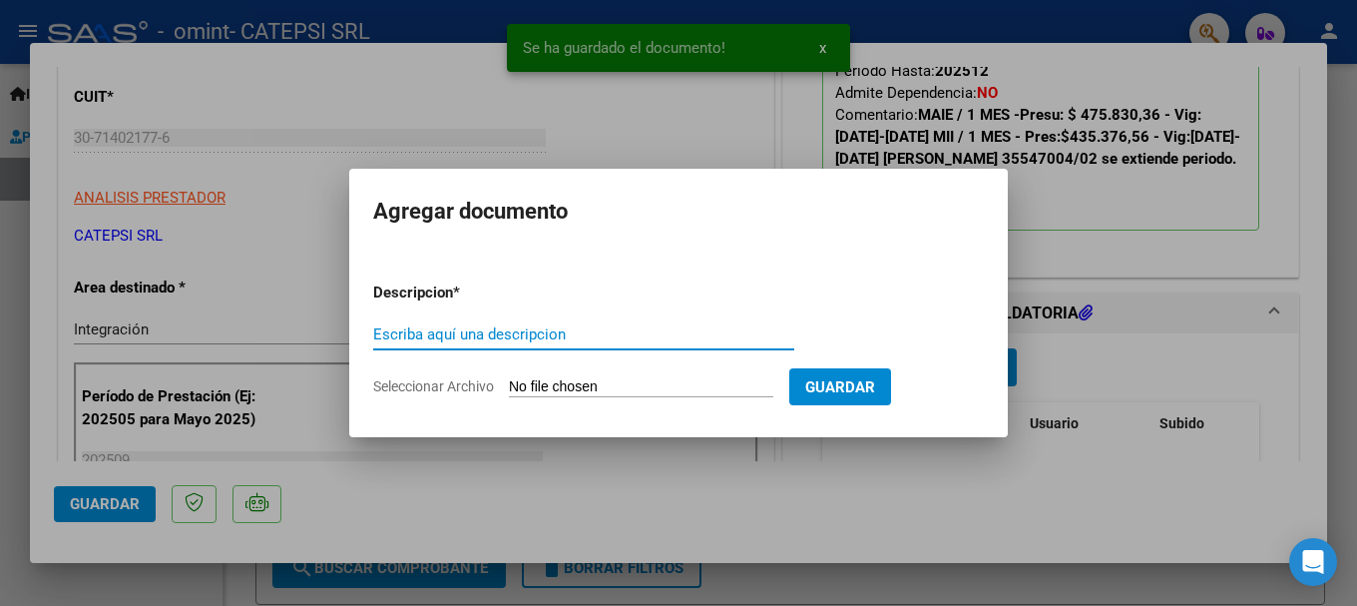
click at [586, 389] on input "Seleccionar Archivo" at bounding box center [641, 387] width 264 height 19
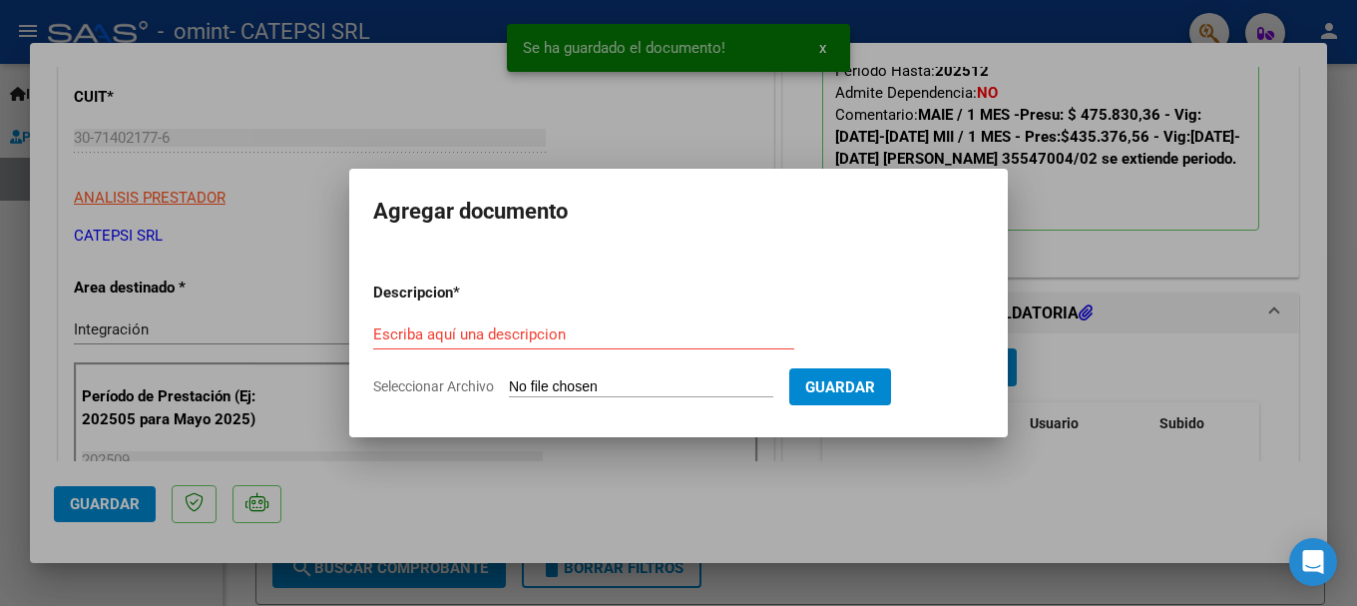
type input "C:\fakepath\PLANILLA PSP.pdf"
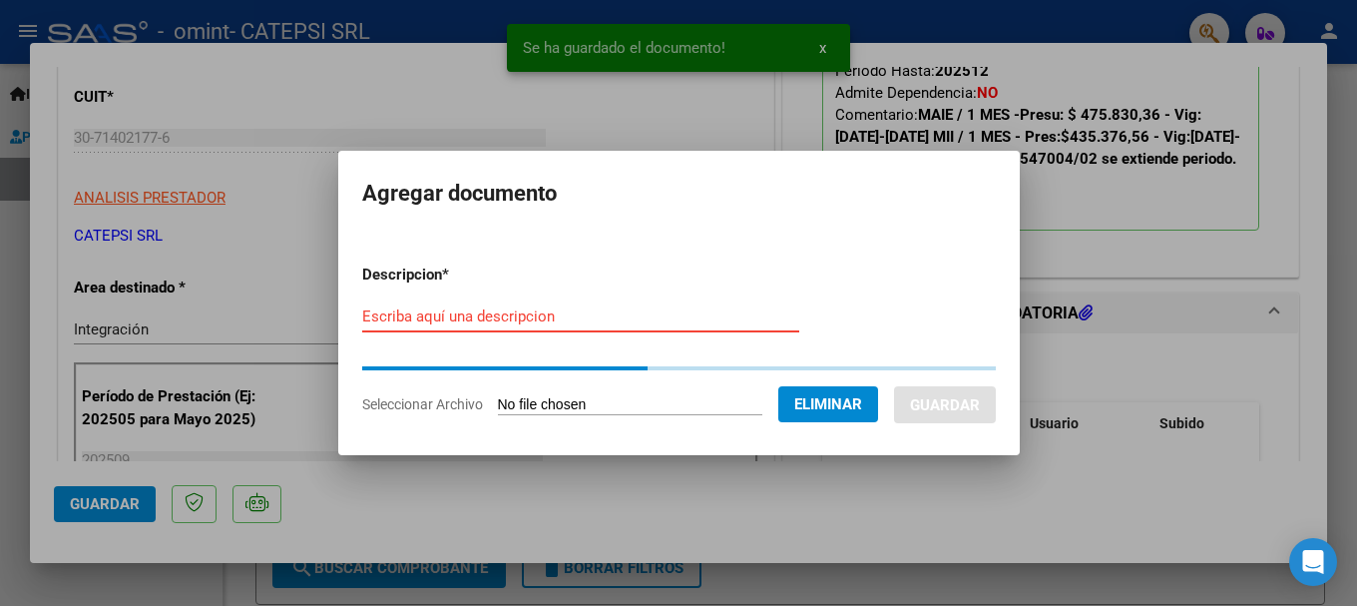
click at [416, 314] on input "Escriba aquí una descripcion" at bounding box center [580, 316] width 437 height 18
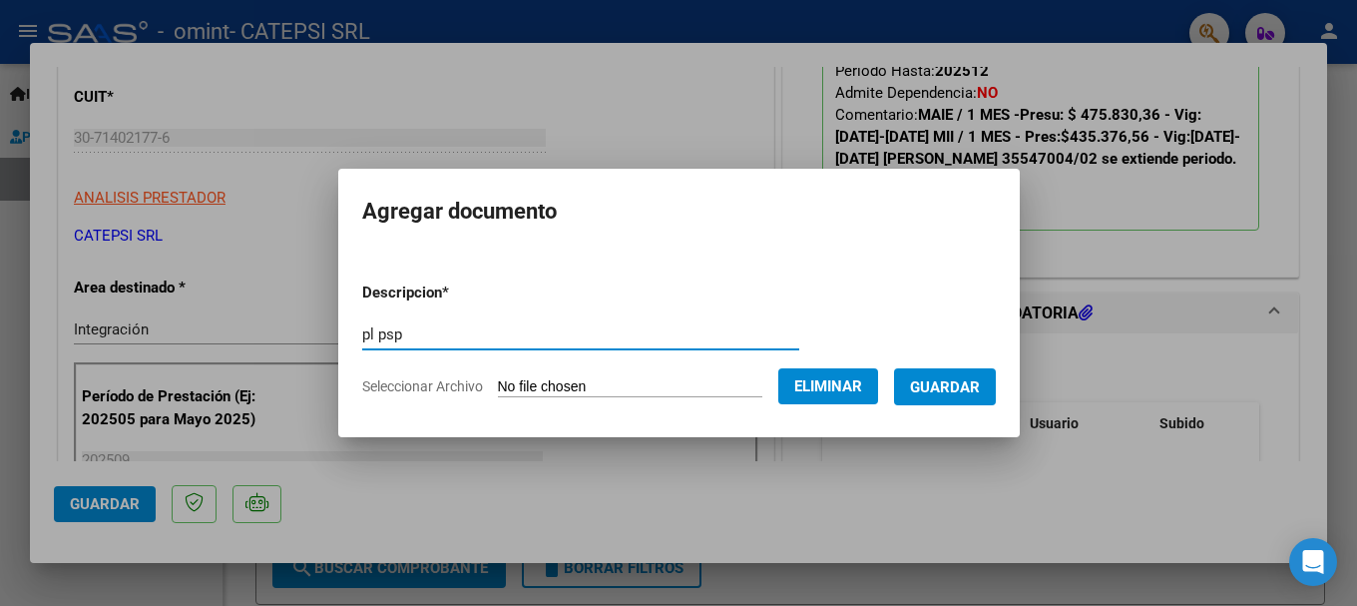
type input "pl psp"
click at [969, 369] on button "Guardar" at bounding box center [945, 386] width 102 height 37
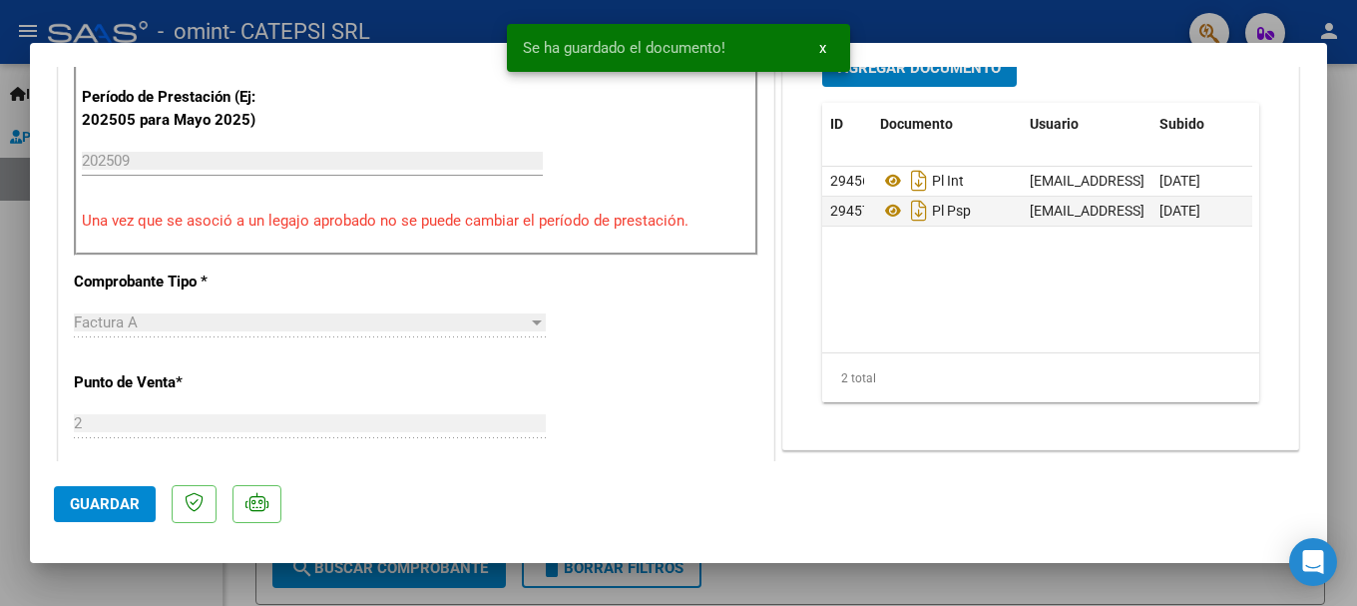
scroll to position [698, 0]
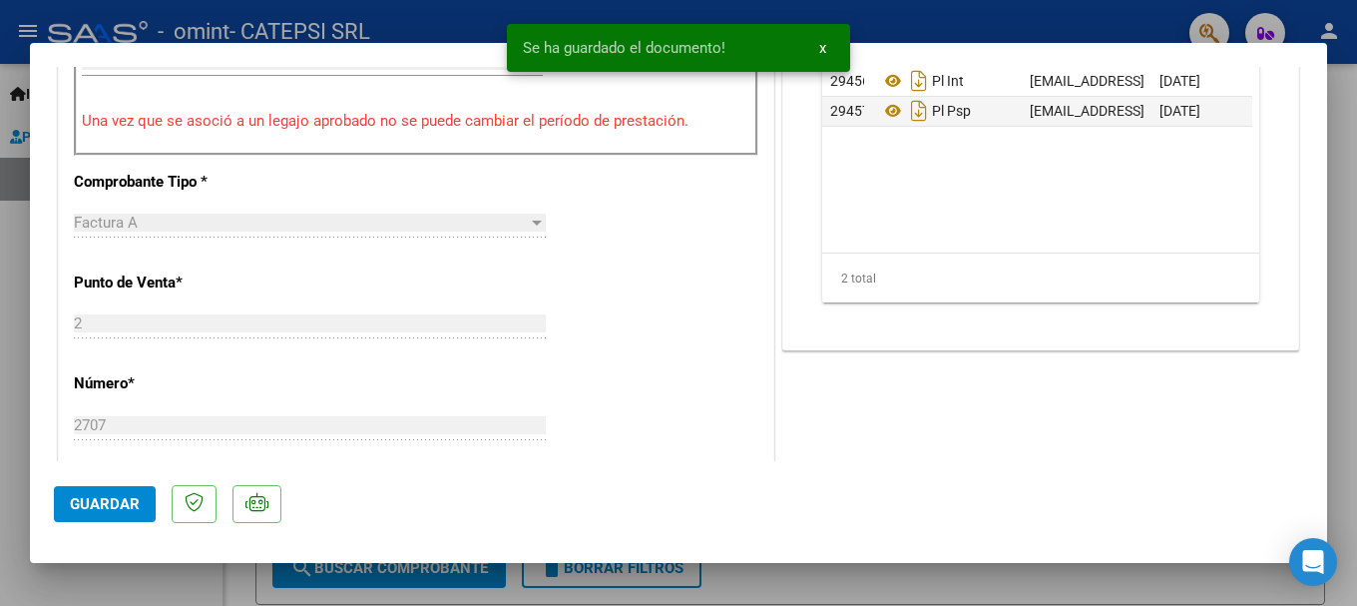
click at [110, 498] on span "Guardar" at bounding box center [105, 504] width 70 height 18
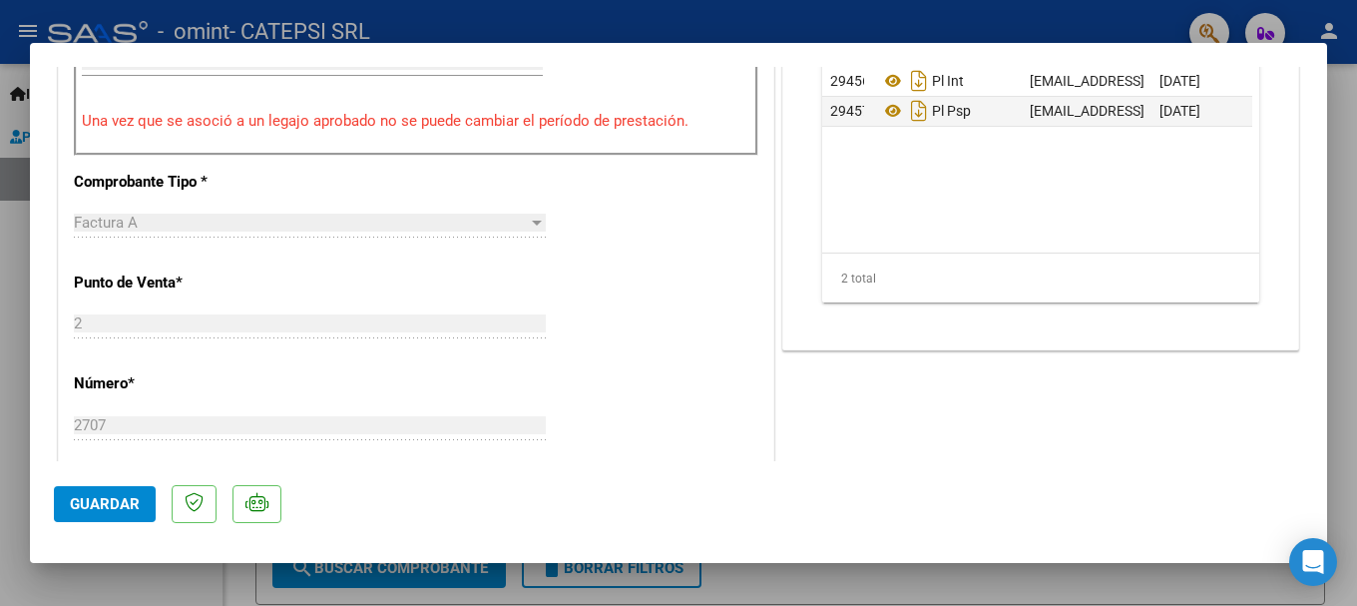
click at [85, 513] on button "Guardar" at bounding box center [105, 504] width 102 height 36
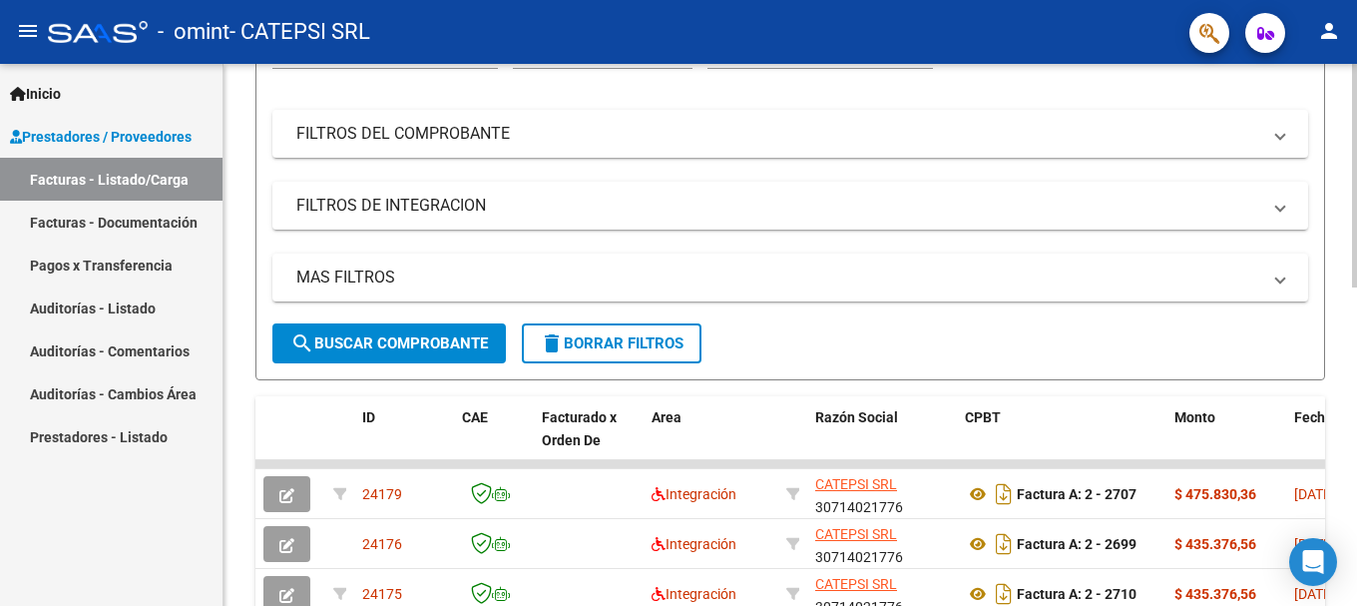
scroll to position [0, 0]
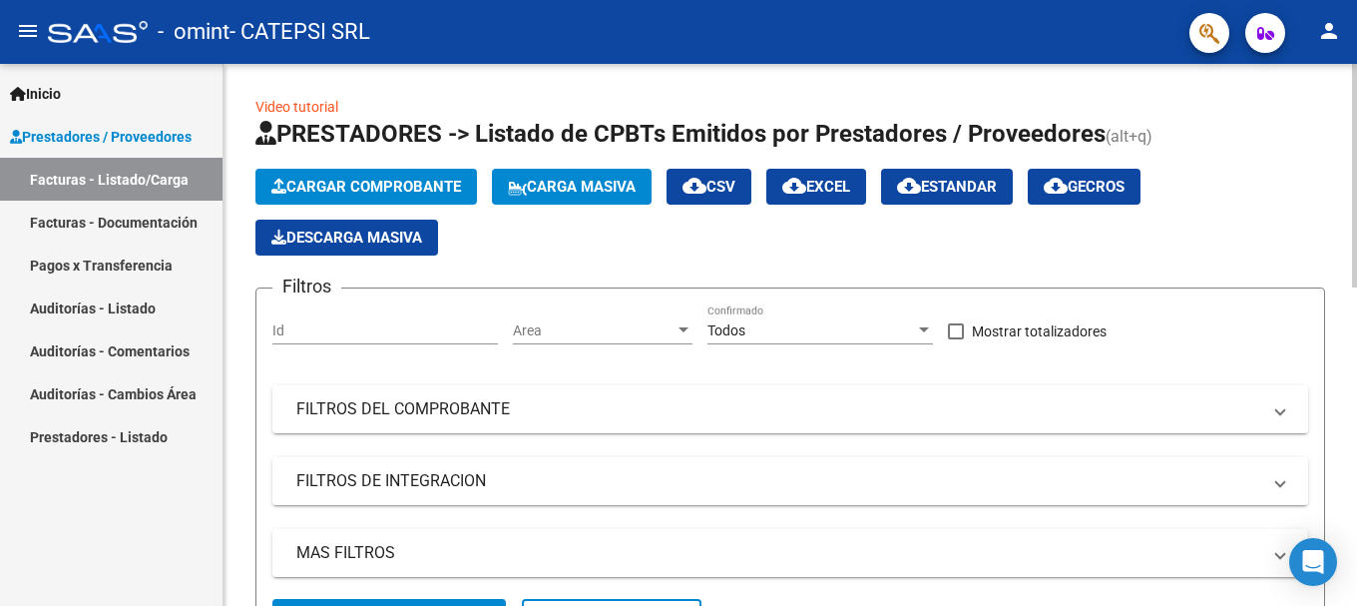
click at [395, 183] on span "Cargar Comprobante" at bounding box center [366, 187] width 190 height 18
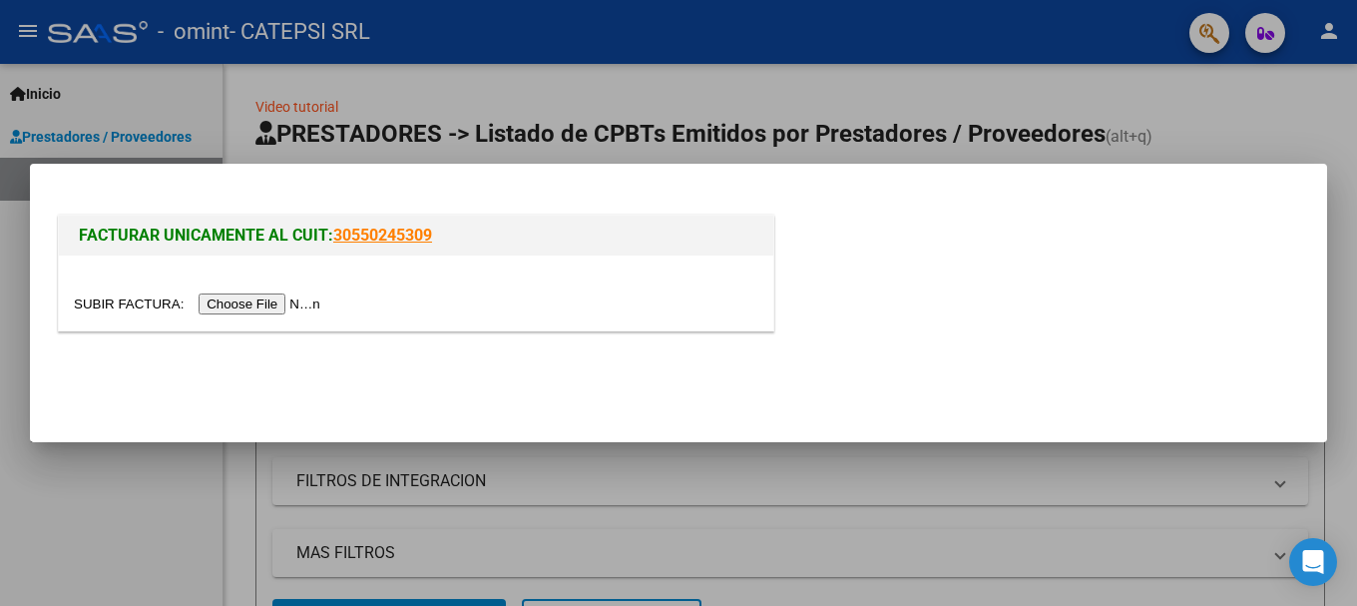
click at [229, 303] on input "file" at bounding box center [200, 303] width 252 height 21
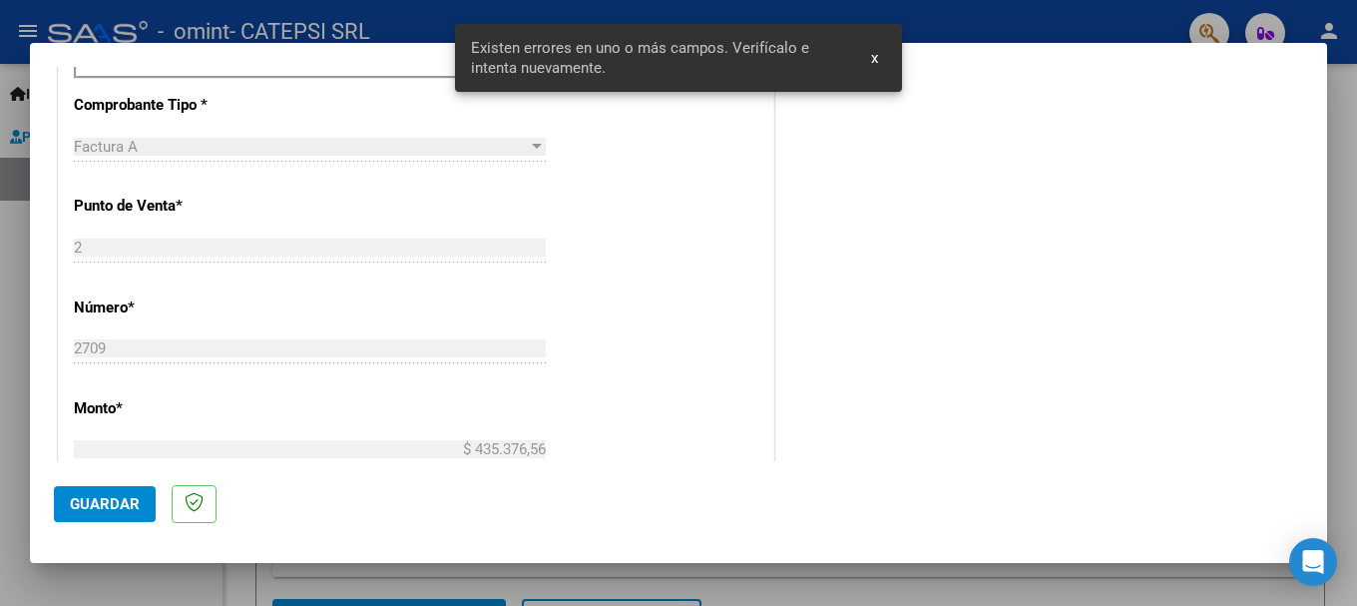
scroll to position [498, 0]
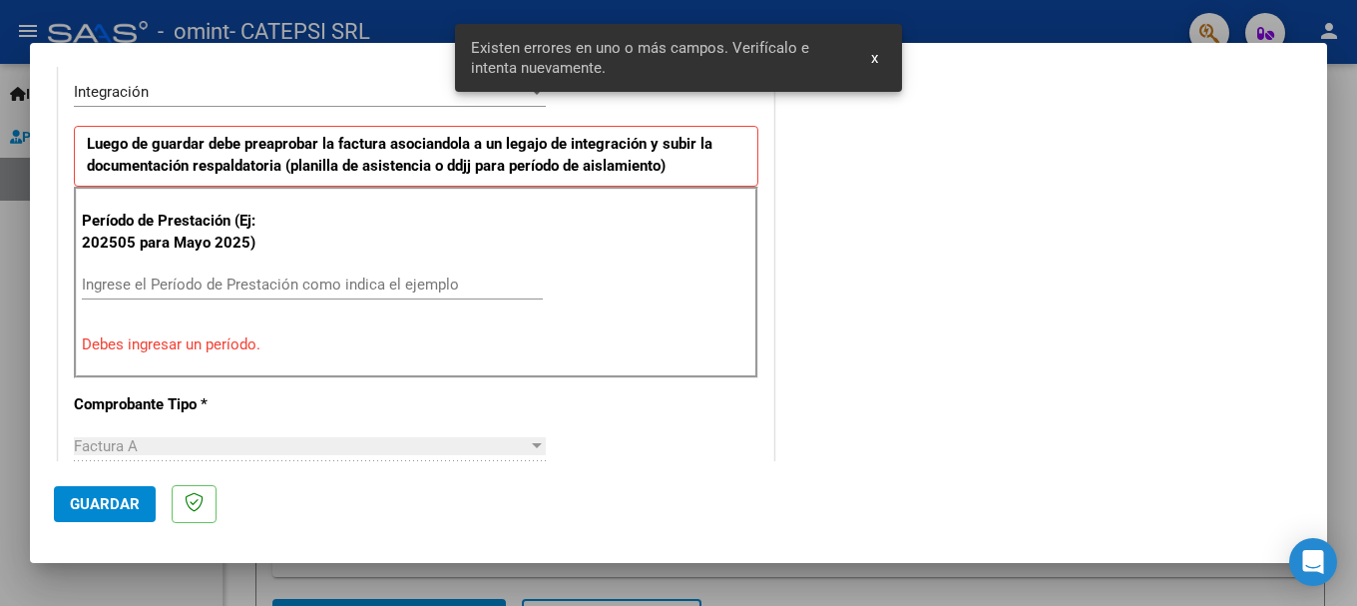
click at [161, 282] on input "Ingrese el Período de Prestación como indica el ejemplo" at bounding box center [312, 284] width 461 height 18
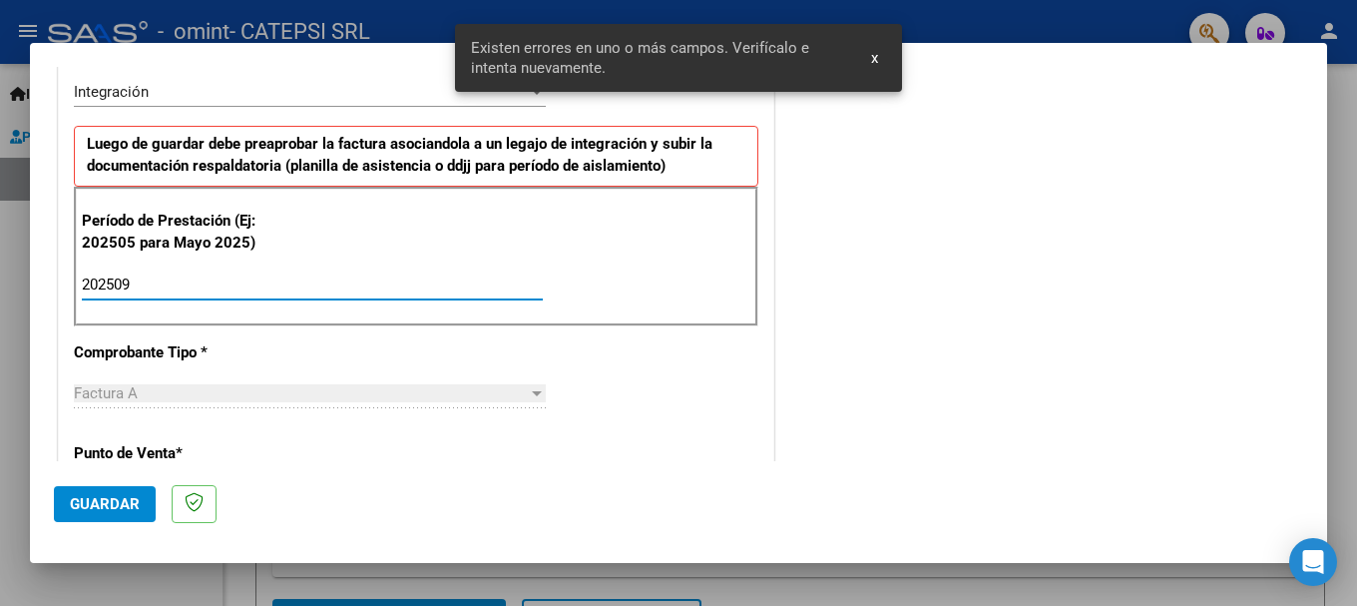
type input "202509"
click at [118, 505] on span "Guardar" at bounding box center [105, 504] width 70 height 18
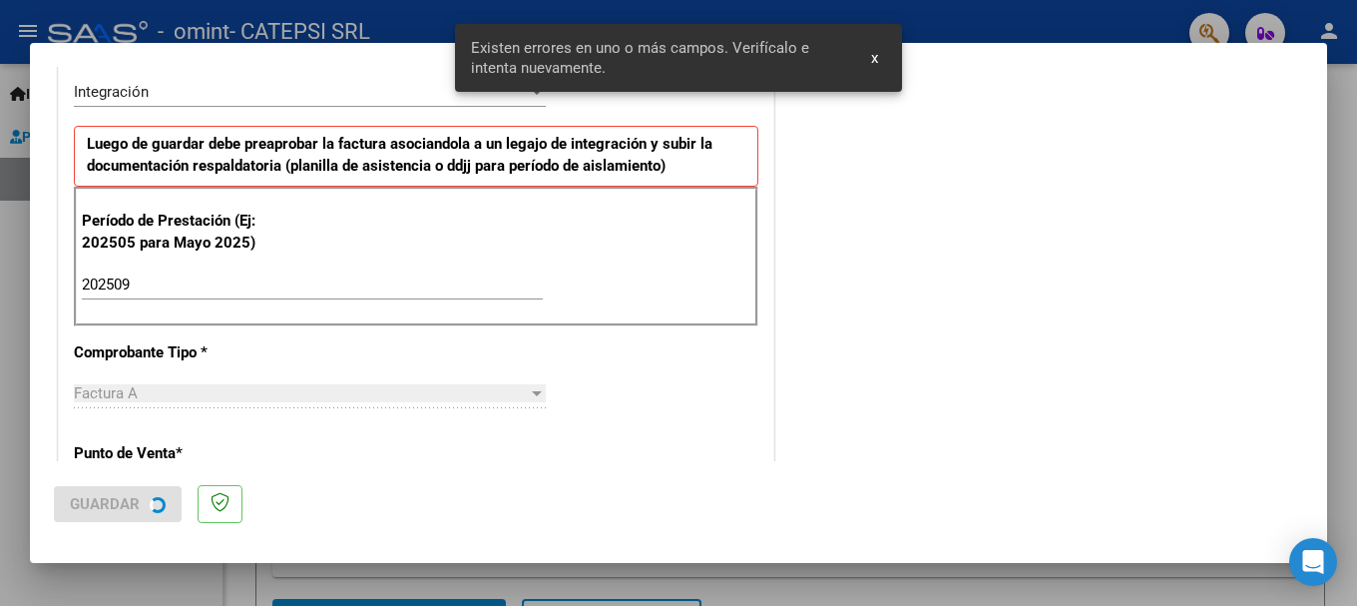
scroll to position [0, 0]
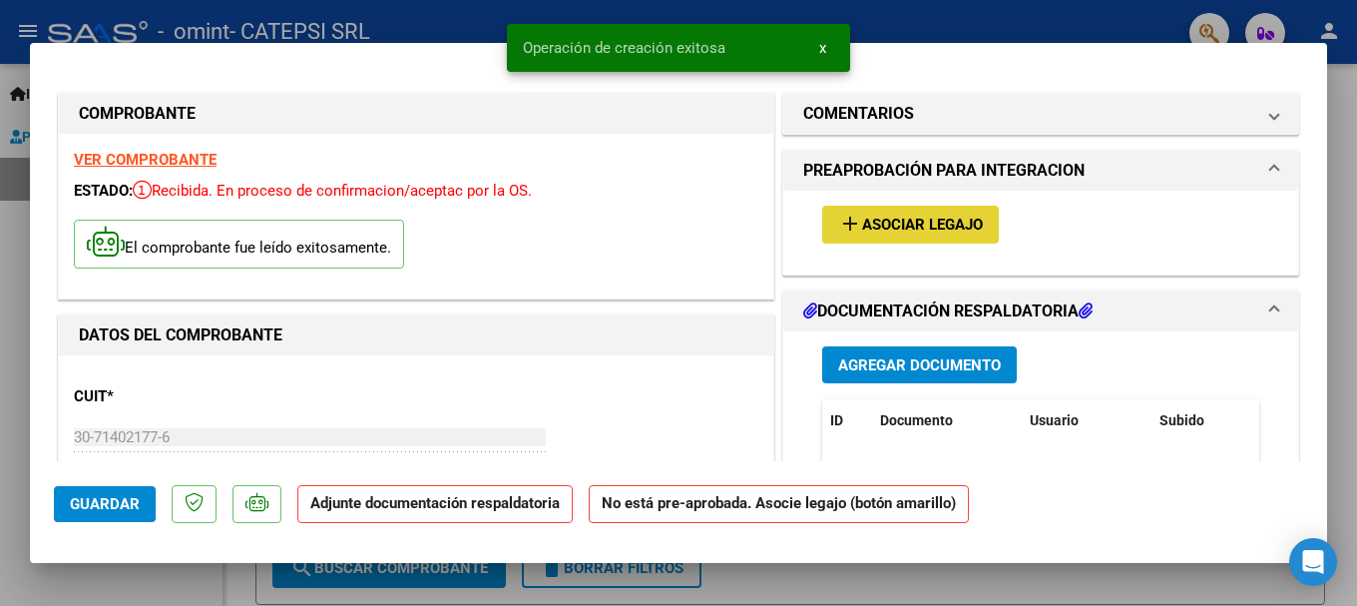
click at [916, 216] on span "Asociar Legajo" at bounding box center [922, 225] width 121 height 18
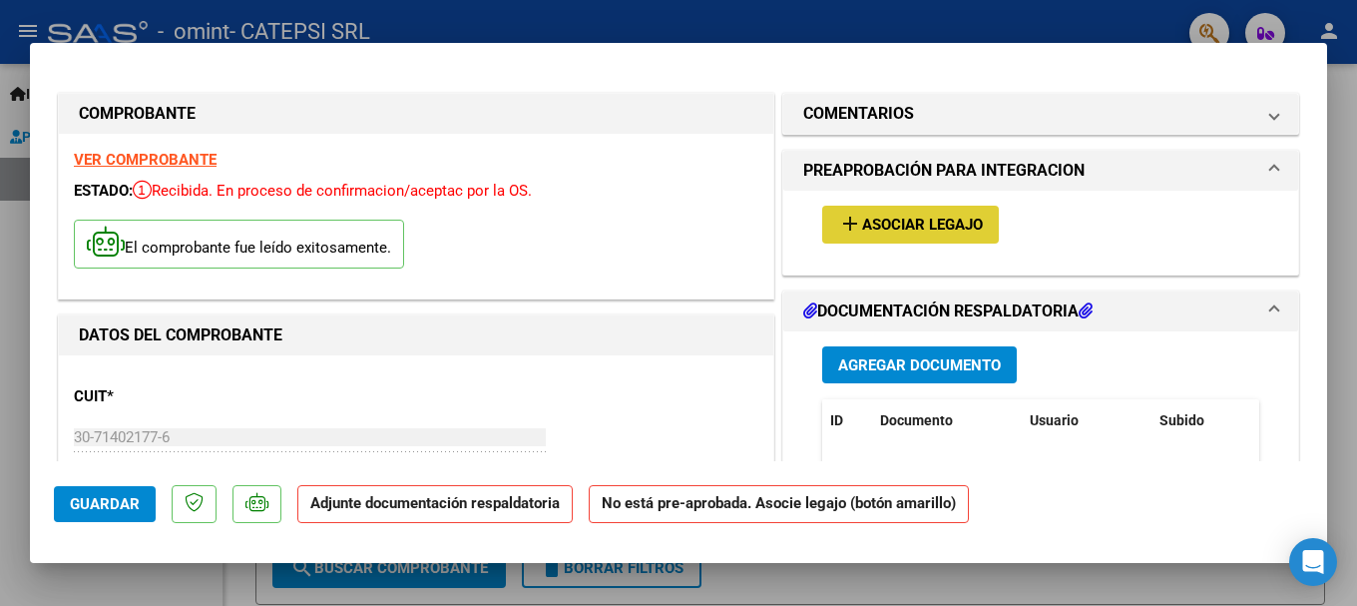
click at [951, 369] on span "Agregar Documento" at bounding box center [919, 365] width 163 height 18
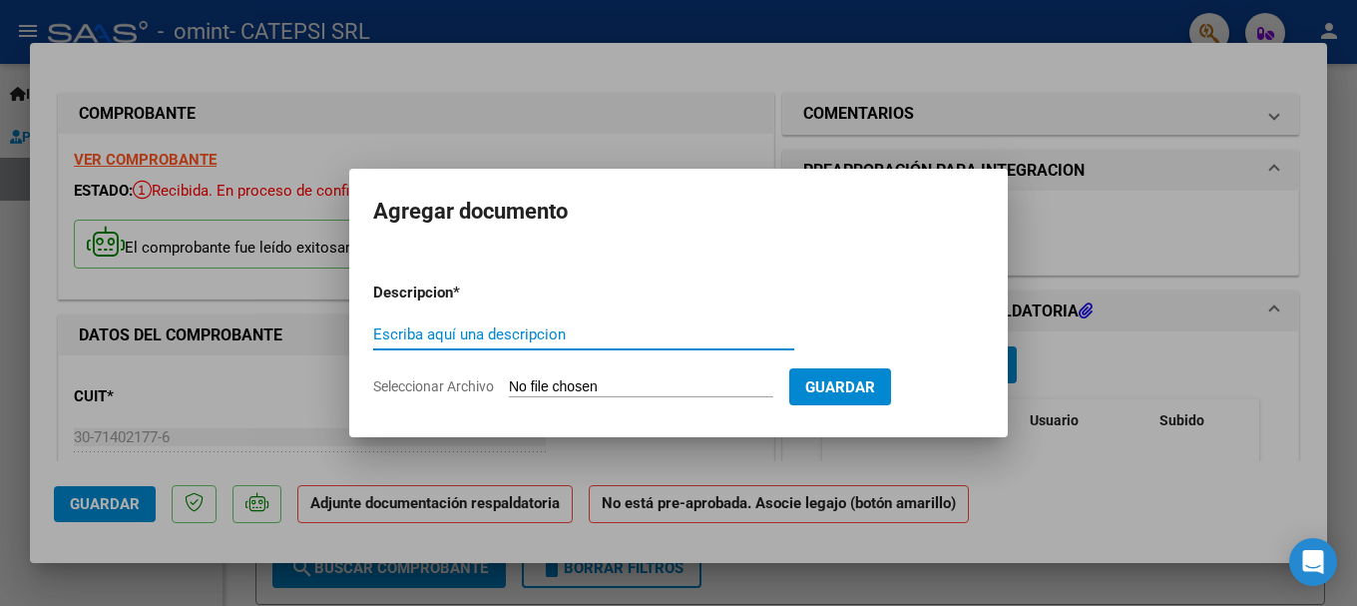
click at [576, 383] on input "Seleccionar Archivo" at bounding box center [641, 387] width 264 height 19
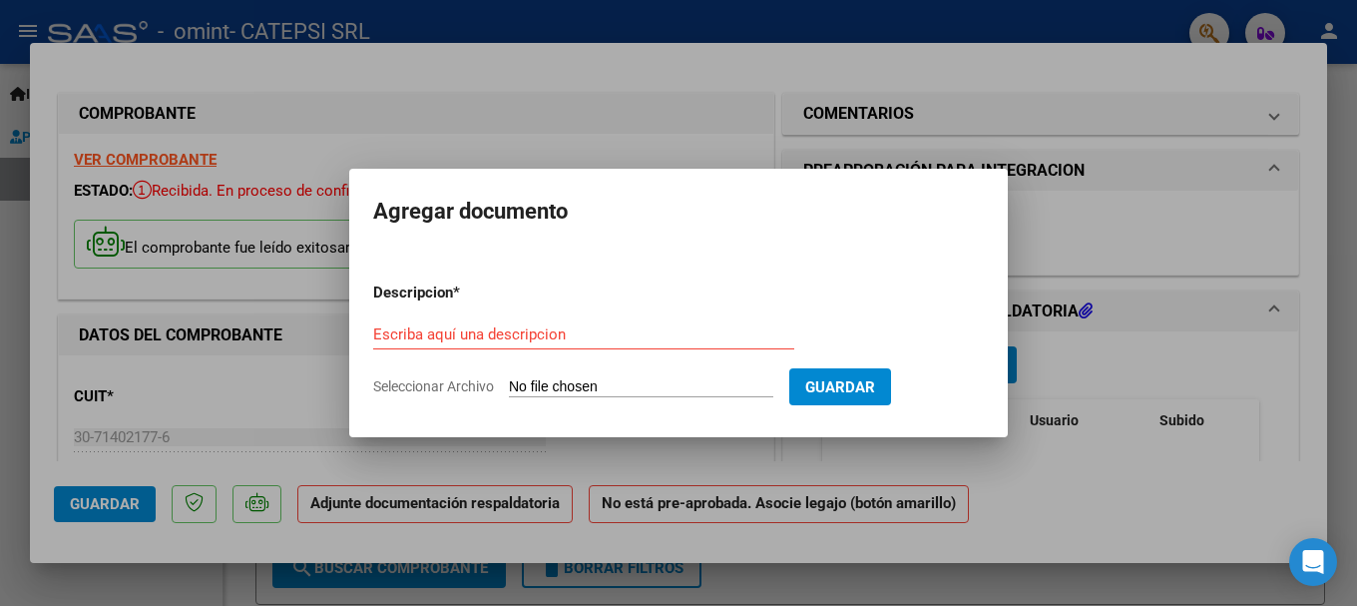
type input "C:\fakepath\SCANN PLANILLA [PERSON_NAME].pdf"
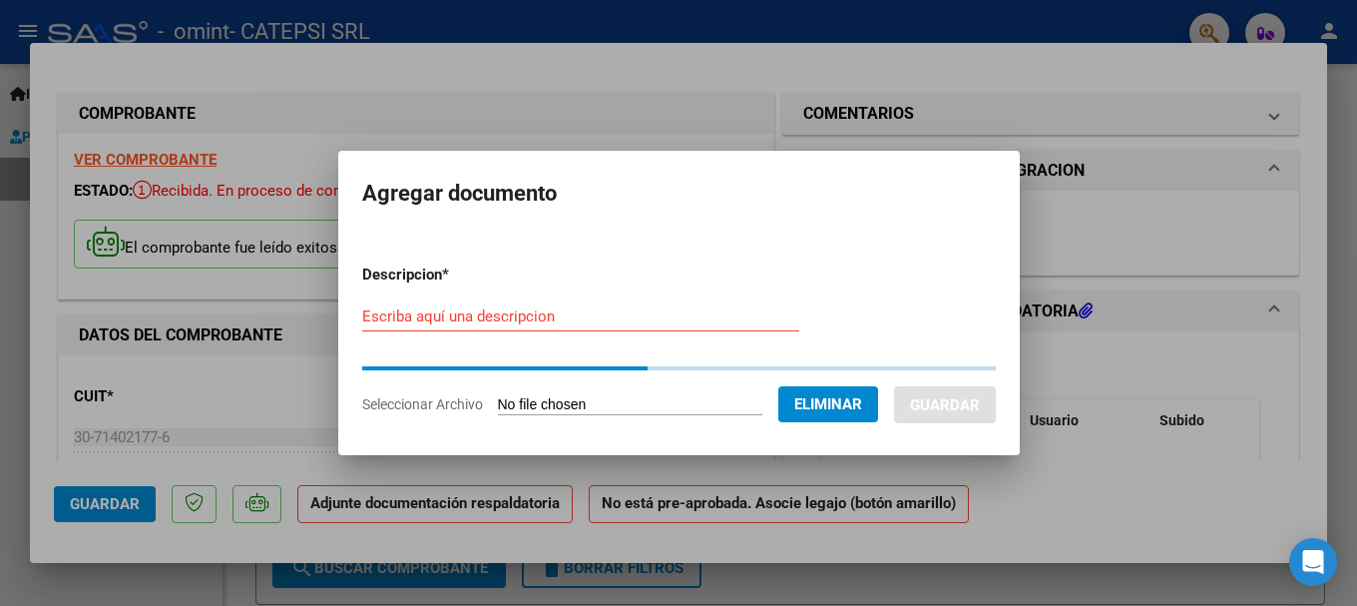
click at [549, 321] on input "Escriba aquí una descripcion" at bounding box center [580, 316] width 437 height 18
type input "PL FONO"
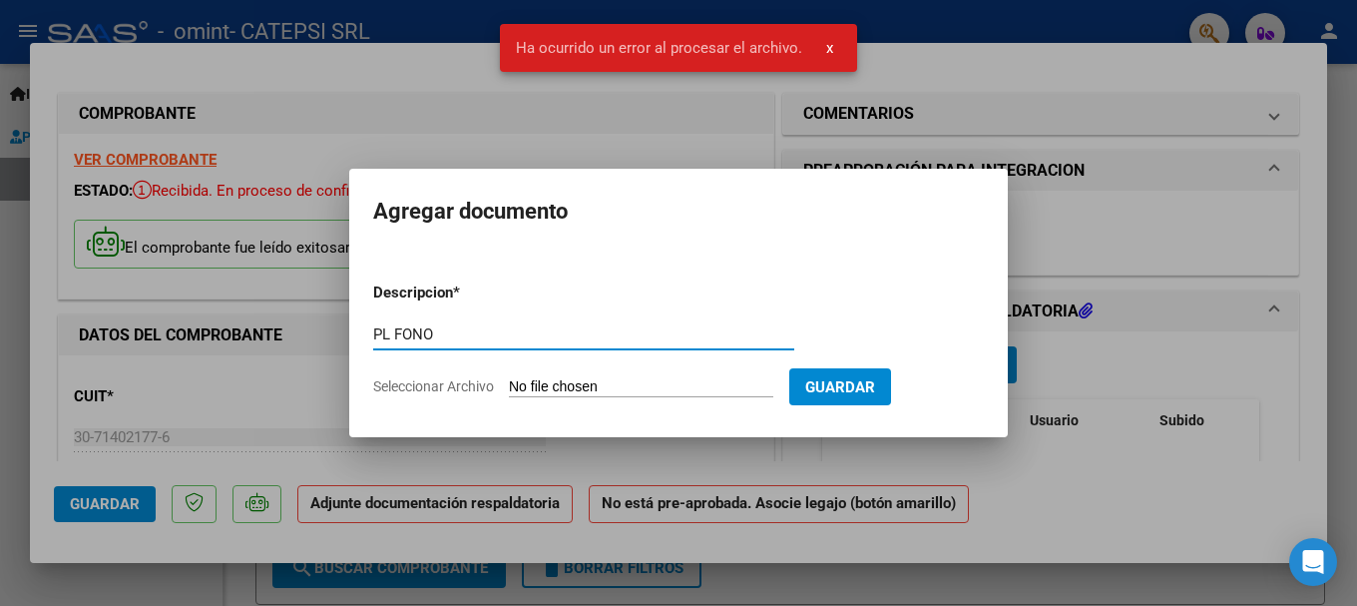
type input "PL FONO"
click at [690, 389] on input "Seleccionar Archivo" at bounding box center [641, 387] width 264 height 19
type input "C:\fakepath\SCANN PLANILLA [PERSON_NAME].pdf"
click at [703, 390] on input "Seleccionar Archivo" at bounding box center [641, 387] width 264 height 19
type input "C:\fakepath\SCANN PLANILLA PSI [PERSON_NAME].pdf"
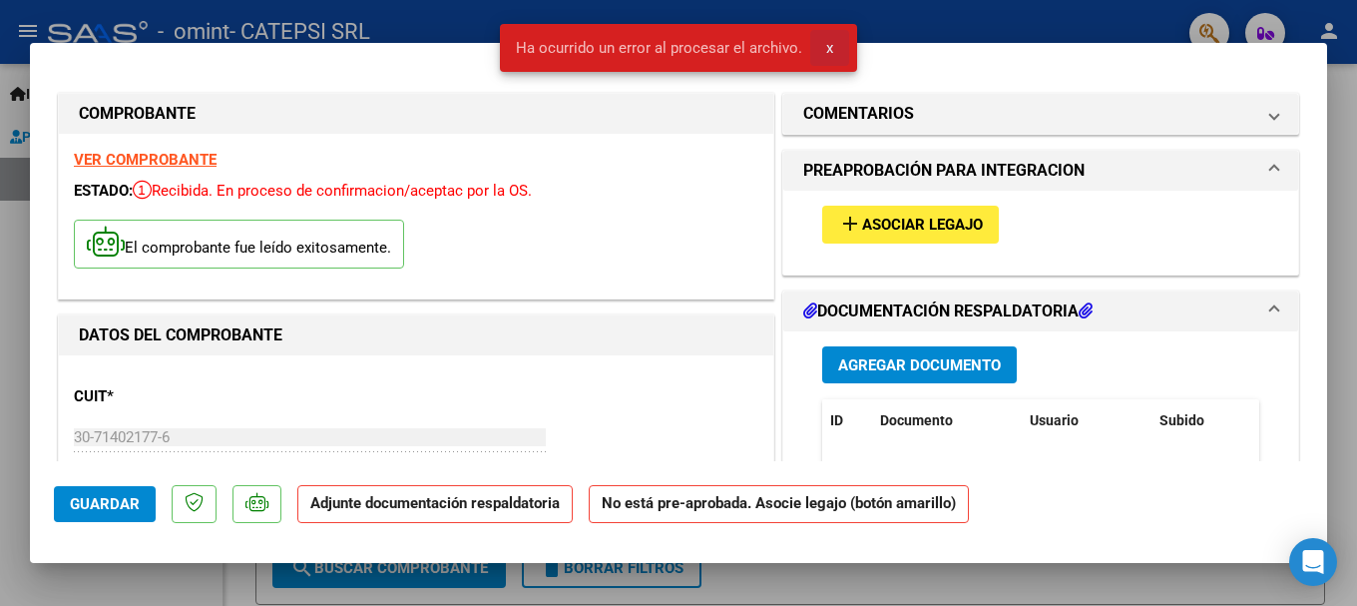
click at [831, 45] on span "x" at bounding box center [829, 48] width 7 height 18
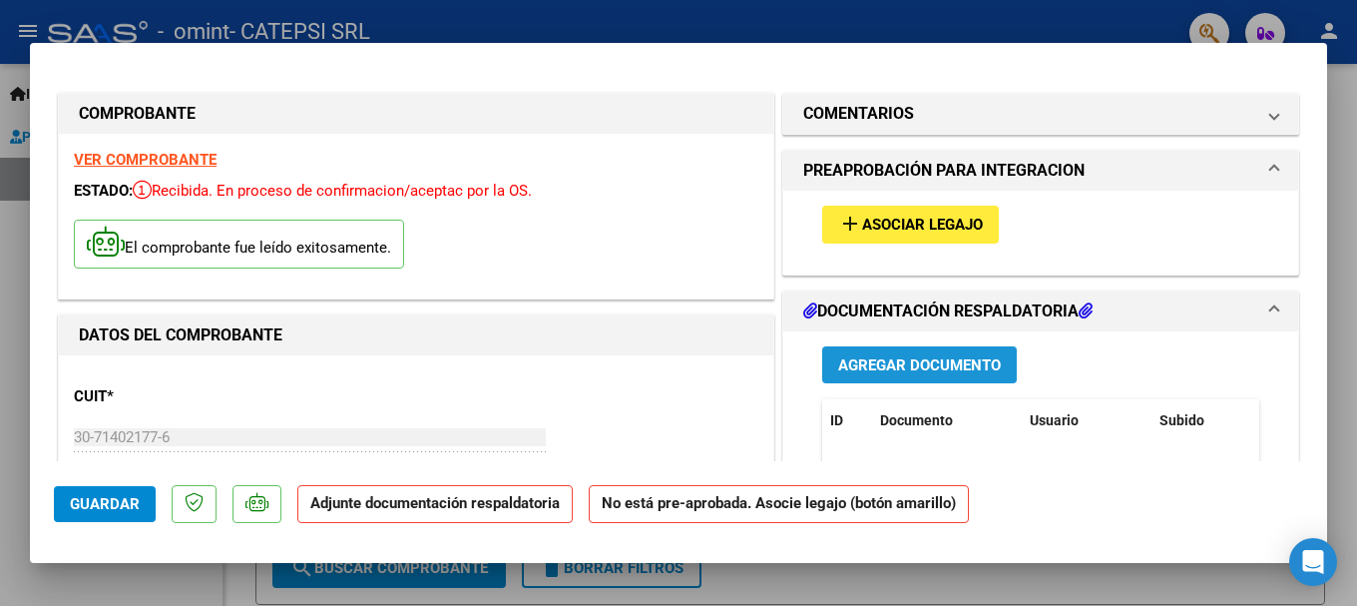
click at [912, 366] on span "Agregar Documento" at bounding box center [919, 365] width 163 height 18
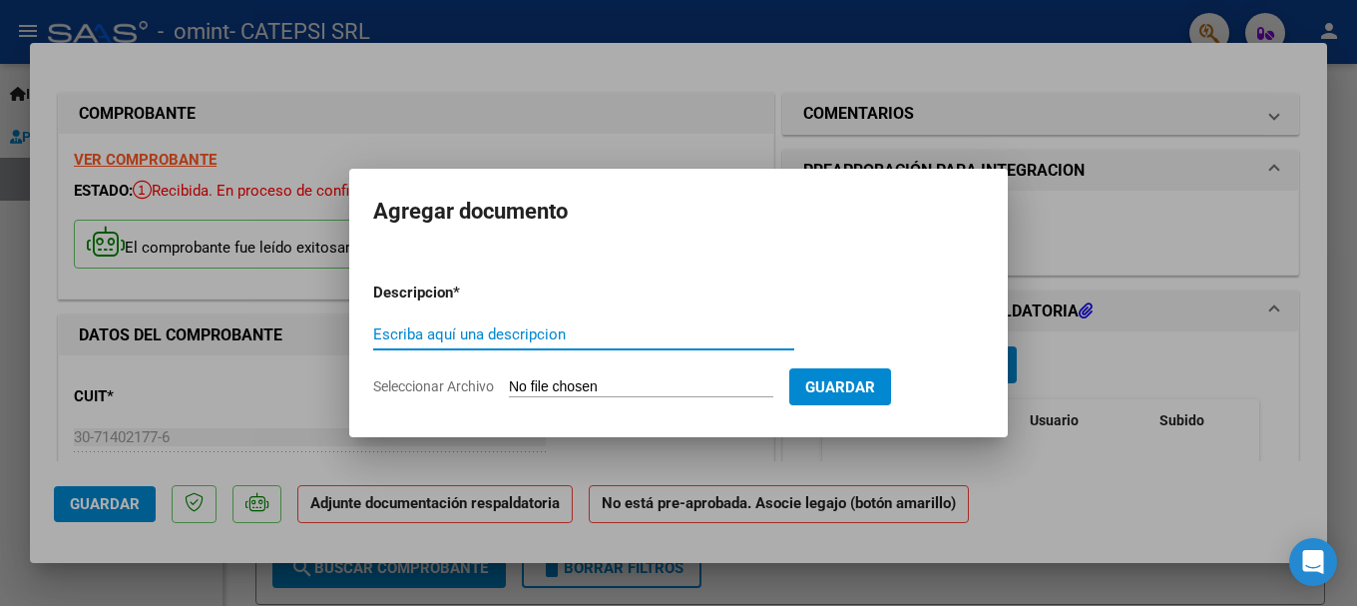
click at [690, 395] on input "Seleccionar Archivo" at bounding box center [641, 387] width 264 height 19
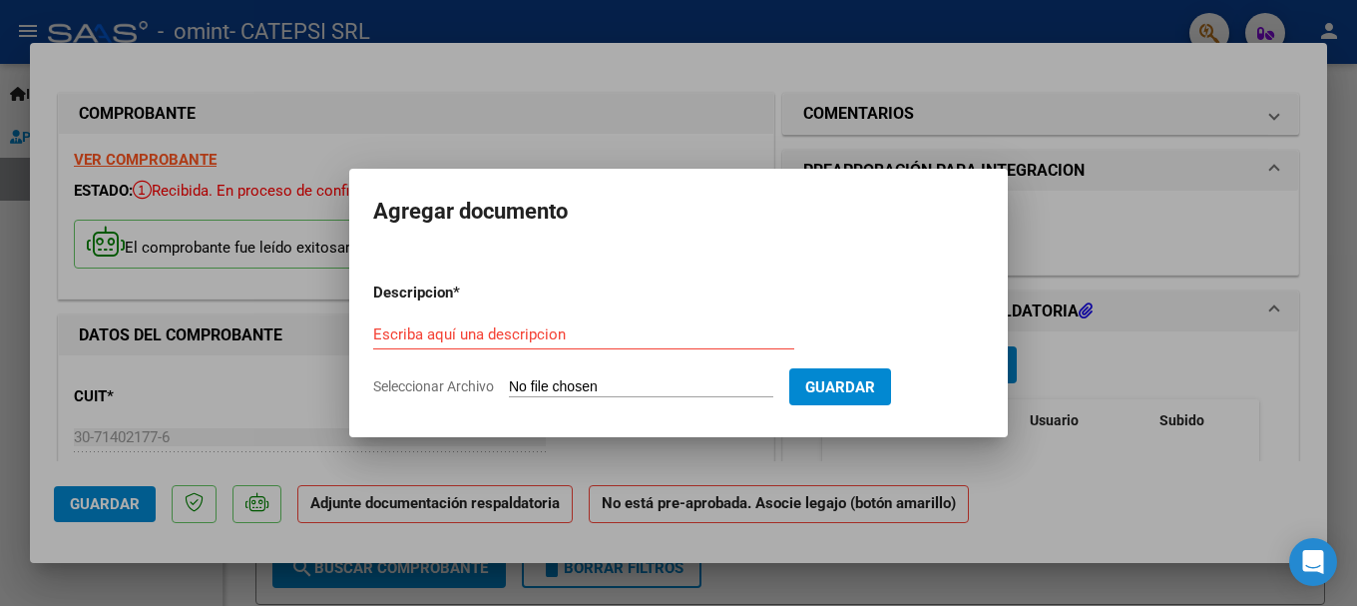
type input "C:\fakepath\SCANN PLANILLA [PERSON_NAME].pdf"
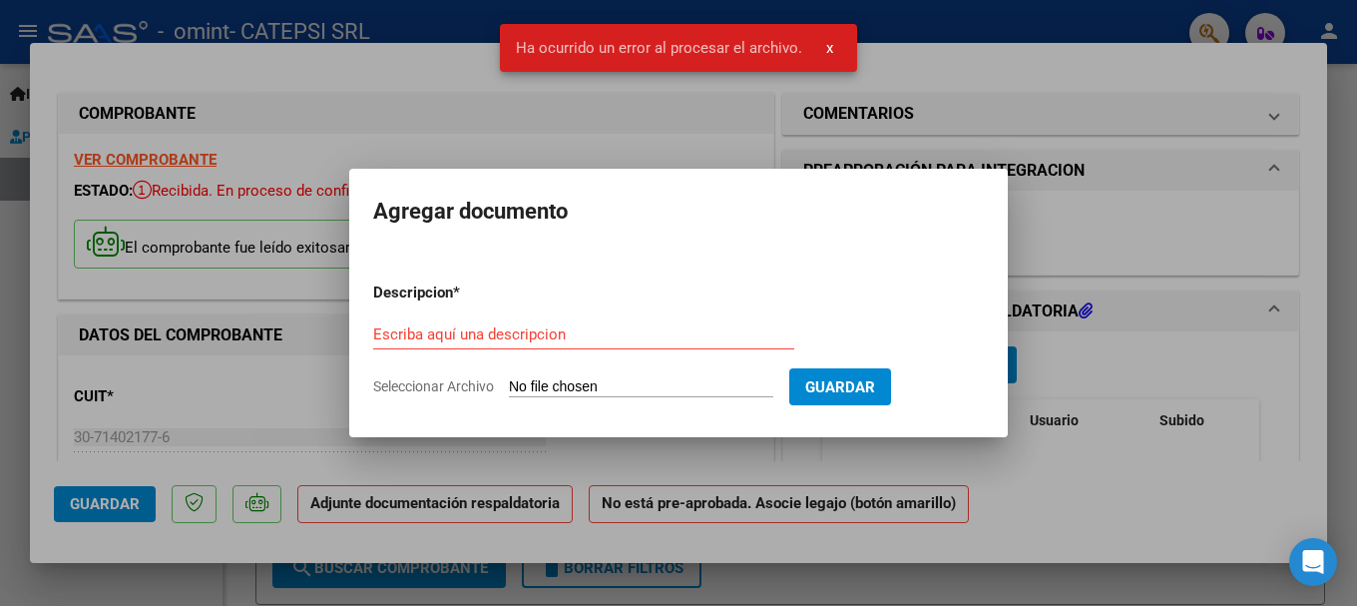
click at [826, 46] on span "x" at bounding box center [829, 48] width 7 height 18
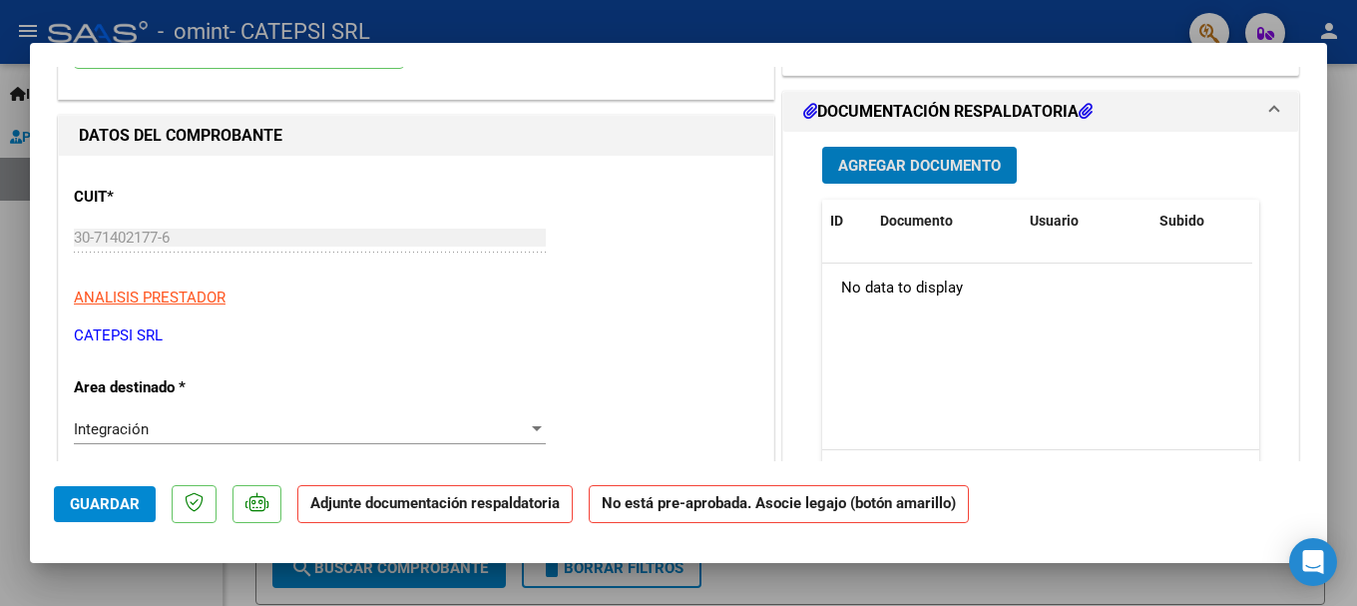
scroll to position [299, 0]
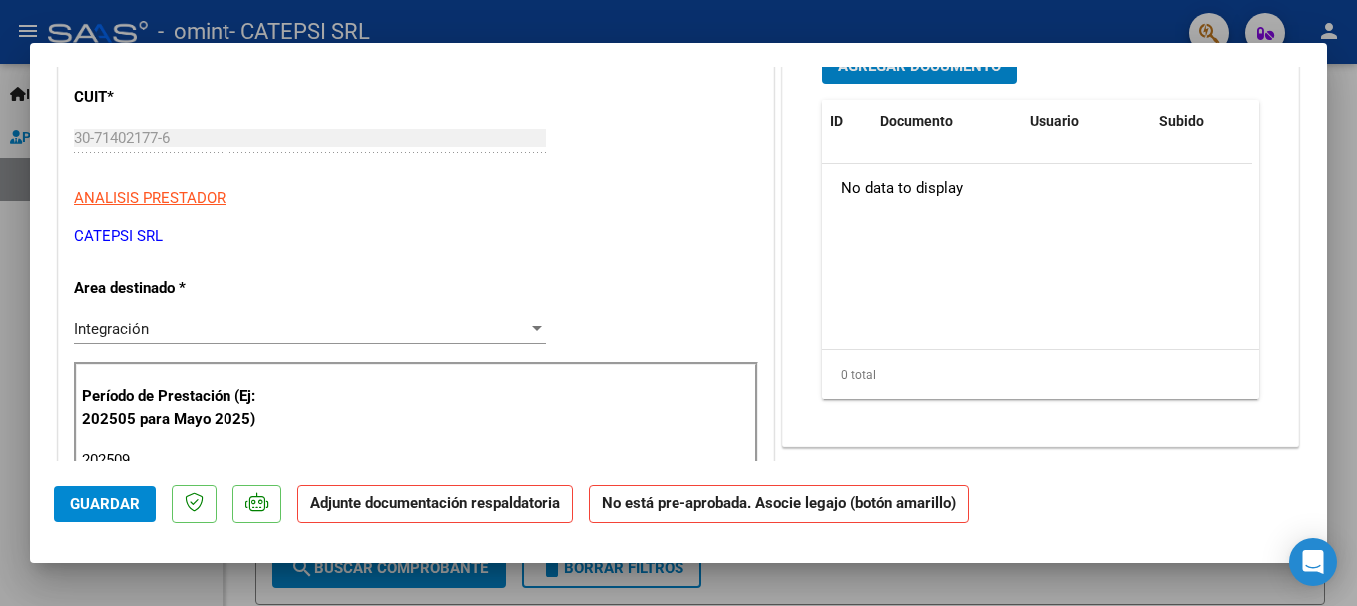
click at [134, 499] on span "Guardar" at bounding box center [105, 504] width 70 height 18
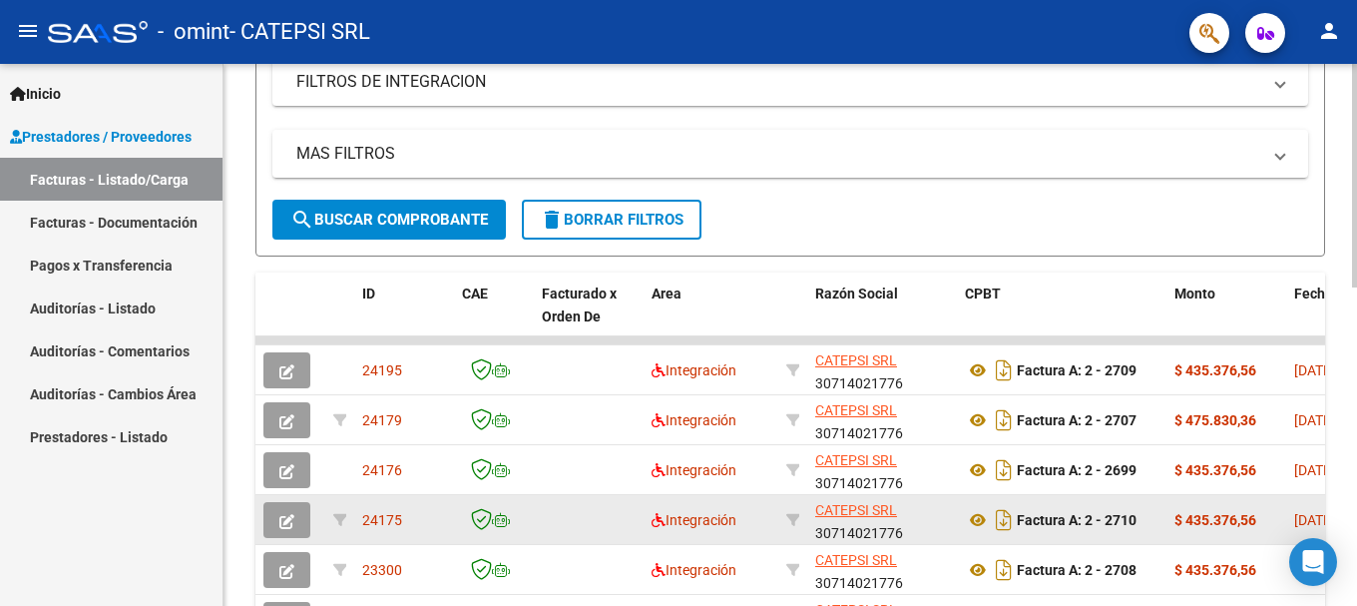
scroll to position [599, 0]
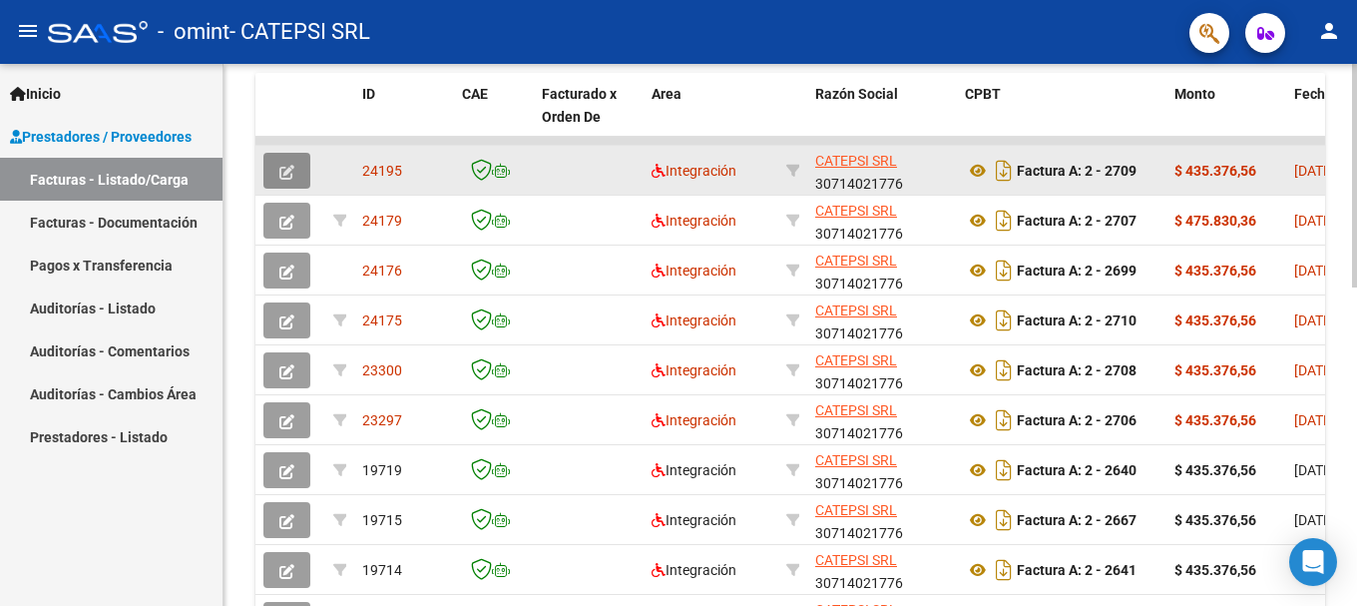
click at [283, 172] on icon "button" at bounding box center [286, 172] width 15 height 15
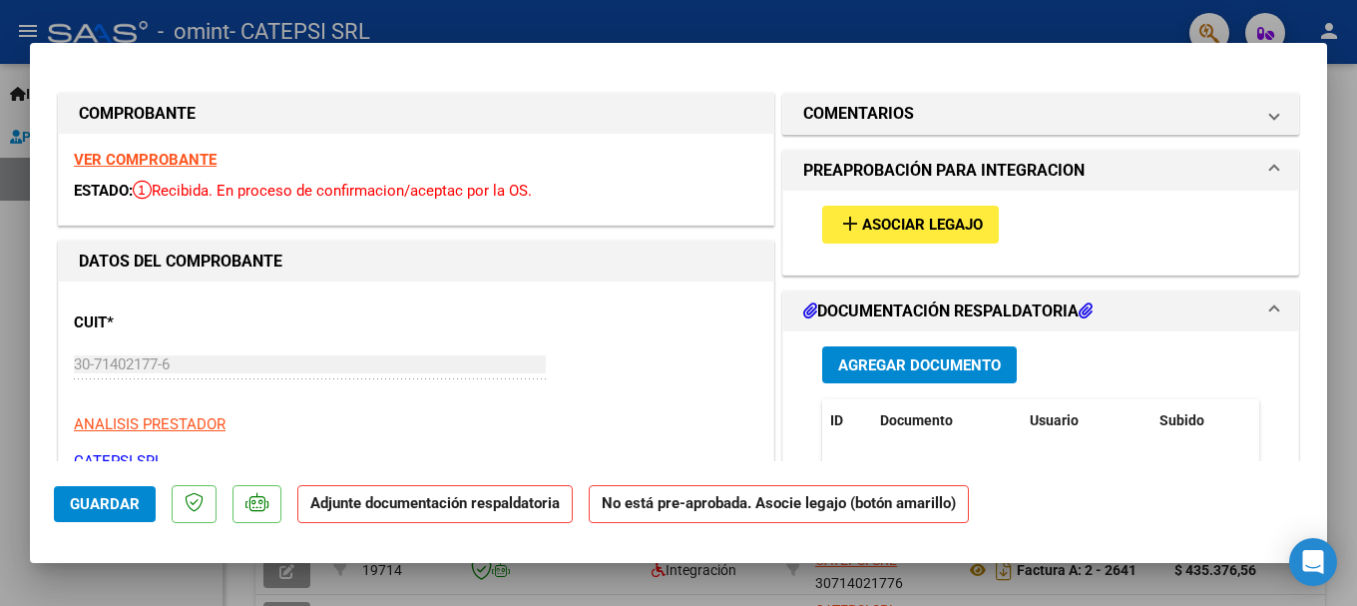
click at [910, 371] on span "Agregar Documento" at bounding box center [919, 365] width 163 height 18
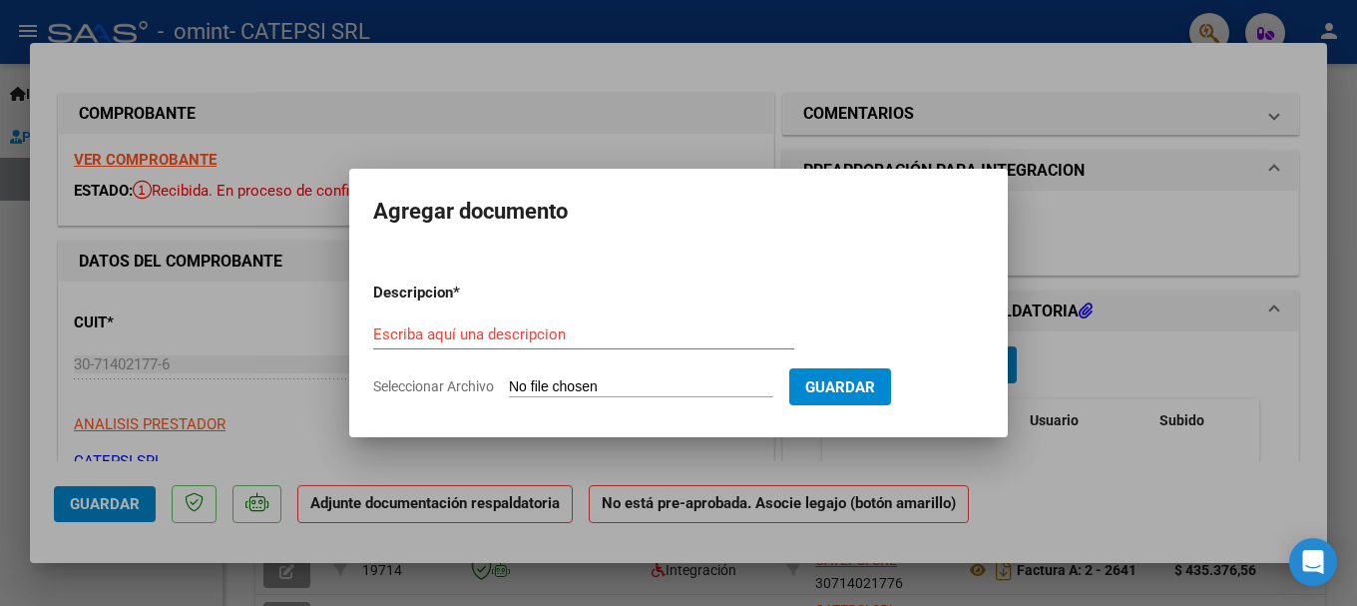
click at [659, 390] on input "Seleccionar Archivo" at bounding box center [641, 387] width 264 height 19
type input "C:\fakepath\SCANN PLANILLA [PERSON_NAME].pdf"
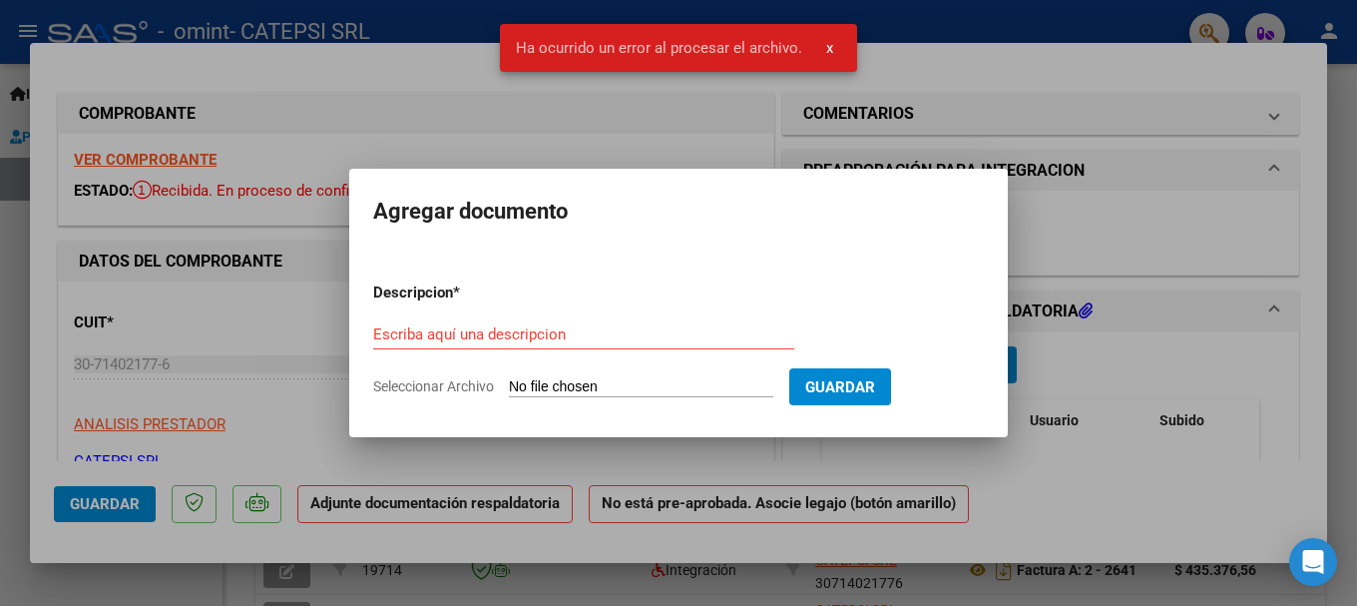
click at [826, 52] on span "x" at bounding box center [829, 48] width 7 height 18
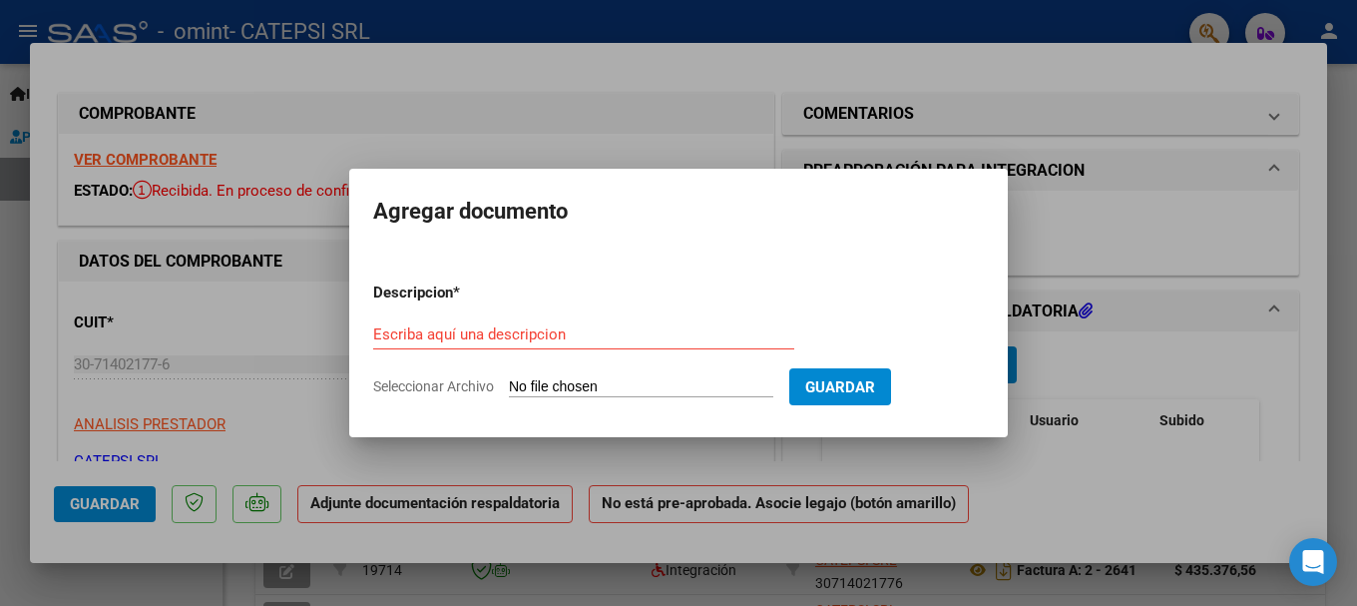
click at [695, 389] on input "Seleccionar Archivo" at bounding box center [641, 387] width 264 height 19
type input "C:\fakepath\SCANN PLANILLA PSM [PERSON_NAME].pdf"
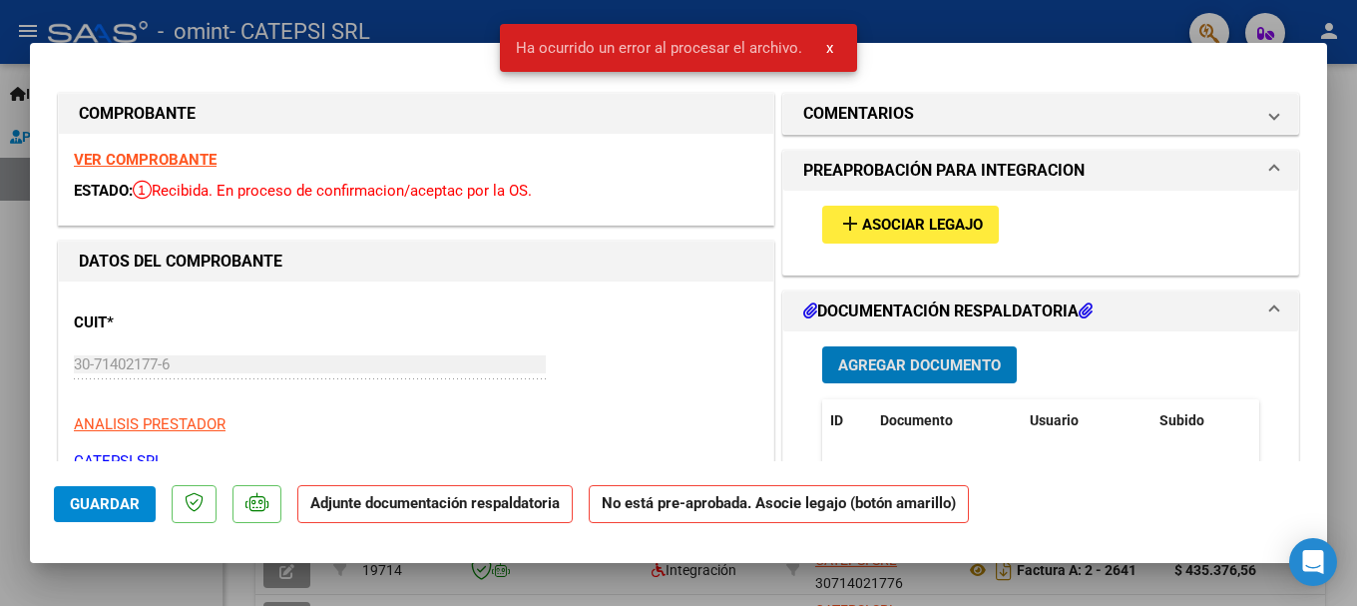
type input "$ 0,00"
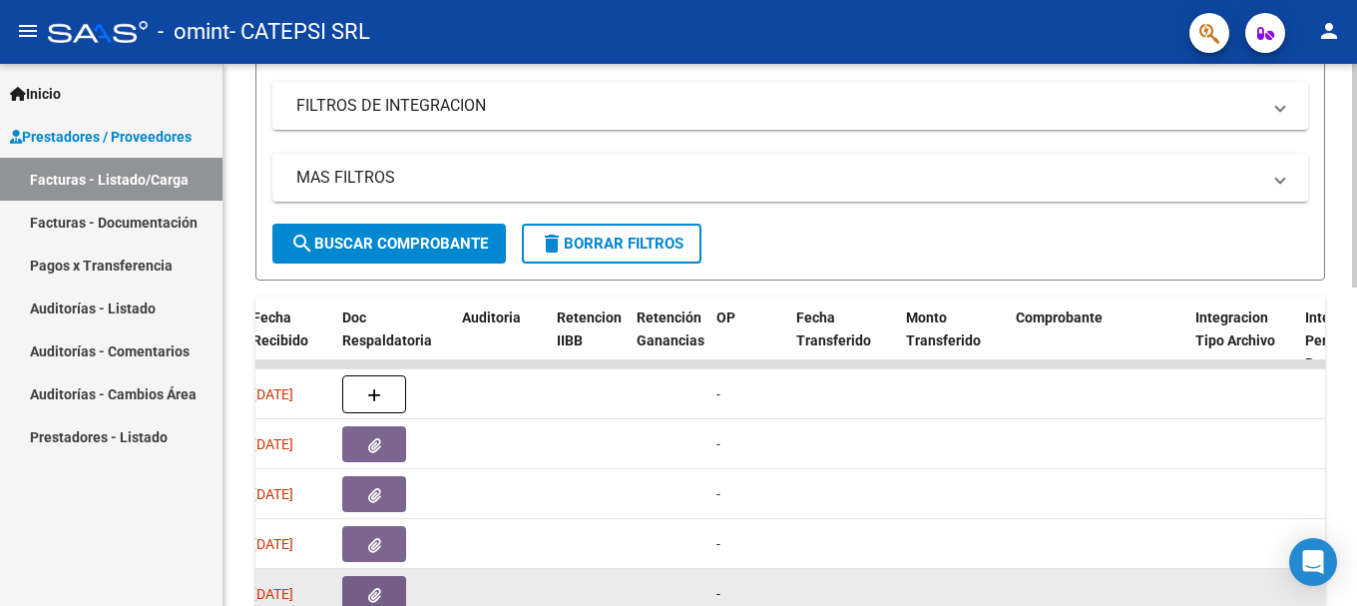
scroll to position [475, 0]
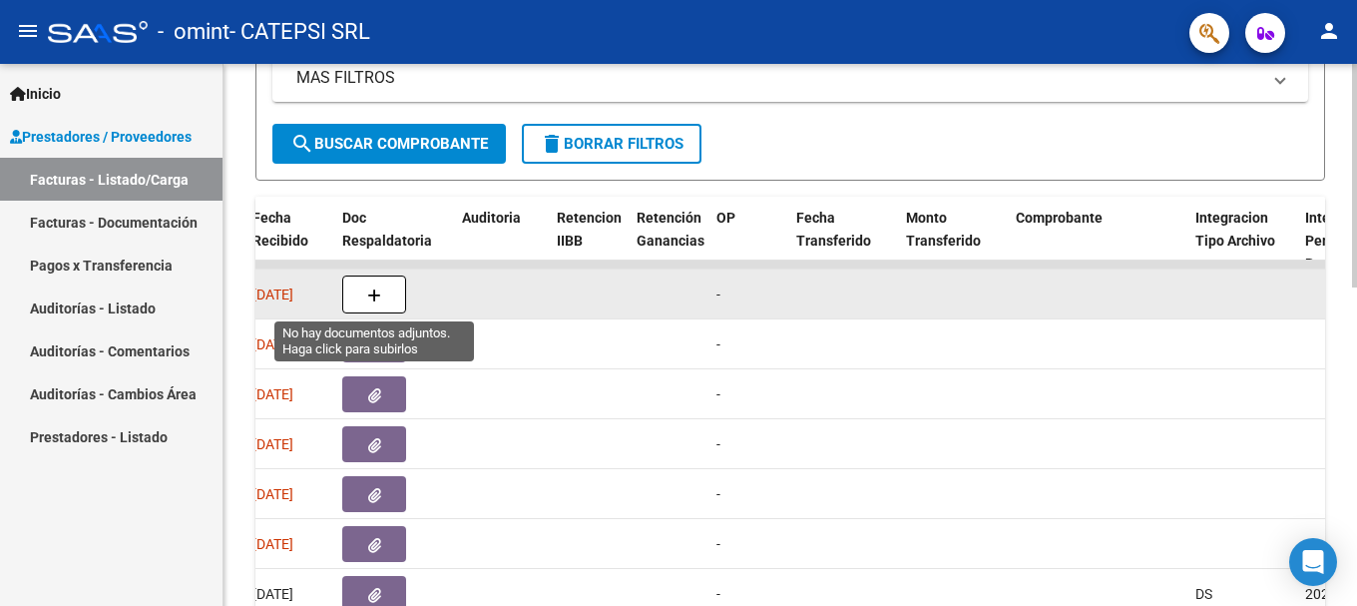
click at [374, 294] on icon "button" at bounding box center [374, 295] width 14 height 15
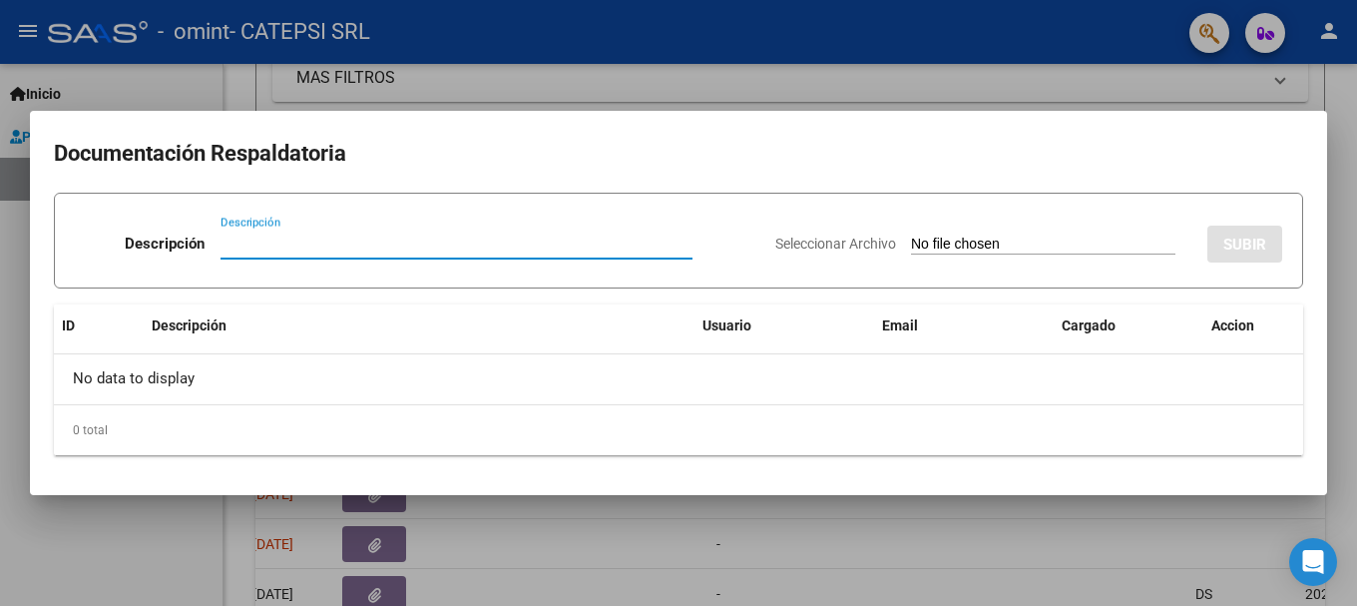
click at [977, 249] on input "Seleccionar Archivo" at bounding box center [1043, 244] width 264 height 19
type input "C:\fakepath\SCANN PLANILLA [PERSON_NAME].pdf"
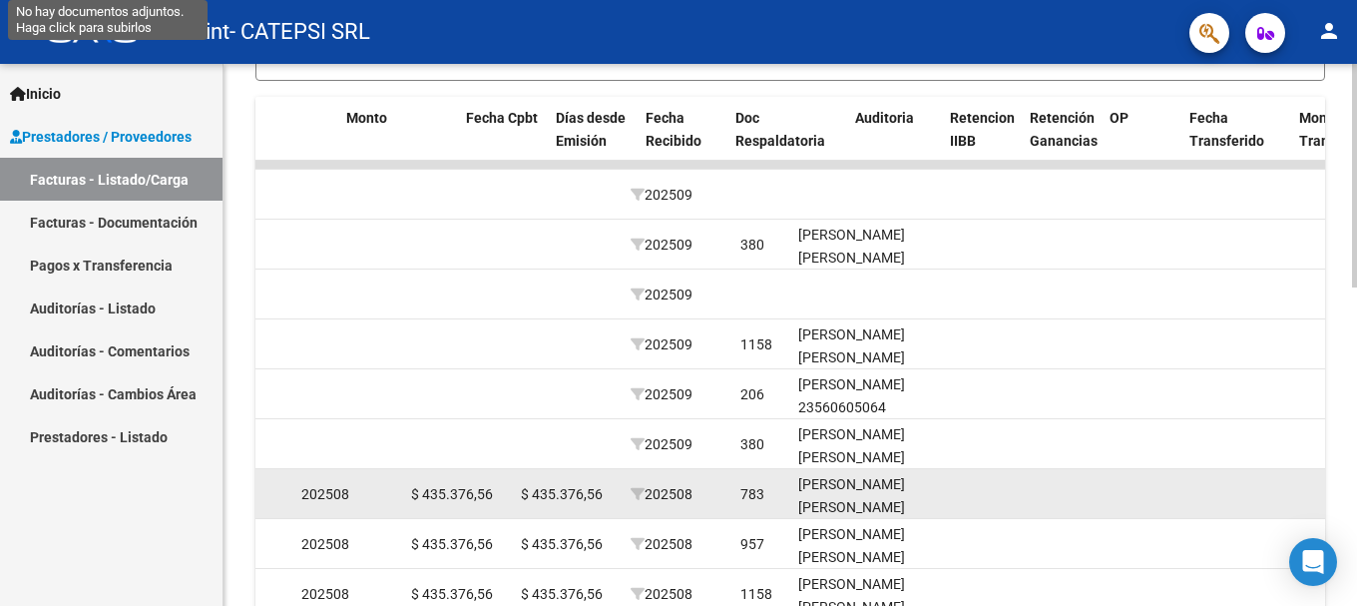
scroll to position [0, 828]
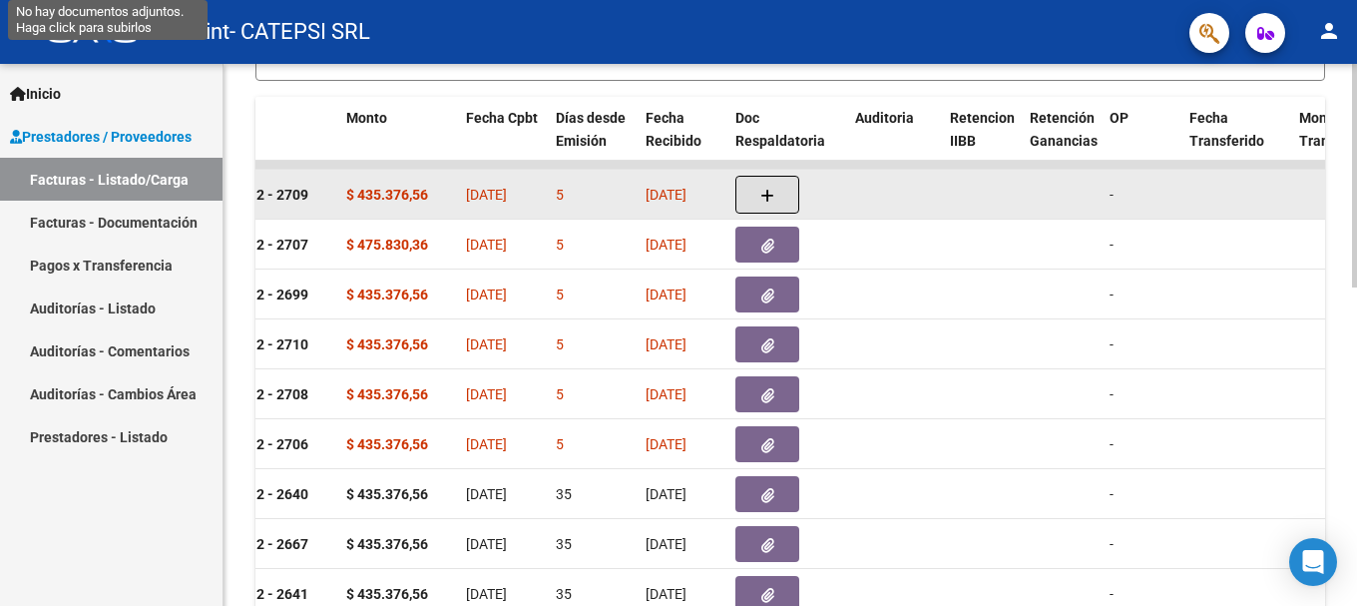
click at [757, 209] on button "button" at bounding box center [767, 195] width 64 height 38
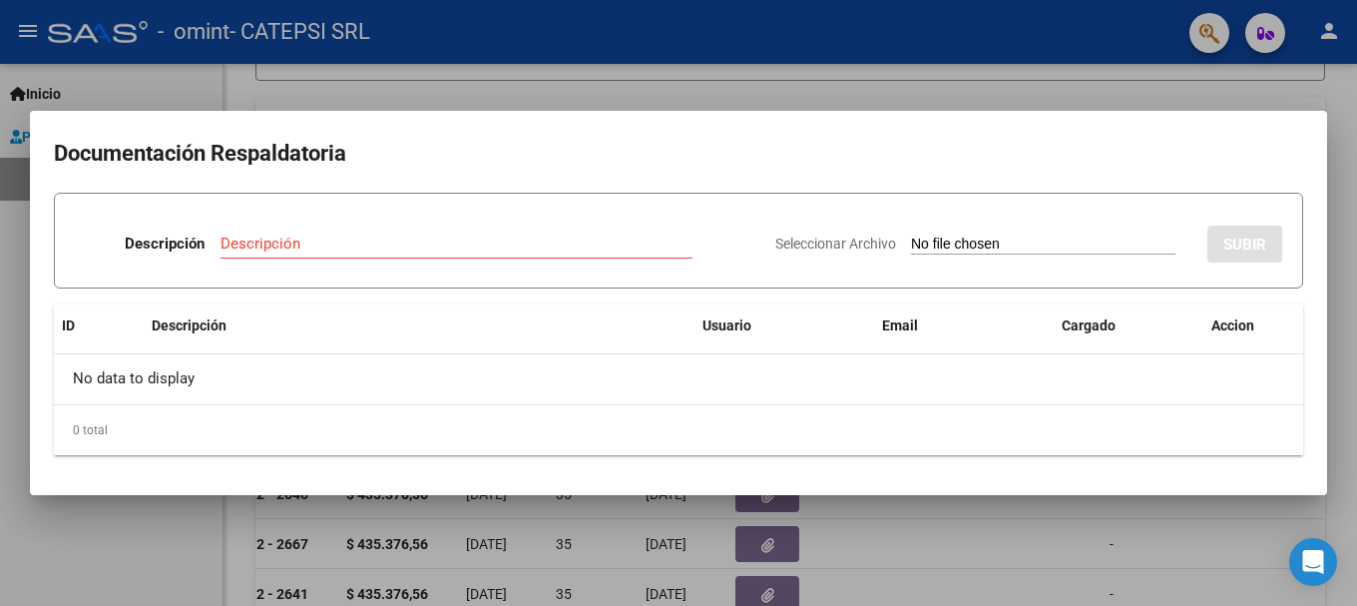
click at [977, 233] on div "Seleccionar Archivo SUBIR" at bounding box center [1028, 240] width 507 height 61
click at [932, 244] on input "Seleccionar Archivo" at bounding box center [1043, 244] width 264 height 19
type input "C:\fakepath\SCANN PLANILLA [PERSON_NAME].pdf"
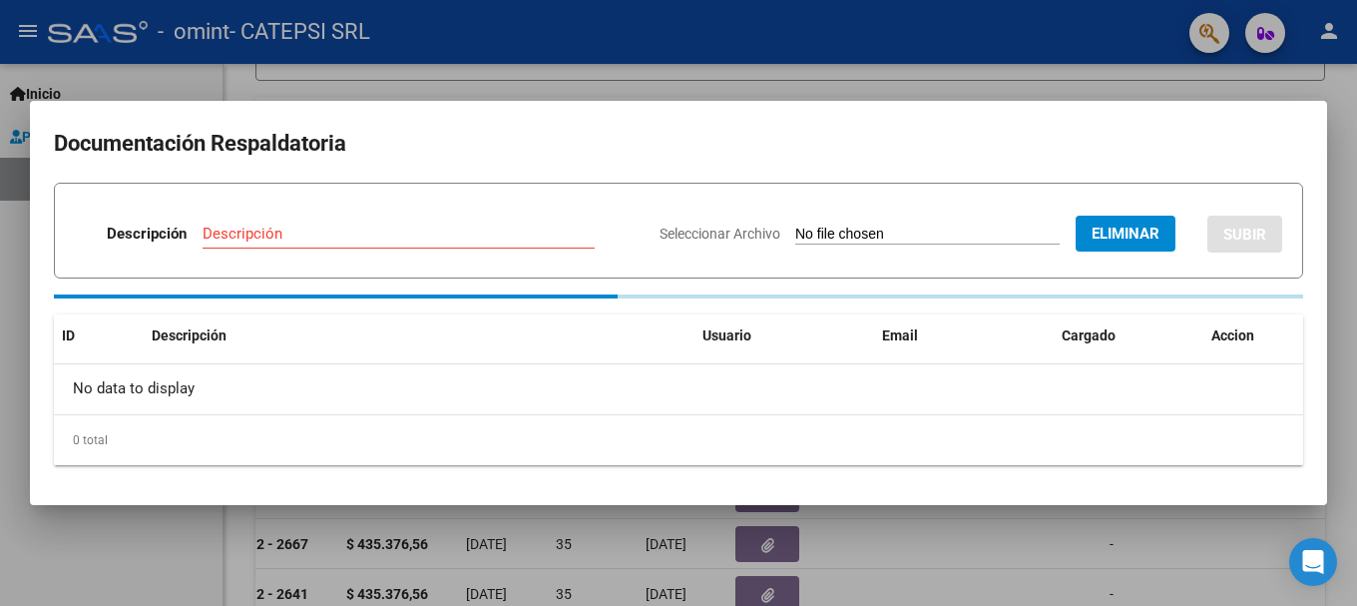
click at [389, 228] on input "Descripción" at bounding box center [399, 233] width 392 height 18
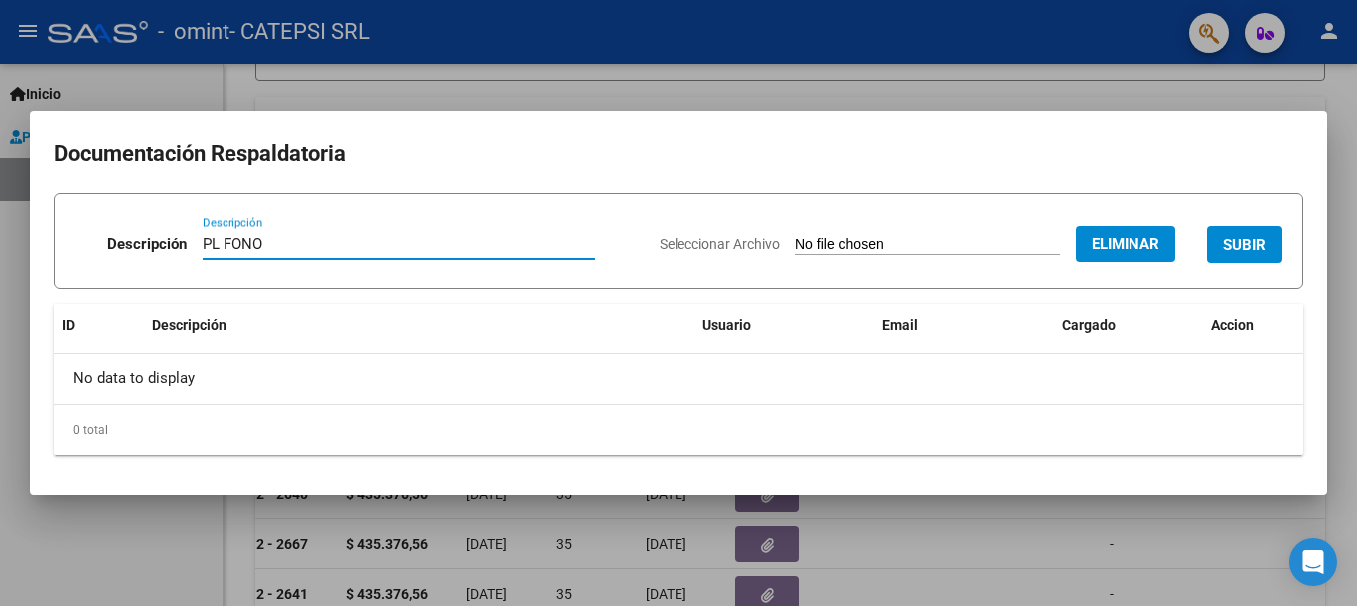
type input "PL FONO"
click at [1233, 244] on span "SUBIR" at bounding box center [1244, 244] width 43 height 18
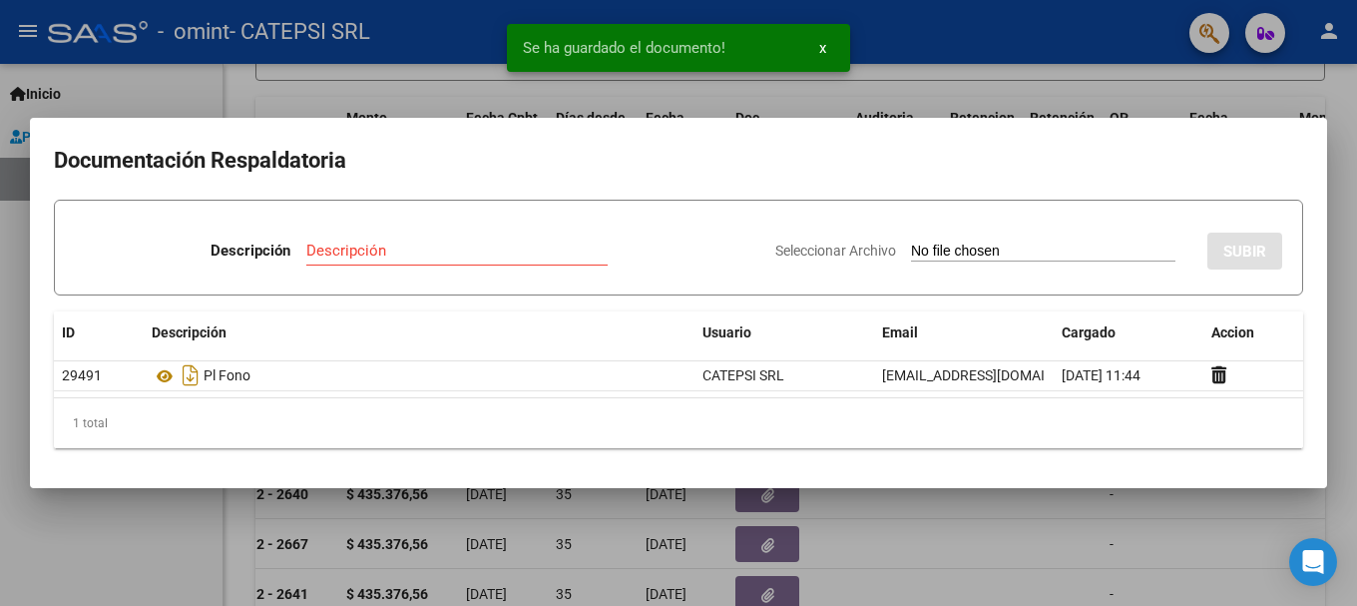
click at [911, 253] on input "Seleccionar Archivo" at bounding box center [1043, 251] width 264 height 19
type input "C:\fakepath\SCANN PLANILLA PSI [PERSON_NAME].pdf"
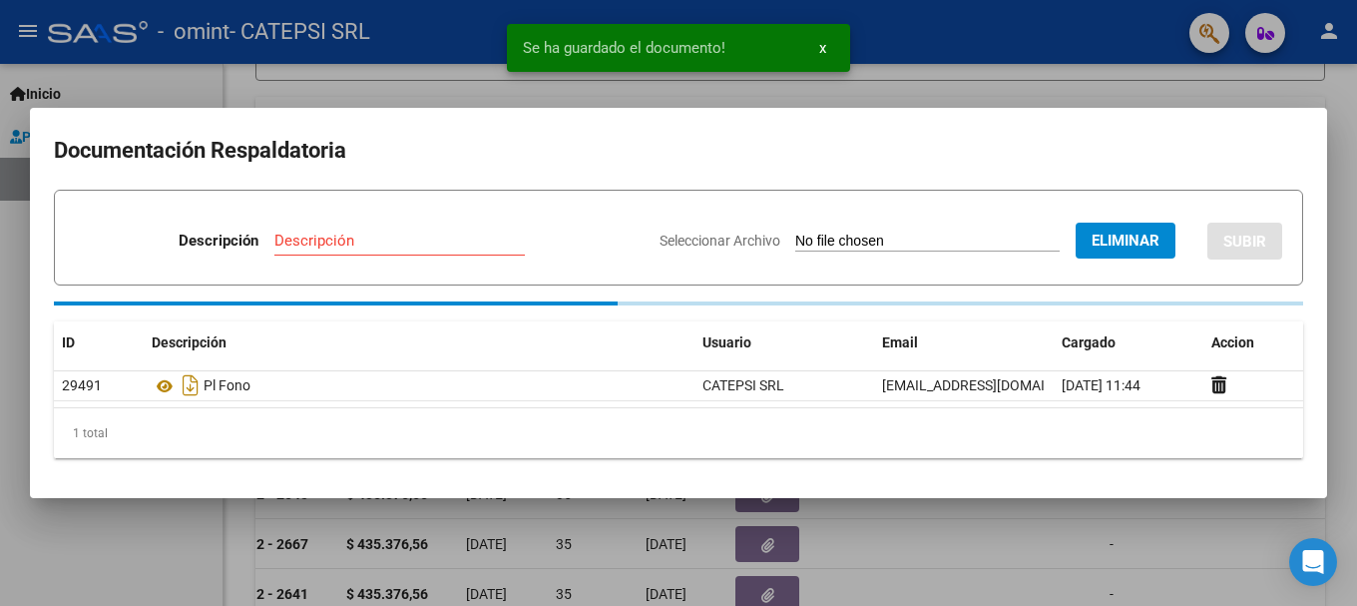
click at [378, 241] on input "Descripción" at bounding box center [399, 240] width 250 height 18
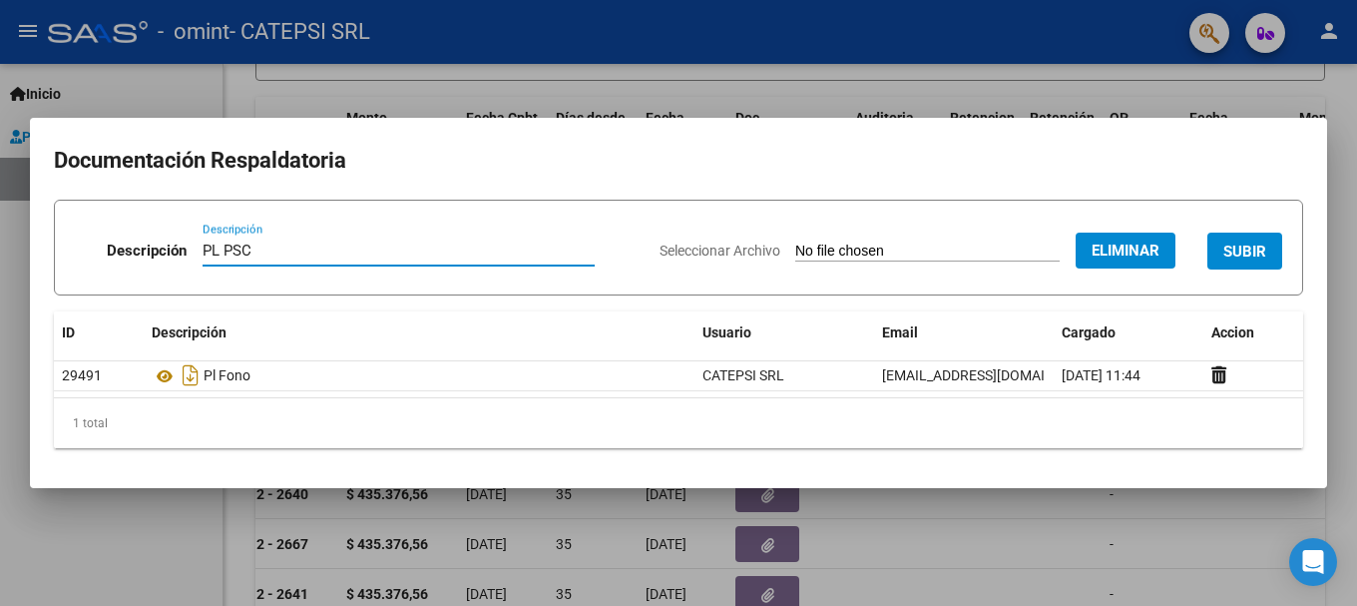
type input "PL PSC"
click at [1253, 253] on span "SUBIR" at bounding box center [1244, 251] width 43 height 18
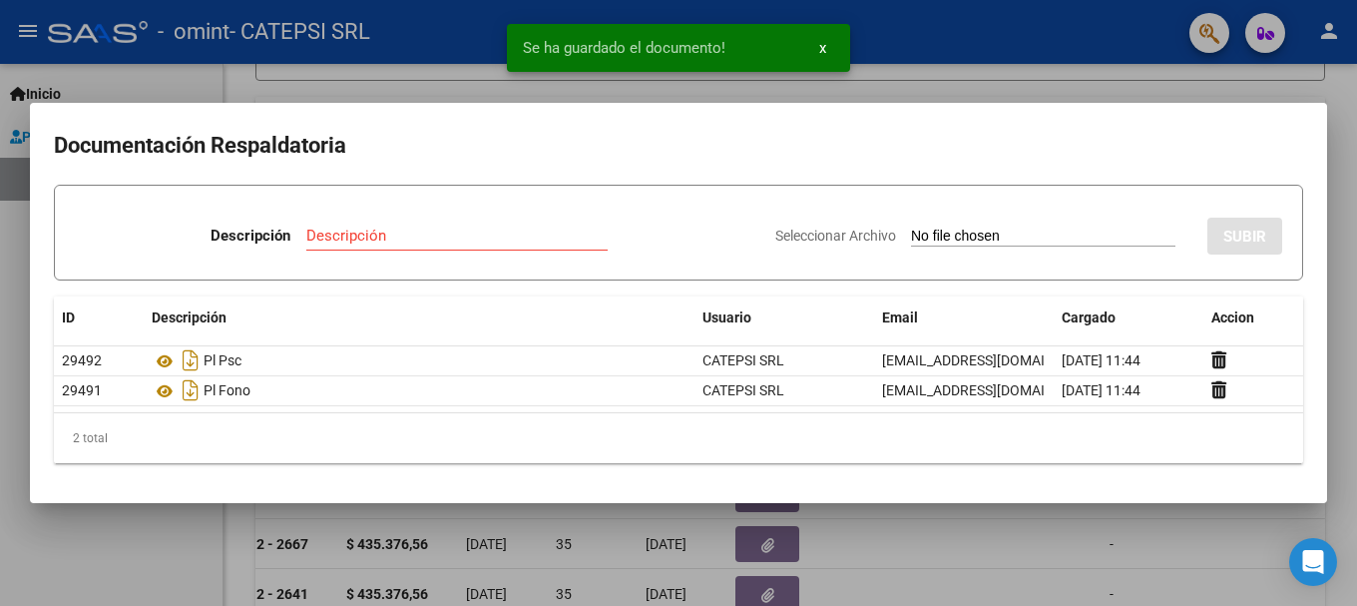
click at [1100, 224] on div "Seleccionar Archivo SUBIR" at bounding box center [1028, 232] width 507 height 61
click at [975, 233] on input "Seleccionar Archivo" at bounding box center [1043, 236] width 264 height 19
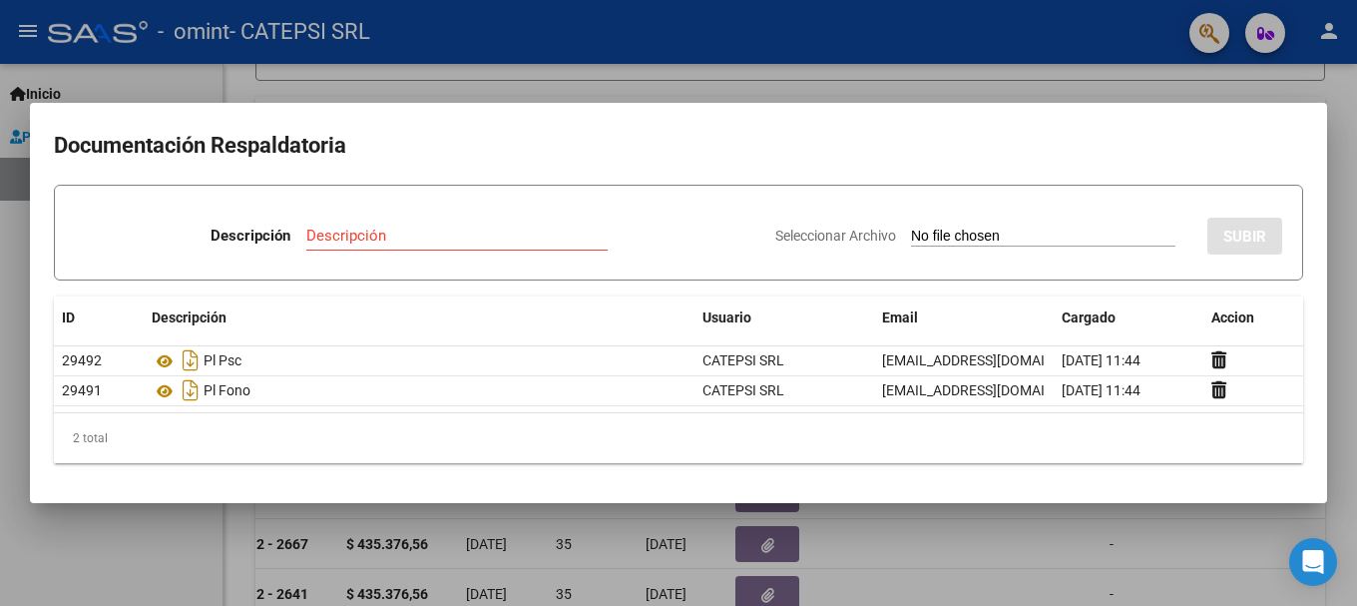
type input "C:\fakepath\SCANN PLANILLA PSM [PERSON_NAME].pdf"
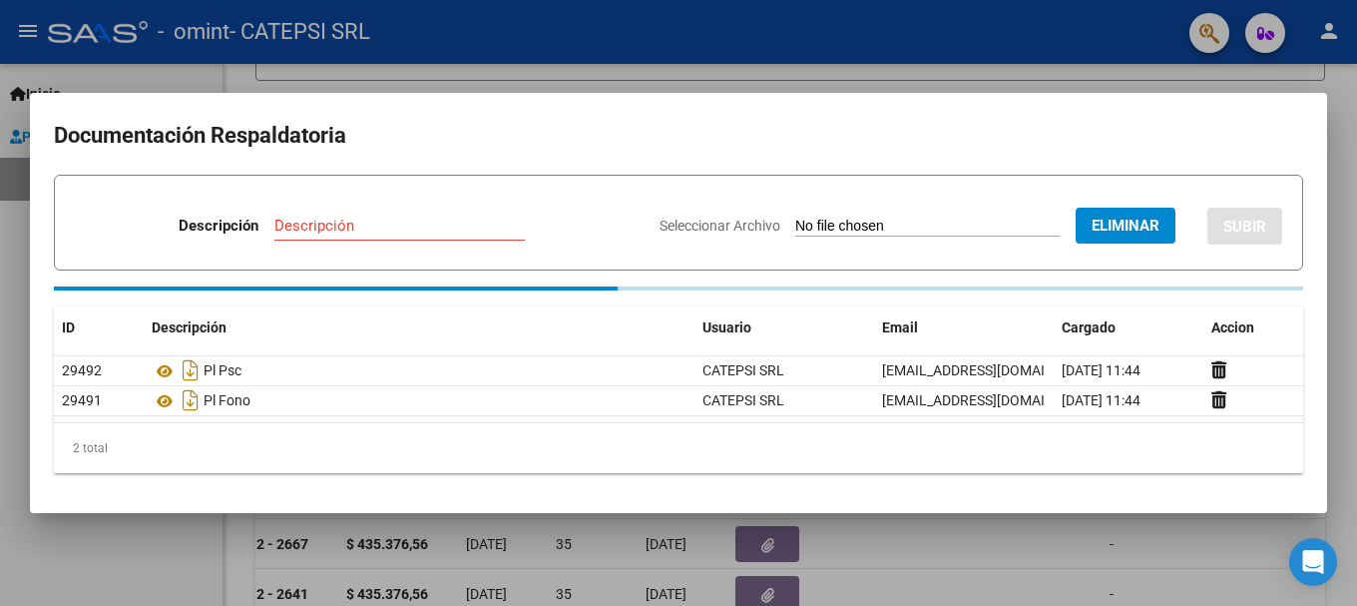
click at [384, 227] on input "Descripción" at bounding box center [399, 225] width 250 height 18
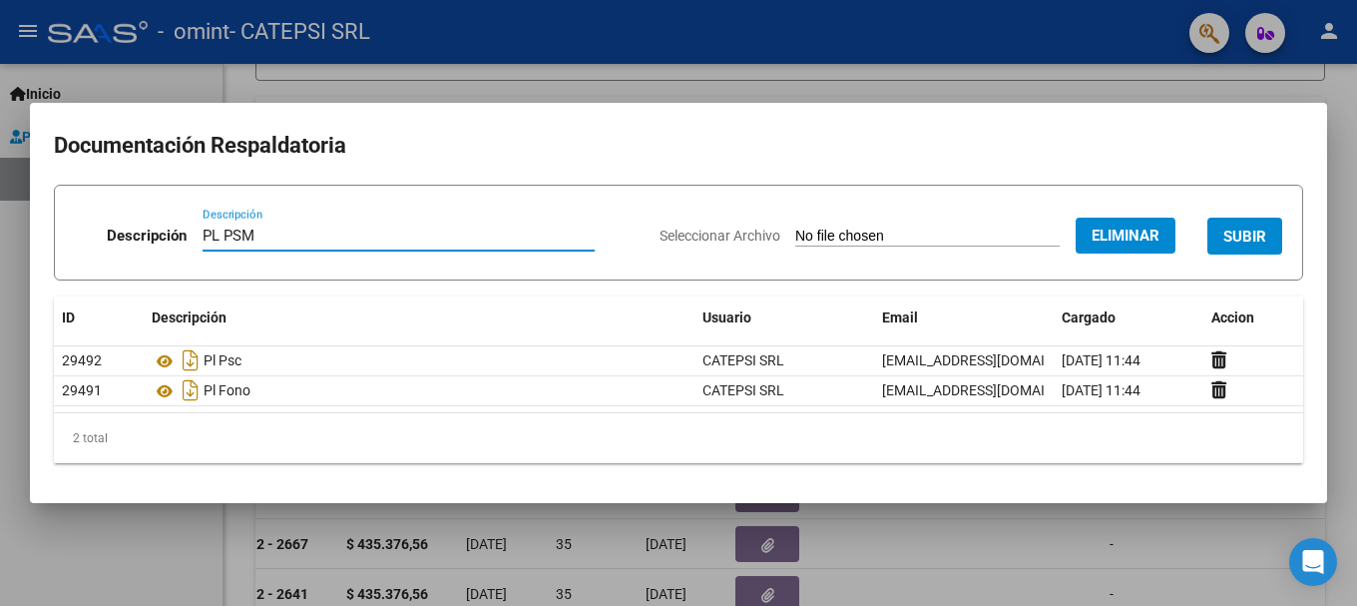
type input "PL PSM"
click at [1247, 231] on span "SUBIR" at bounding box center [1244, 236] width 43 height 18
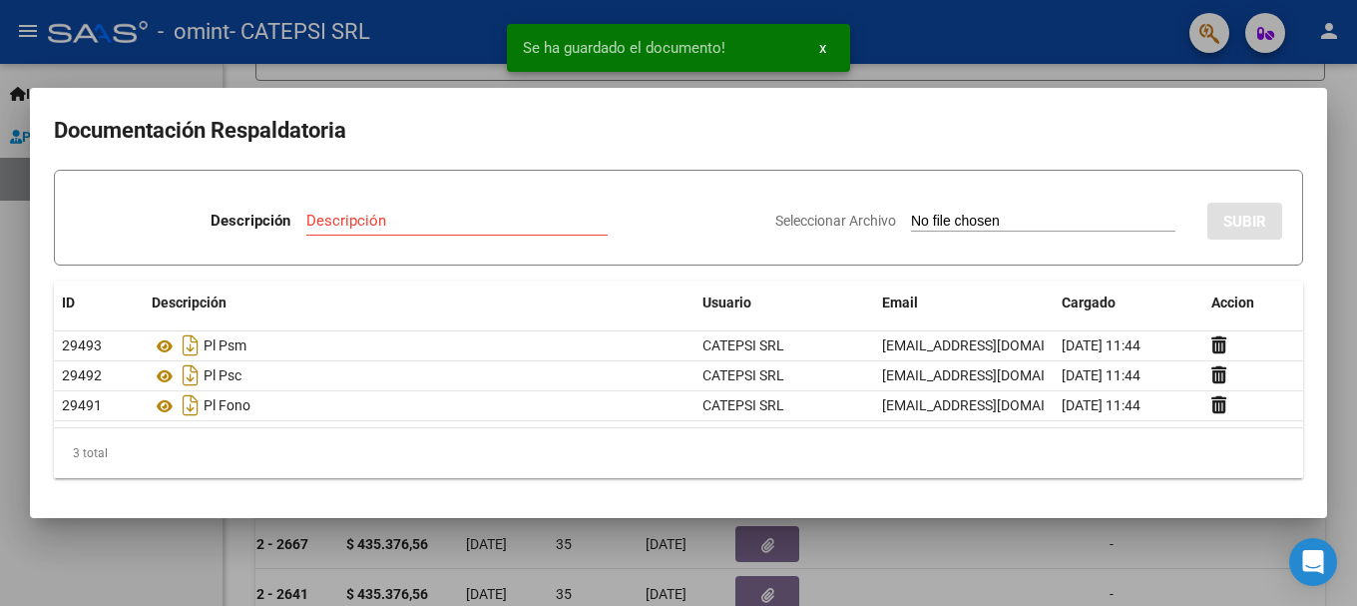
click at [926, 221] on input "Seleccionar Archivo" at bounding box center [1043, 222] width 264 height 19
type input "C:\fakepath\SCANN PLANILLA PSP [PERSON_NAME].pdf"
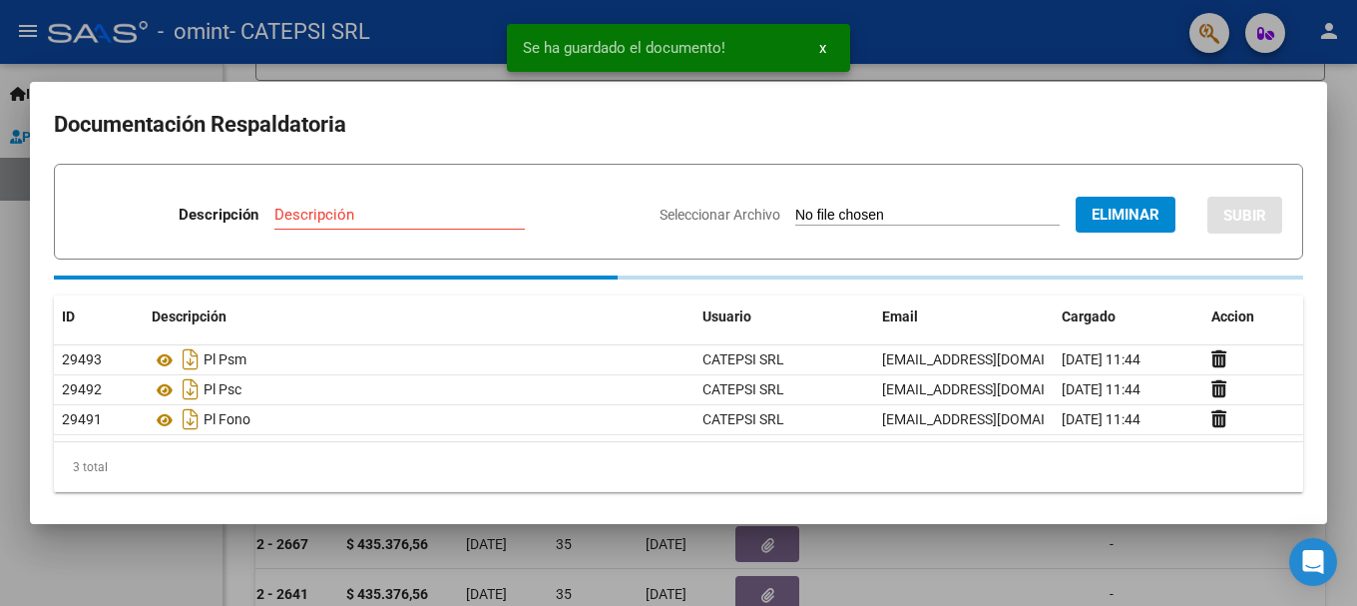
click at [330, 220] on input "Descripción" at bounding box center [399, 215] width 250 height 18
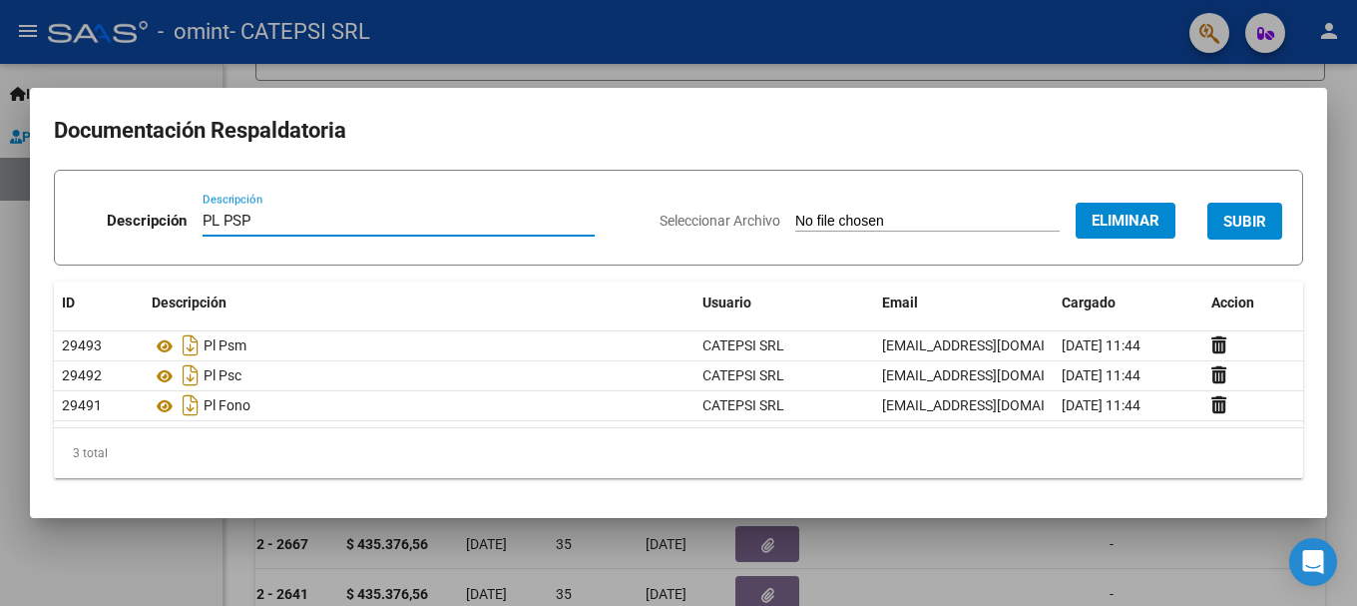
type input "PL PSP"
click at [1252, 221] on span "SUBIR" at bounding box center [1244, 222] width 43 height 18
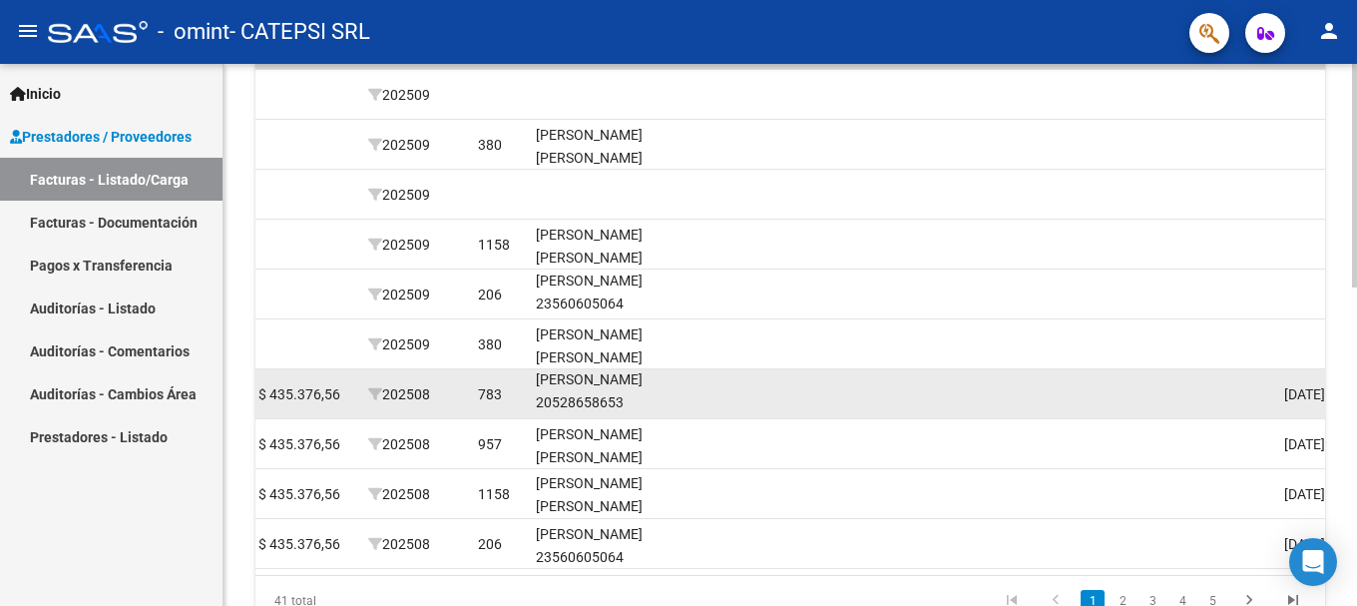
scroll to position [774, 0]
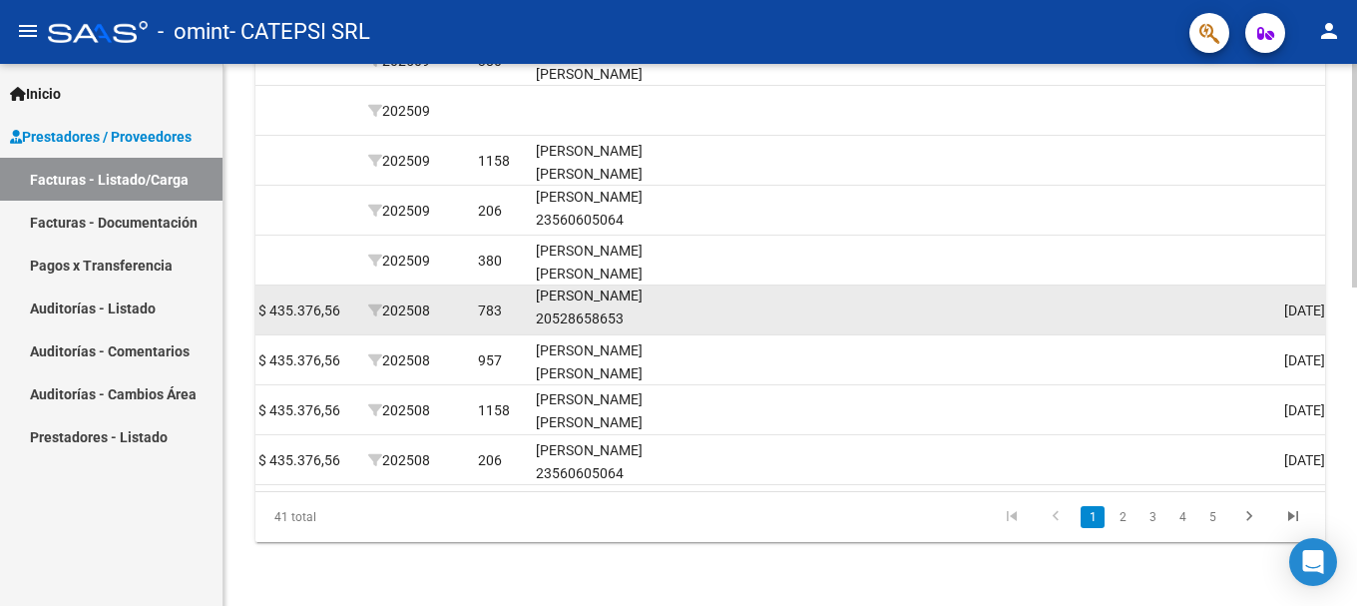
click at [665, 291] on div "[PERSON_NAME] [PERSON_NAME] [PERSON_NAME] 20528658653" at bounding box center [608, 284] width 144 height 91
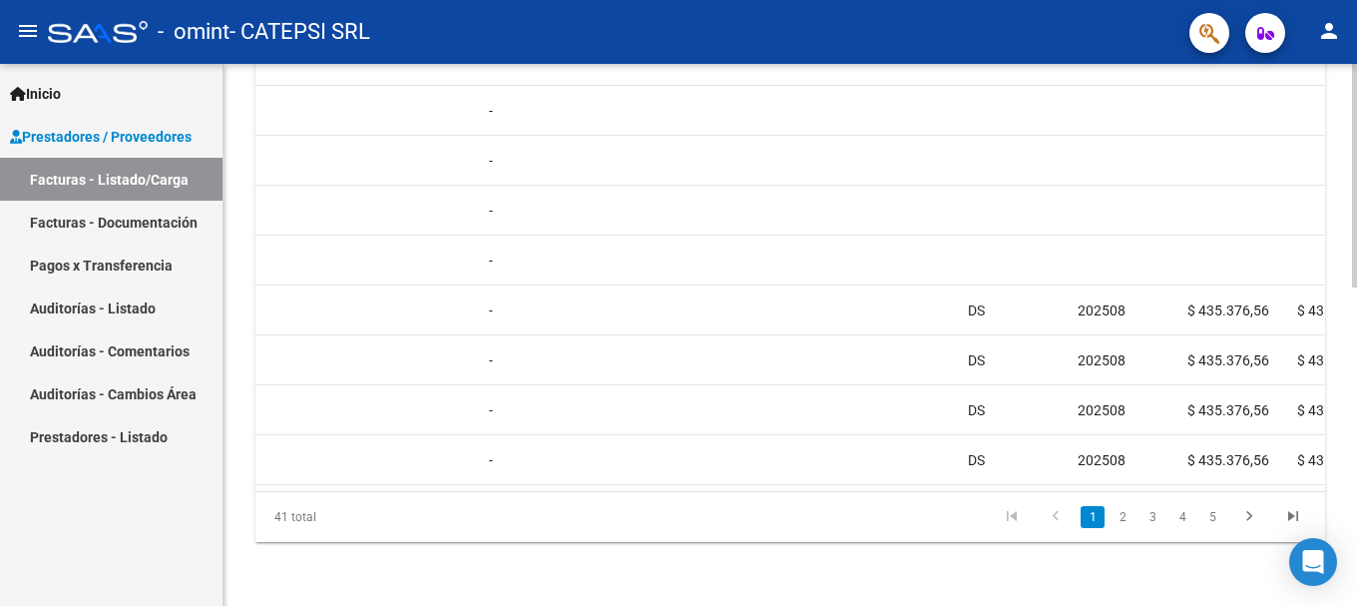
scroll to position [0, 1294]
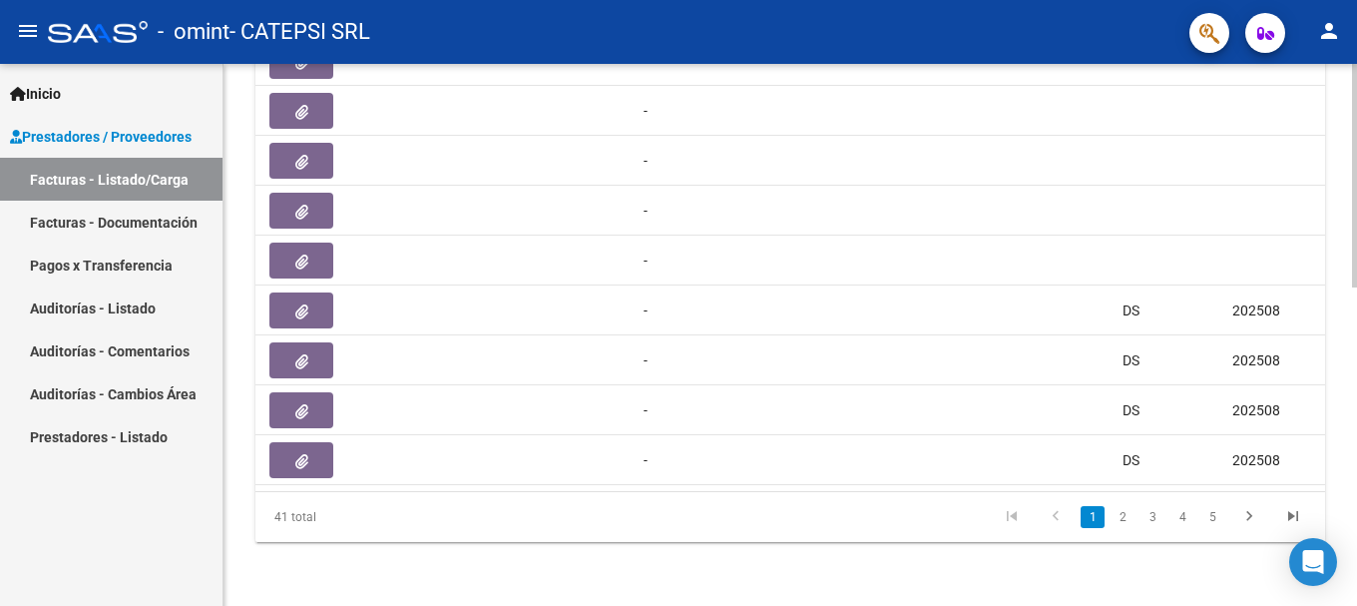
click at [493, 508] on datatable-pager "1 2 3 4 5" at bounding box center [895, 517] width 839 height 34
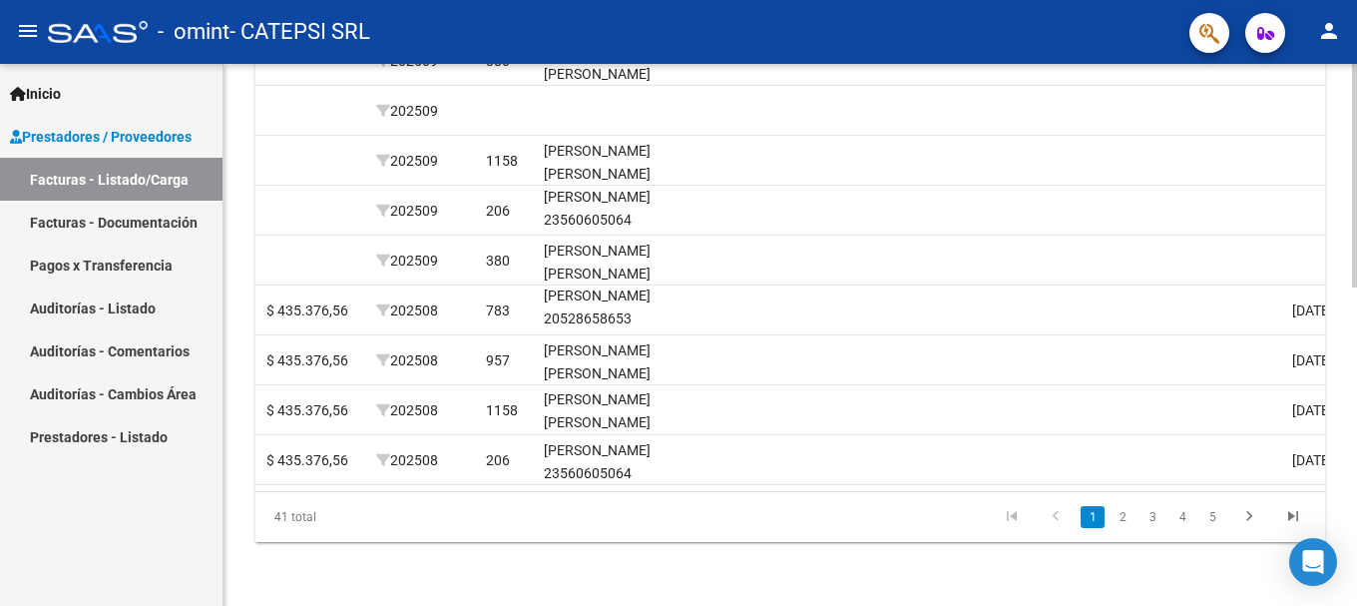
scroll to position [0, 2418]
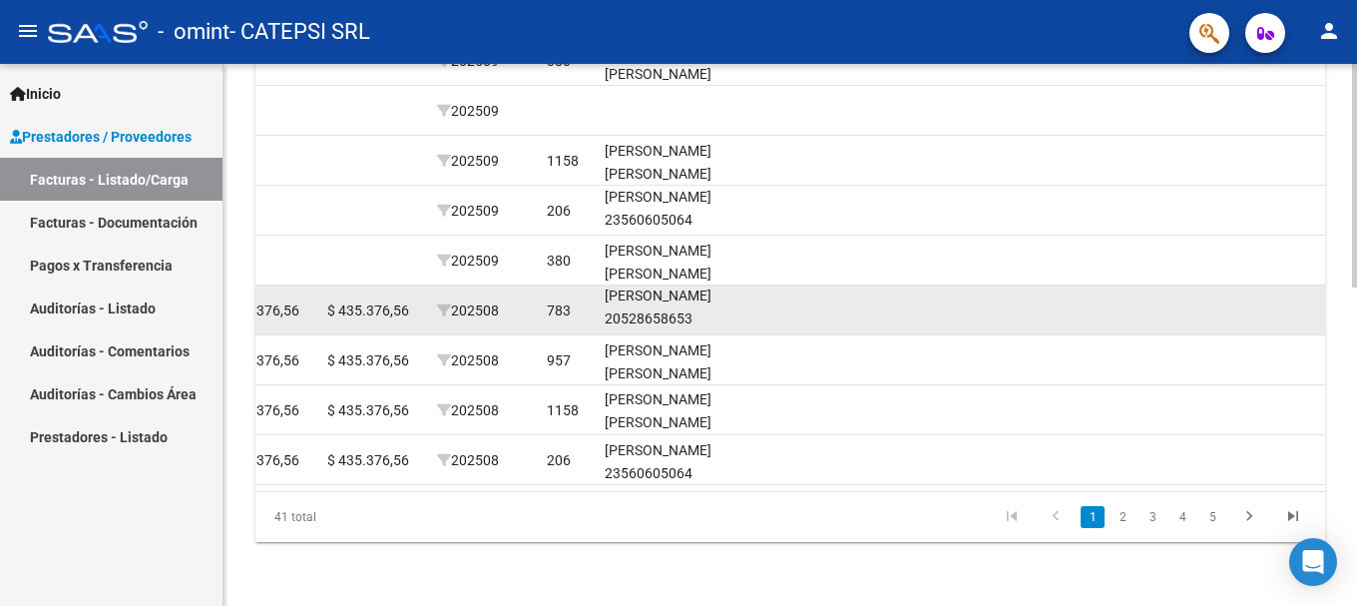
click at [735, 291] on div "[PERSON_NAME] [PERSON_NAME] [PERSON_NAME] 20528658653" at bounding box center [677, 284] width 144 height 91
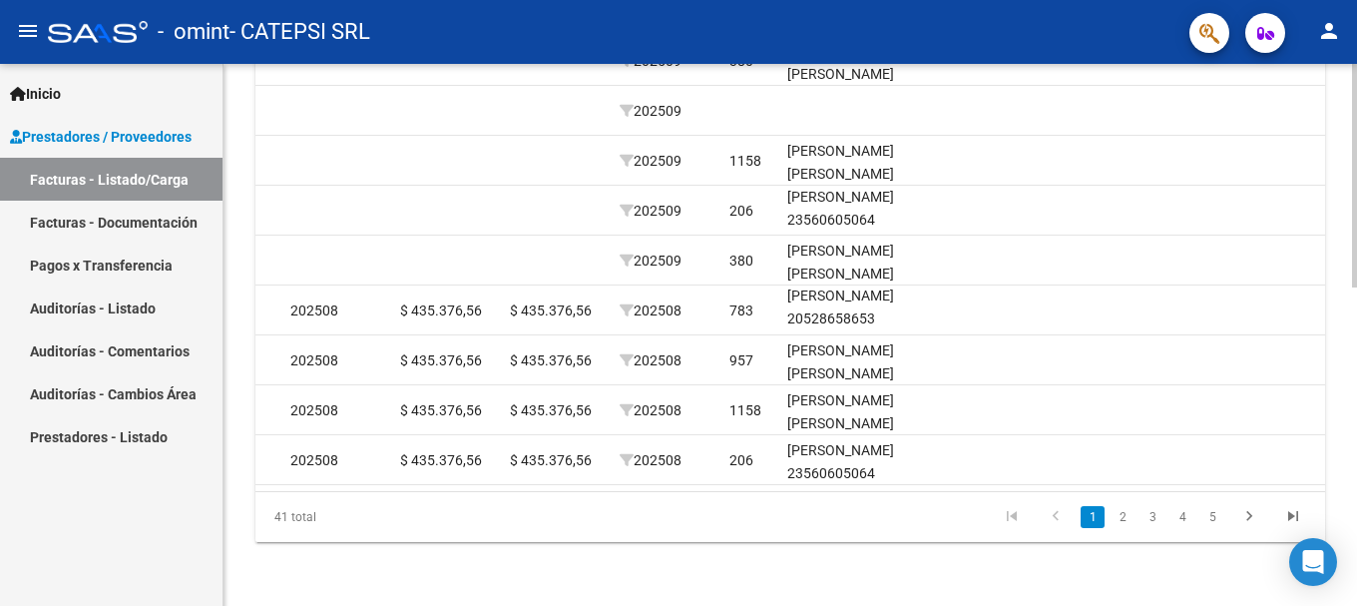
scroll to position [375, 0]
